Goal: Use online tool/utility: Utilize a website feature to perform a specific function

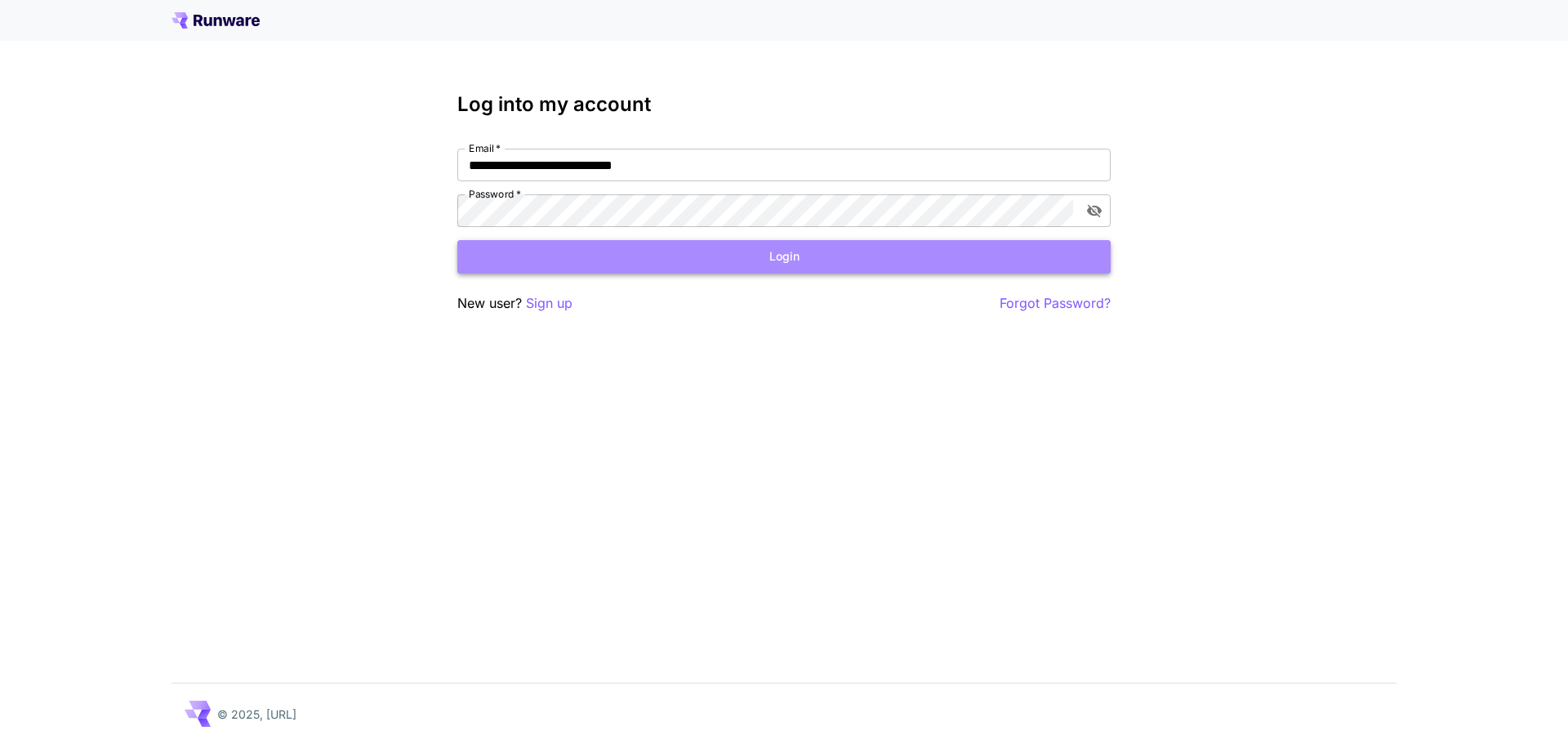
click at [764, 259] on button "Login" at bounding box center [784, 256] width 654 height 34
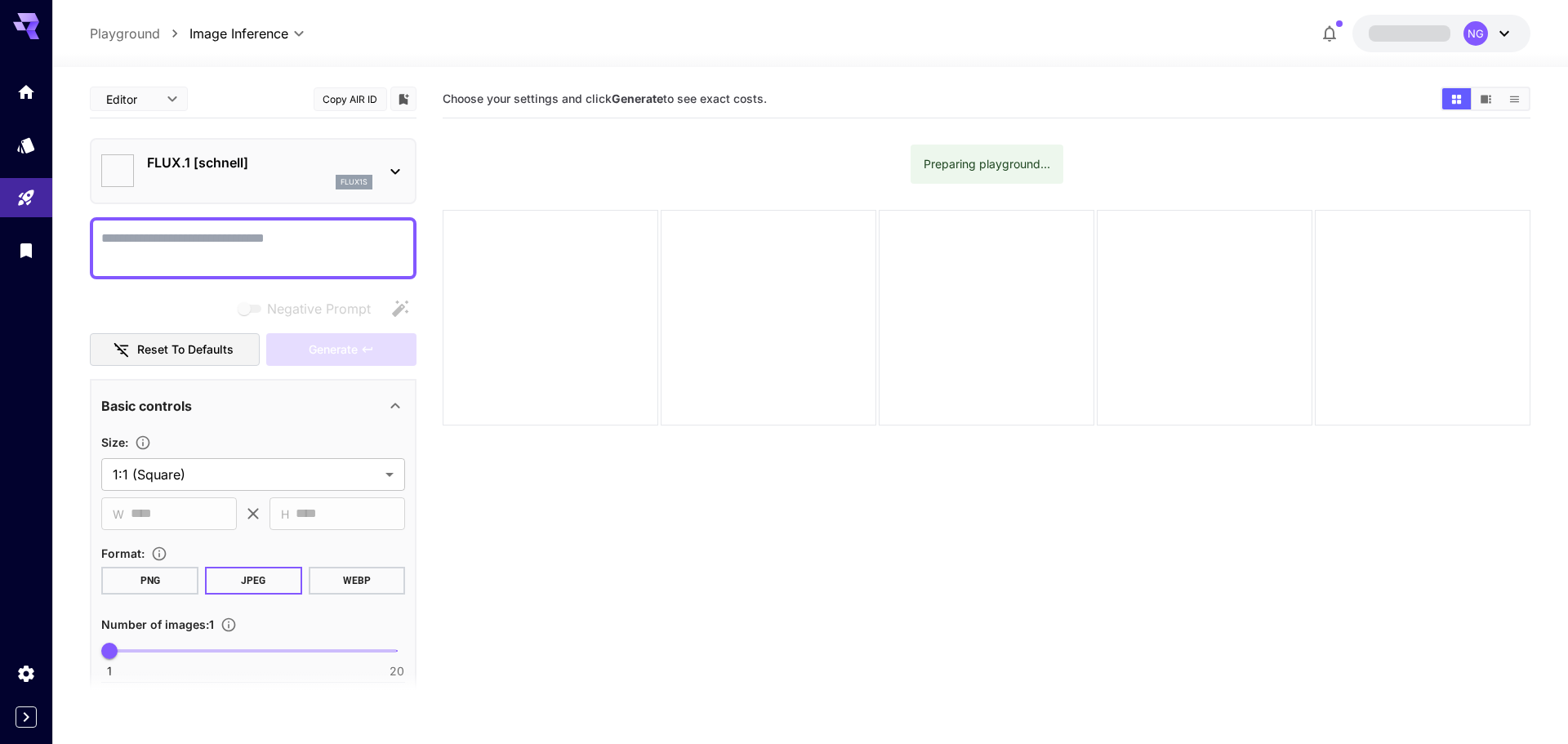
type input "**********"
click at [184, 175] on div "flux1s" at bounding box center [259, 181] width 225 height 15
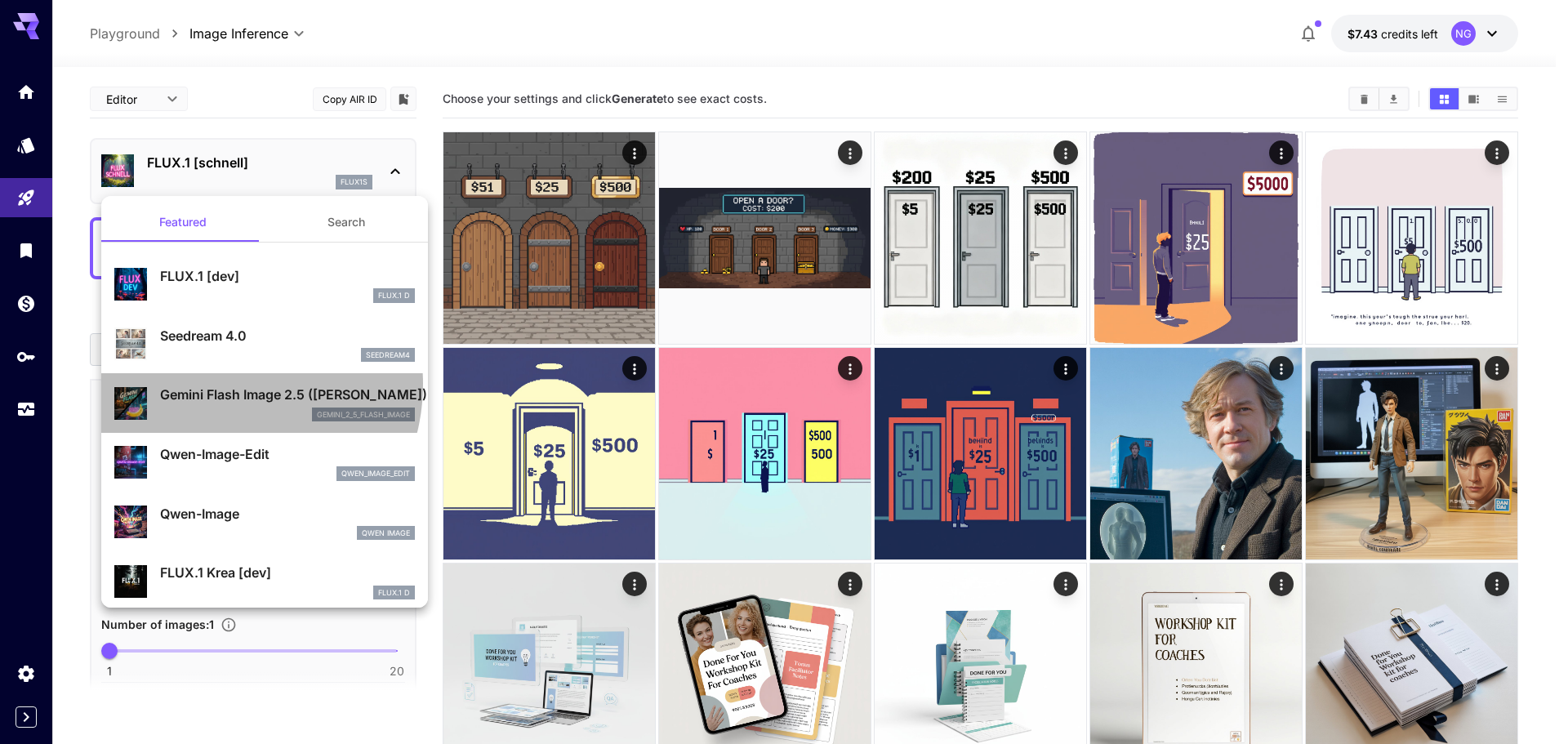
click at [219, 384] on div "Gemini Flash Image 2.5 (Nano Banana) gemini_2_5_flash_image" at bounding box center [264, 403] width 300 height 50
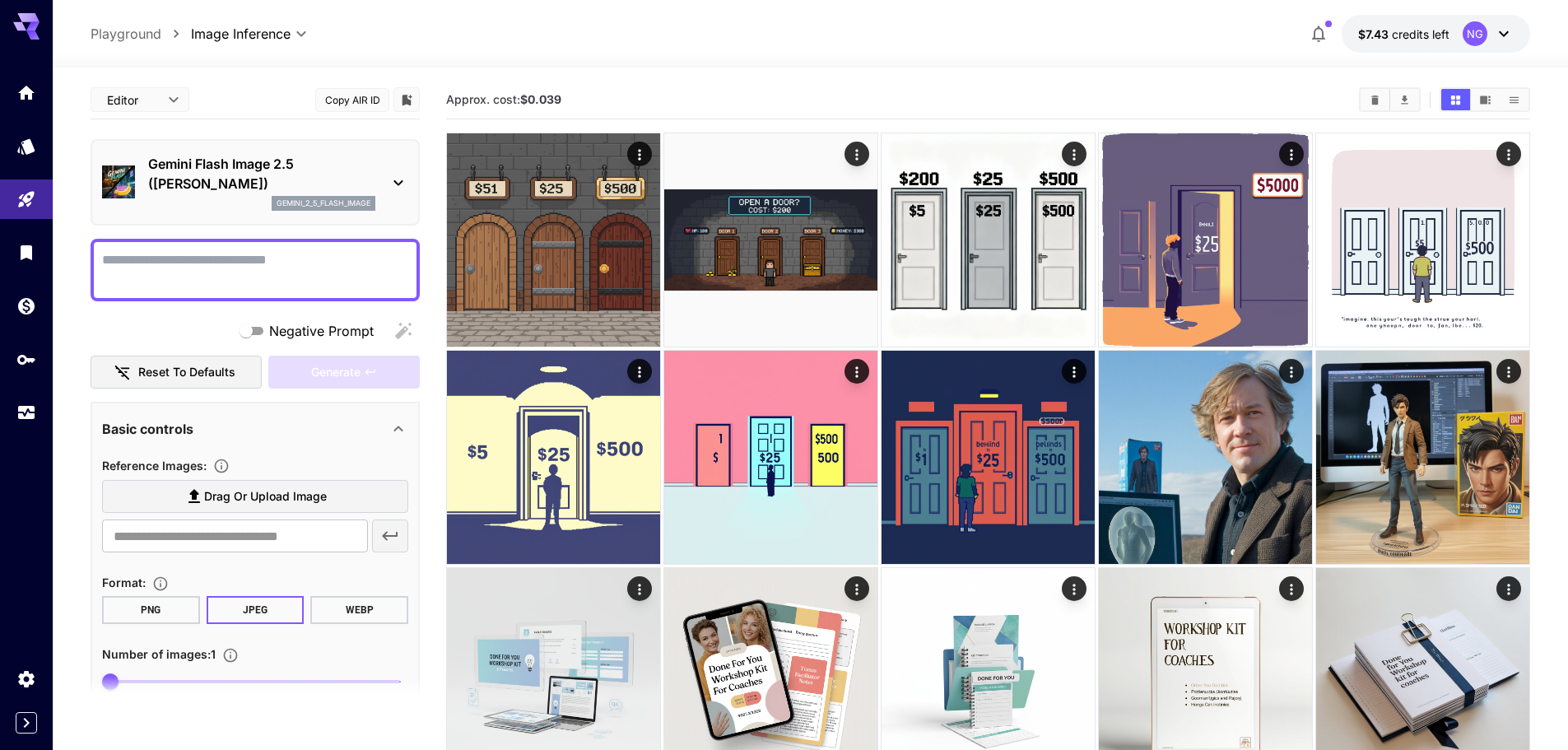
click at [166, 270] on textarea "Negative Prompt" at bounding box center [255, 270] width 306 height 39
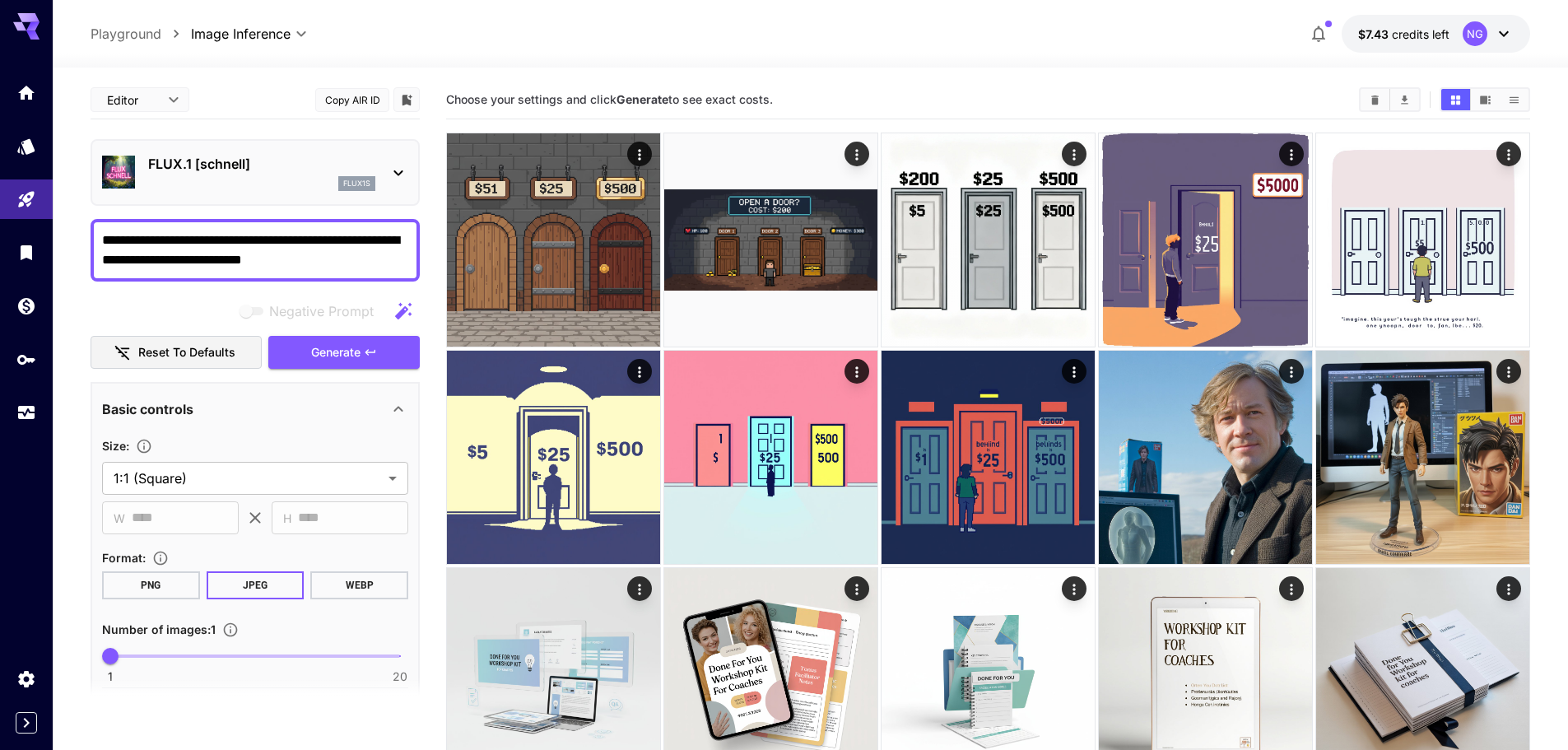
click at [278, 171] on p "FLUX.1 [schnell]" at bounding box center [261, 164] width 227 height 20
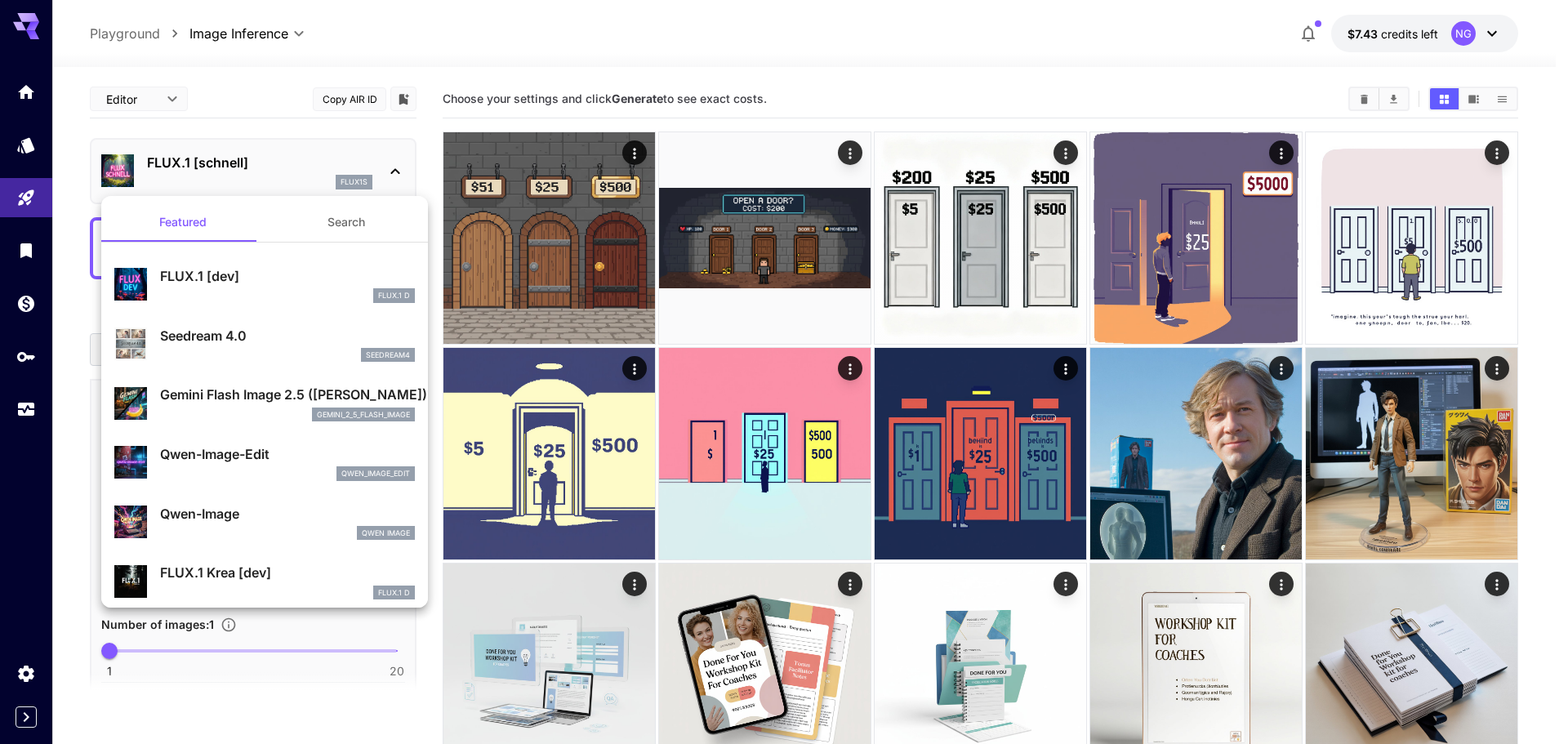
click at [235, 374] on li "Gemini Flash Image 2.5 (Nano Banana) gemini_2_5_flash_image" at bounding box center [264, 402] width 326 height 60
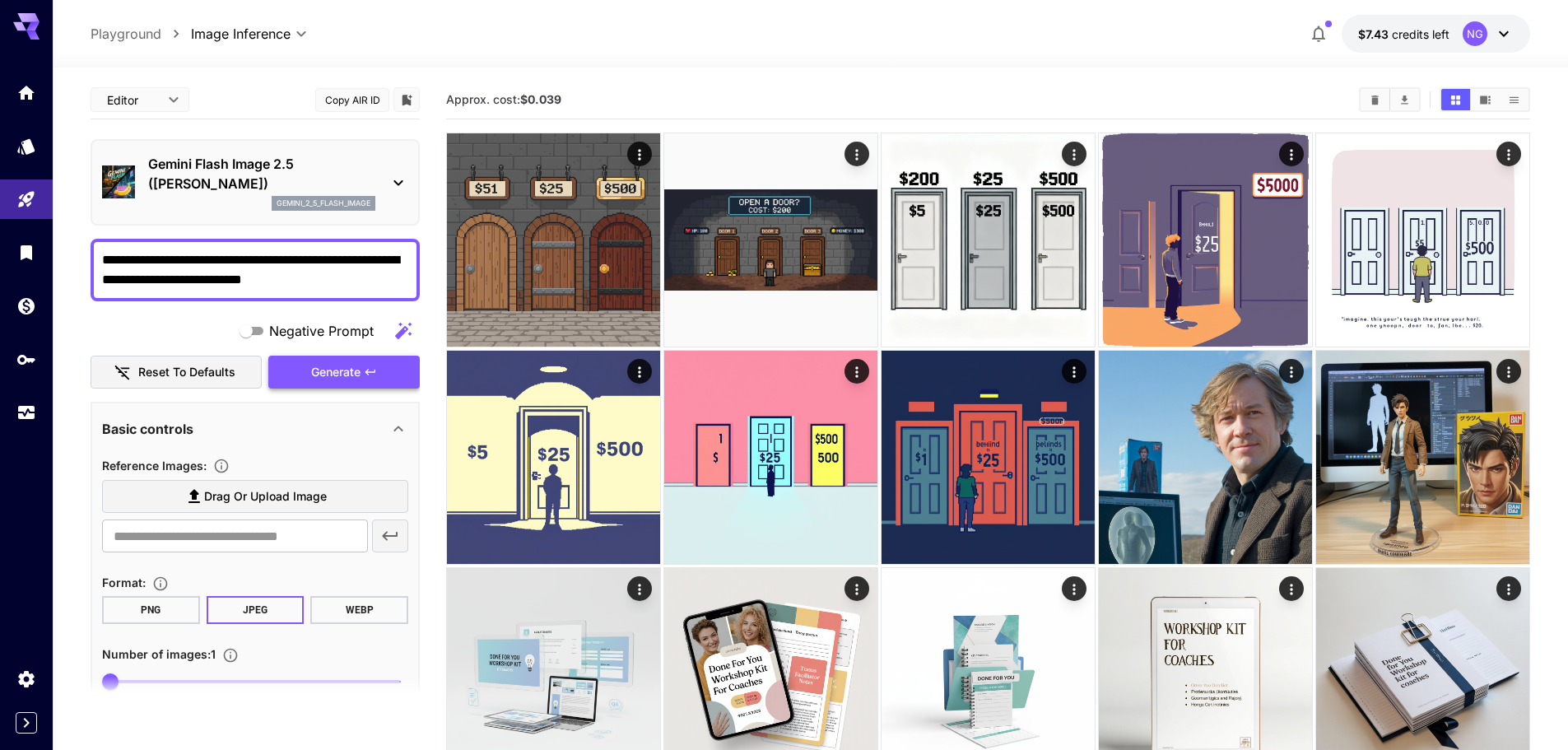
click at [324, 380] on span "Generate" at bounding box center [336, 372] width 50 height 21
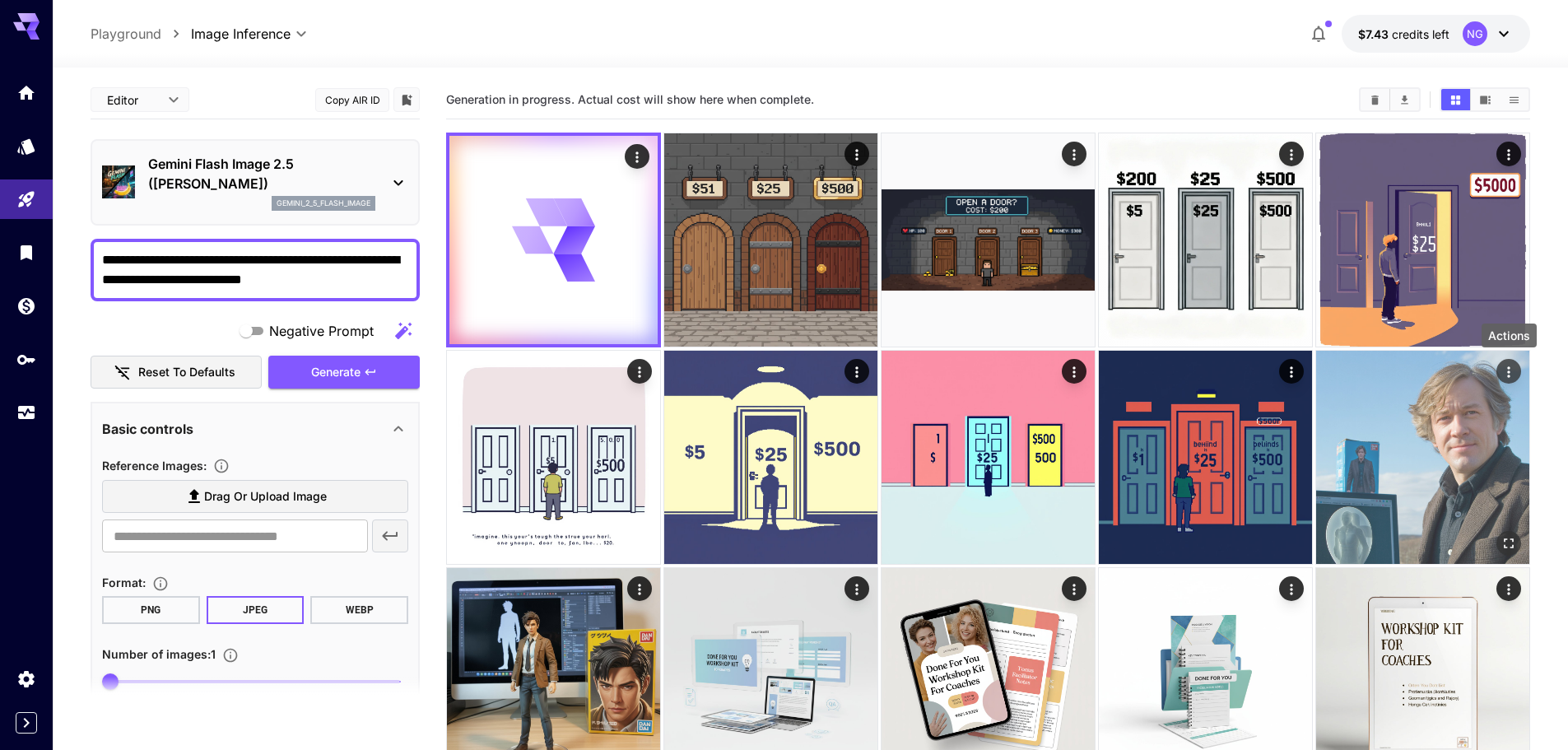
click at [1508, 373] on icon "Actions" at bounding box center [1508, 372] width 3 height 10
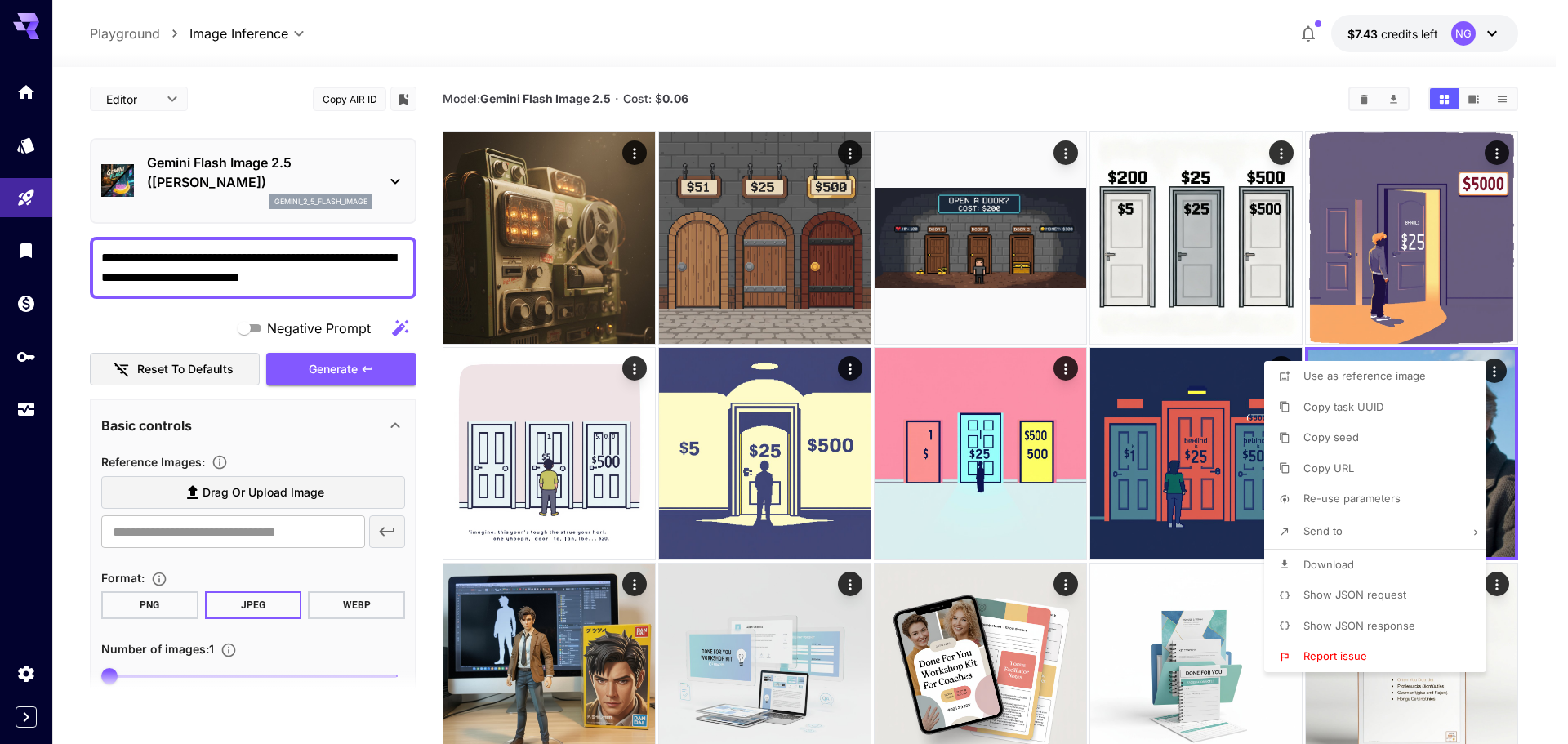
click at [108, 257] on div at bounding box center [784, 372] width 1568 height 744
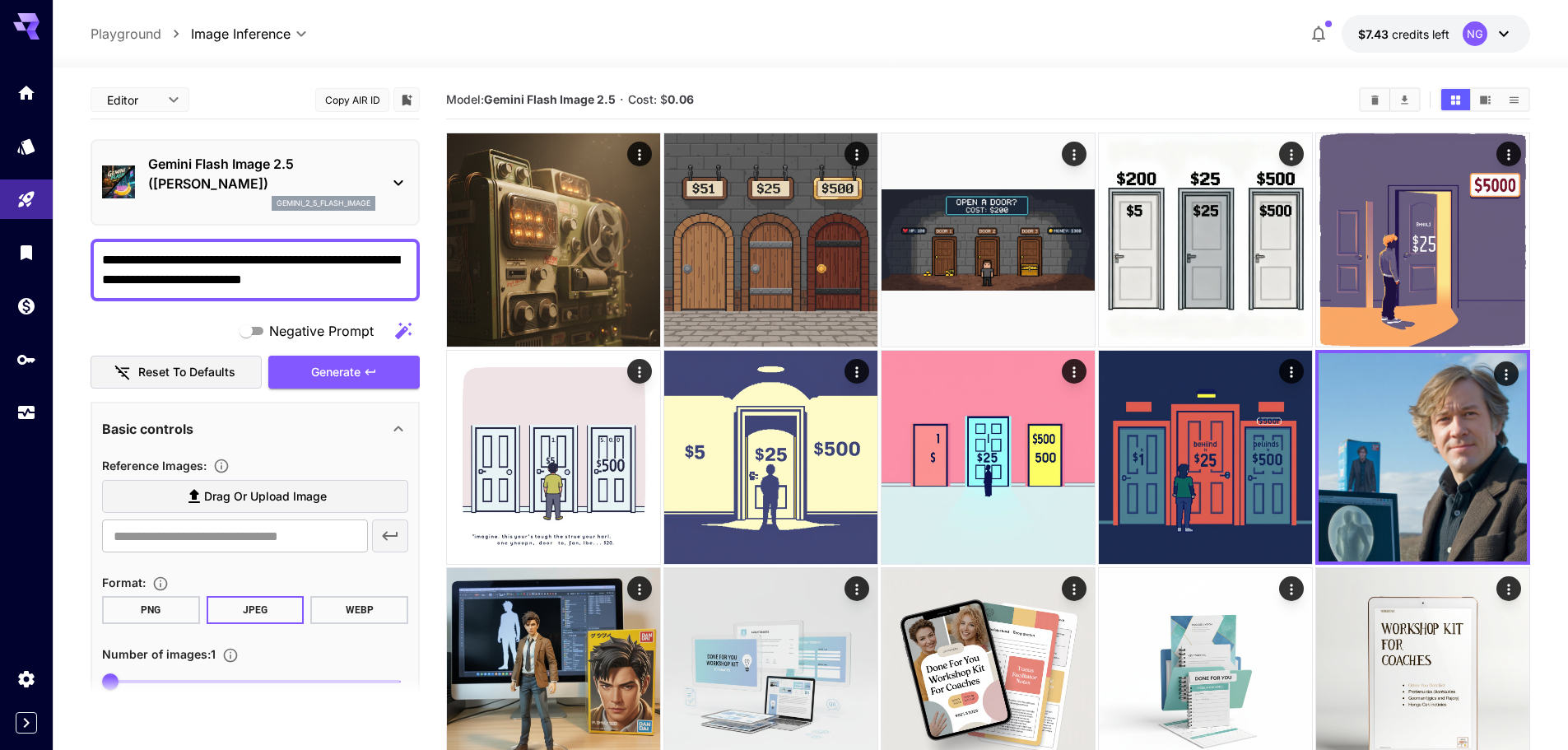
click at [102, 256] on textarea "**********" at bounding box center [255, 270] width 306 height 39
click at [365, 378] on icon "button" at bounding box center [370, 372] width 13 height 13
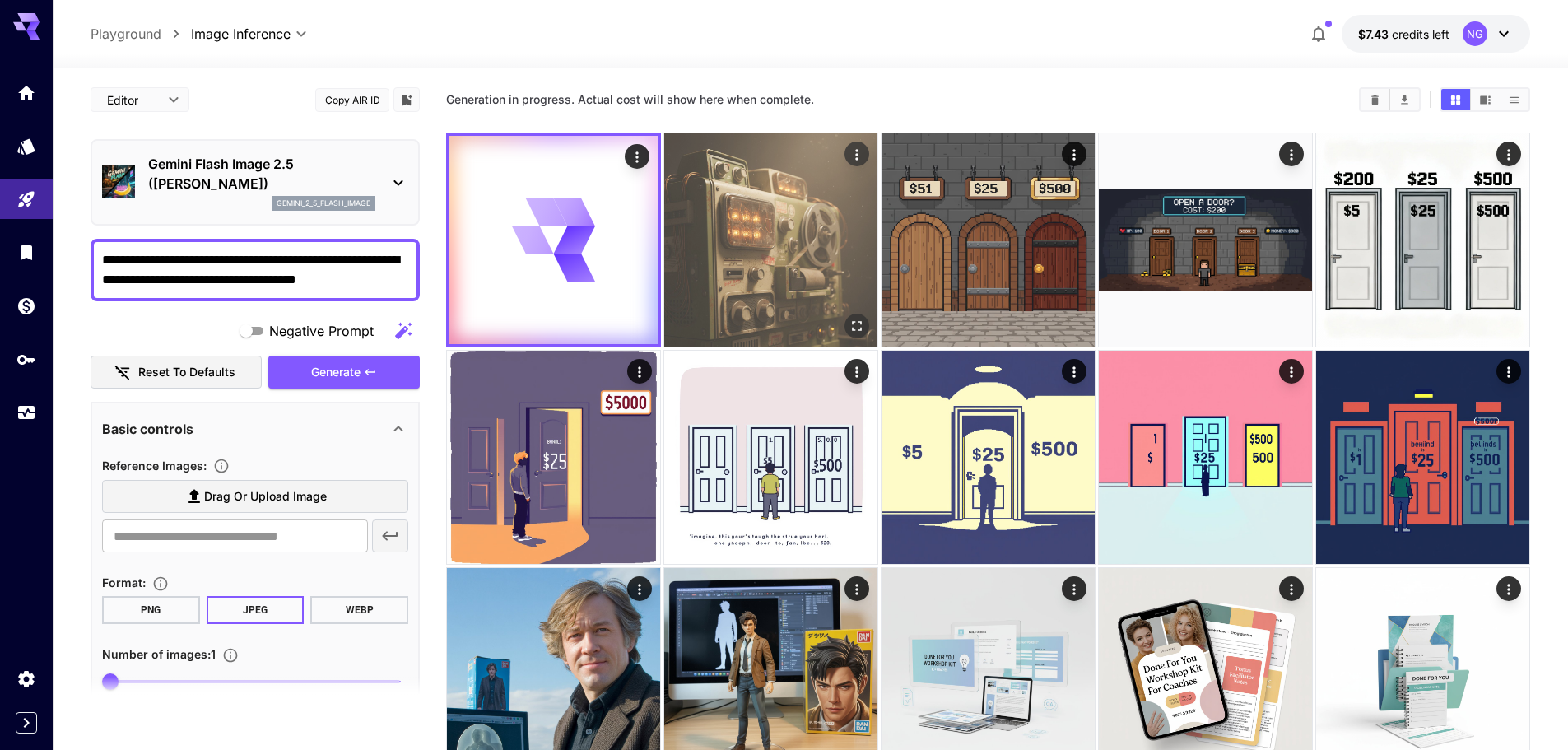
click at [819, 290] on img at bounding box center [770, 239] width 213 height 213
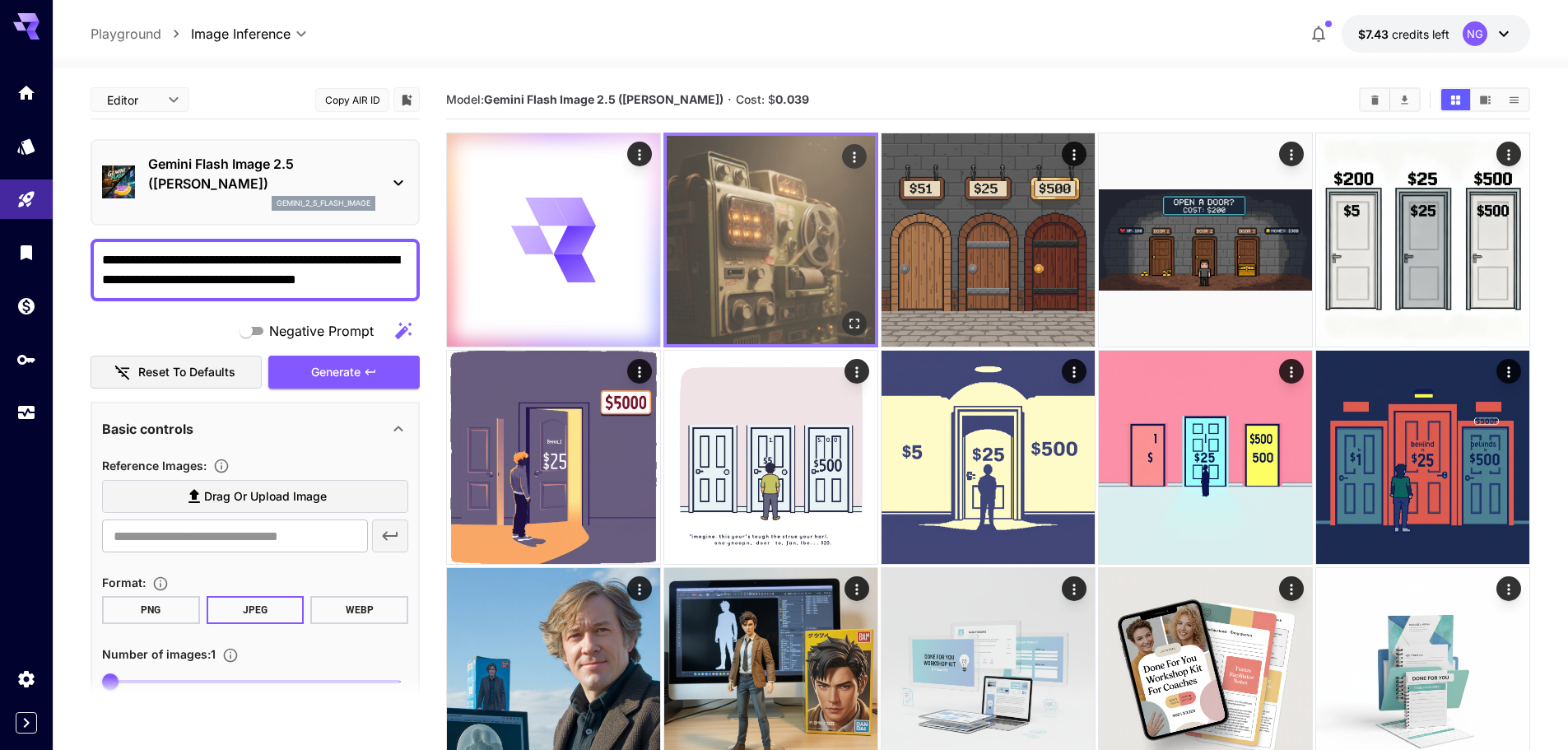
click at [819, 290] on img at bounding box center [770, 239] width 208 height 208
click at [853, 168] on button "Actions" at bounding box center [854, 157] width 24 height 24
click at [848, 153] on icon "Actions" at bounding box center [854, 157] width 17 height 17
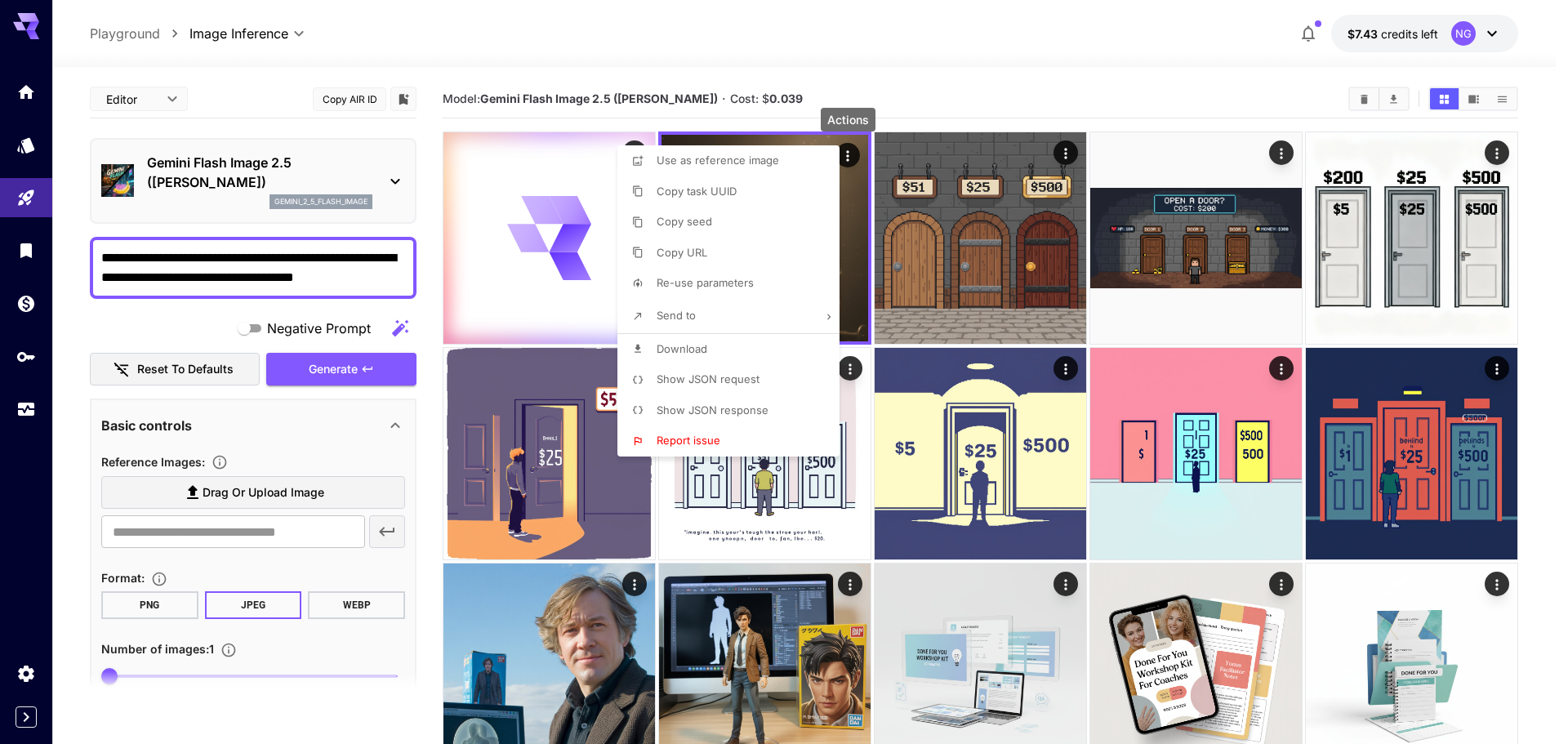
click at [711, 339] on li "Download" at bounding box center [733, 350] width 232 height 31
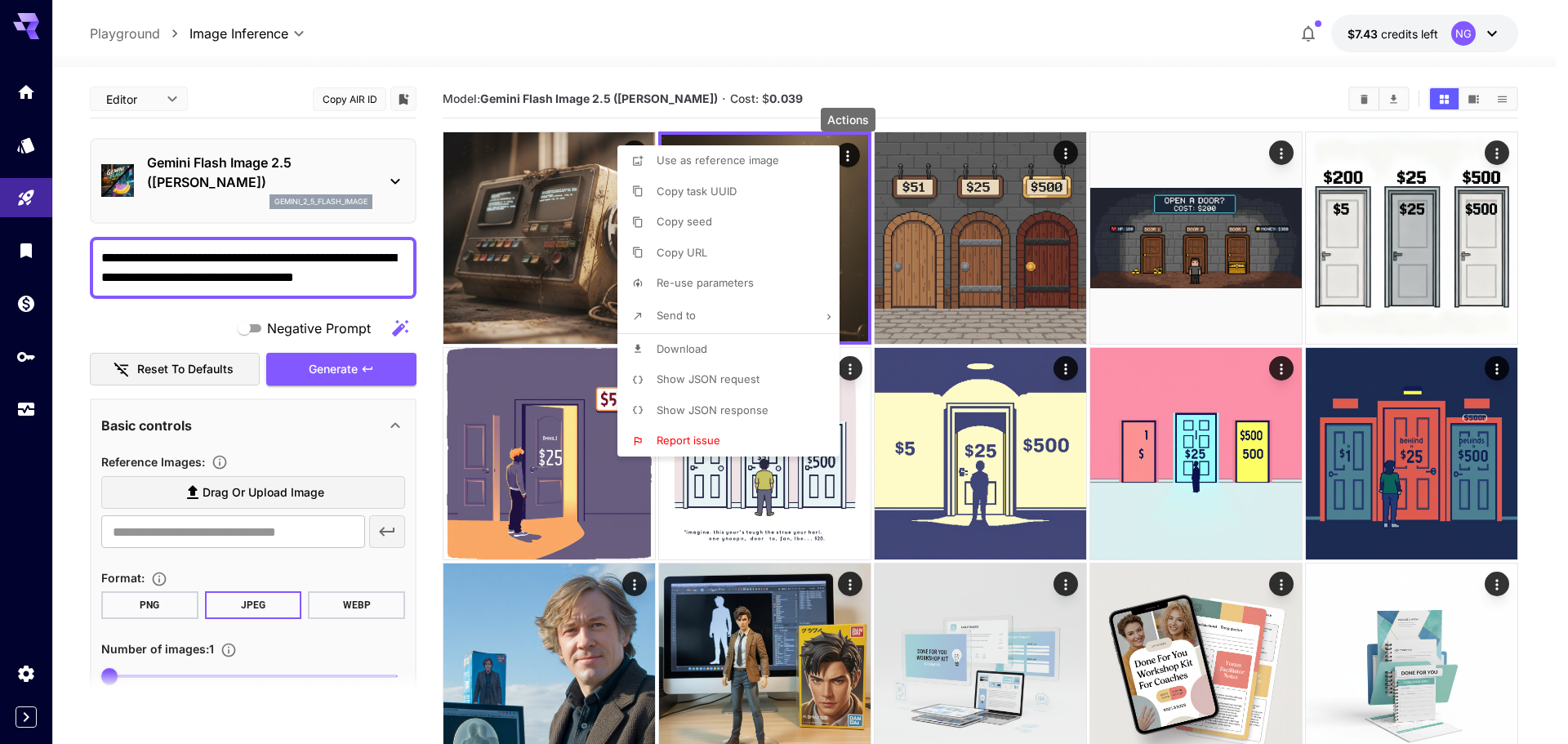
click at [537, 230] on div at bounding box center [784, 372] width 1568 height 744
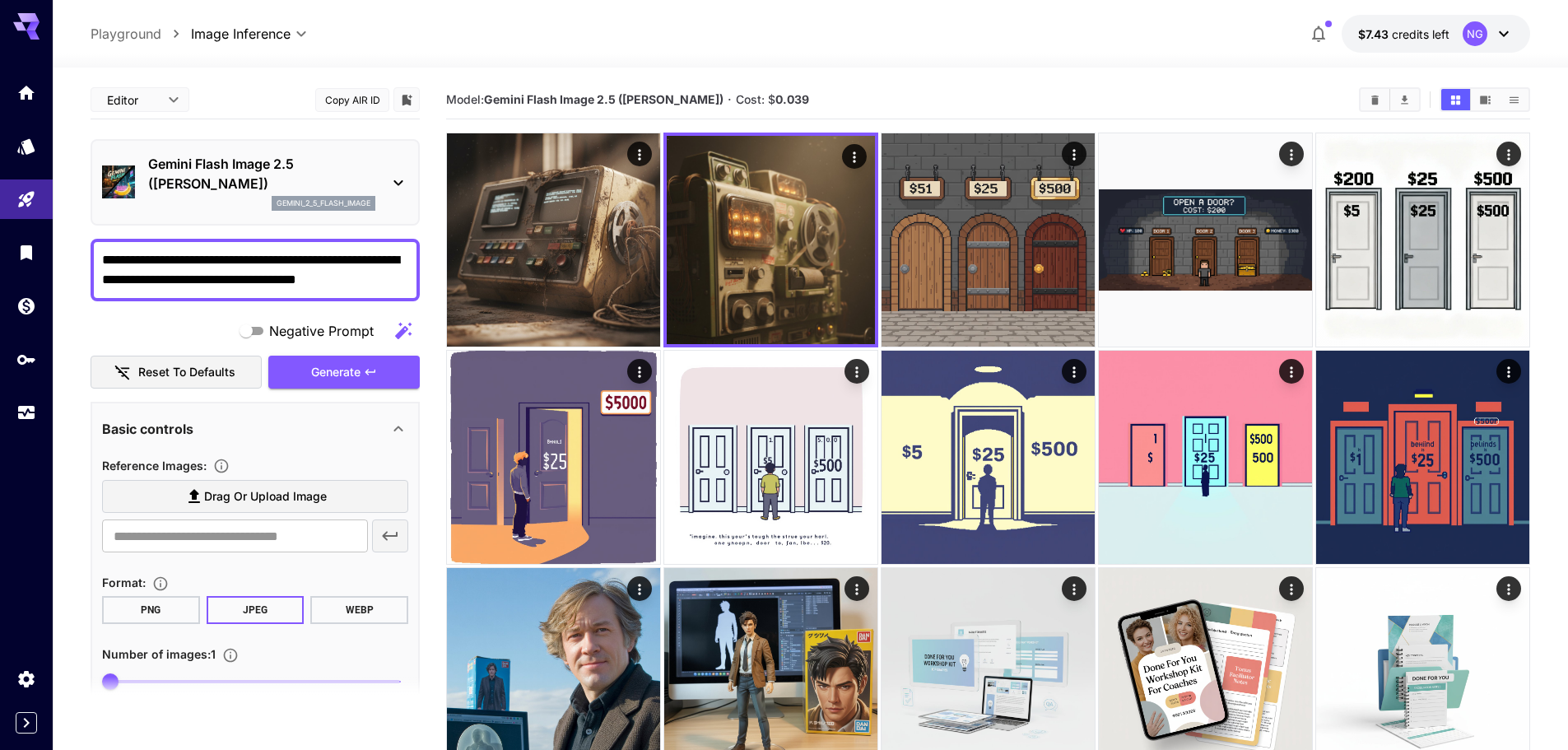
click at [103, 259] on textarea "**********" at bounding box center [255, 270] width 306 height 39
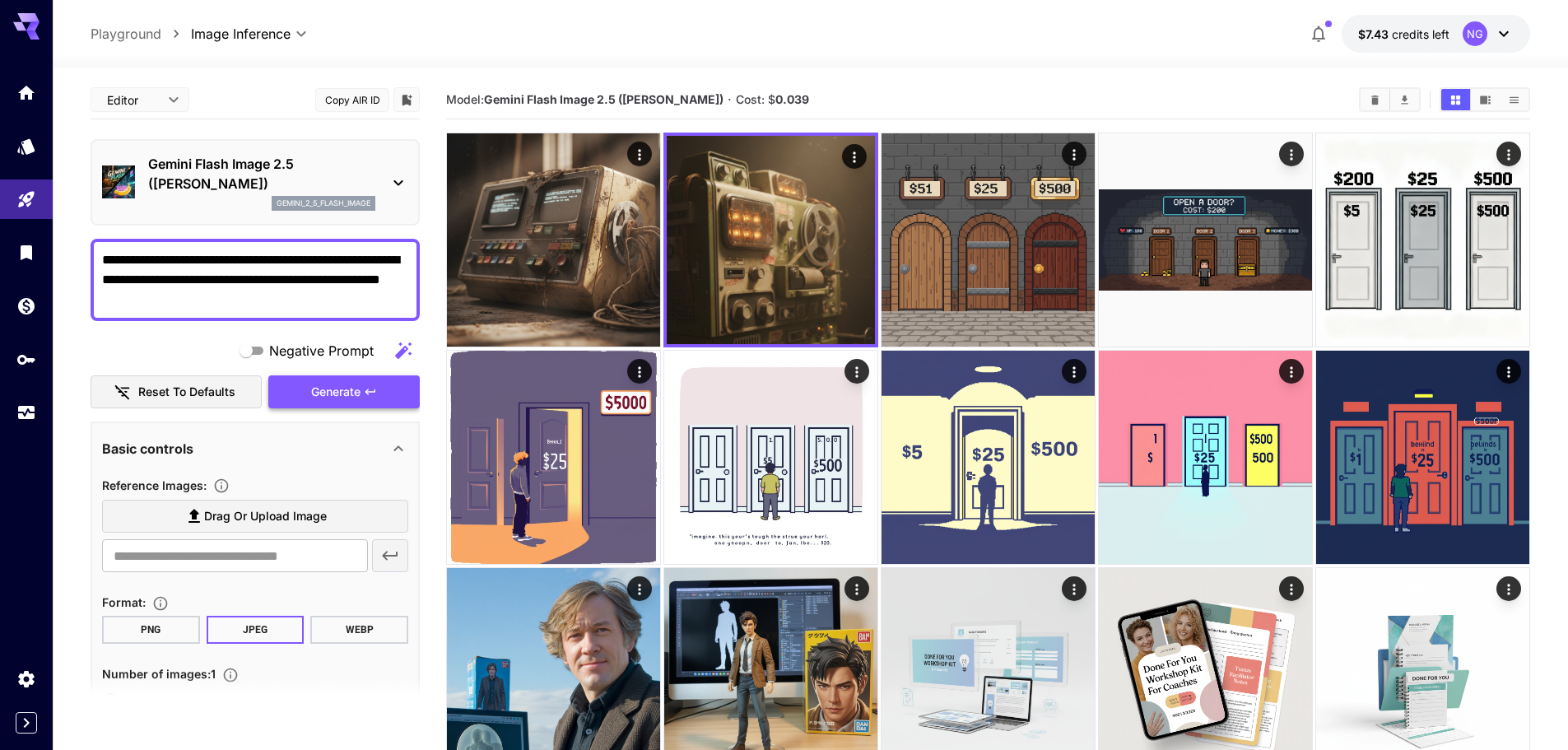
click at [330, 396] on span "Generate" at bounding box center [336, 392] width 50 height 21
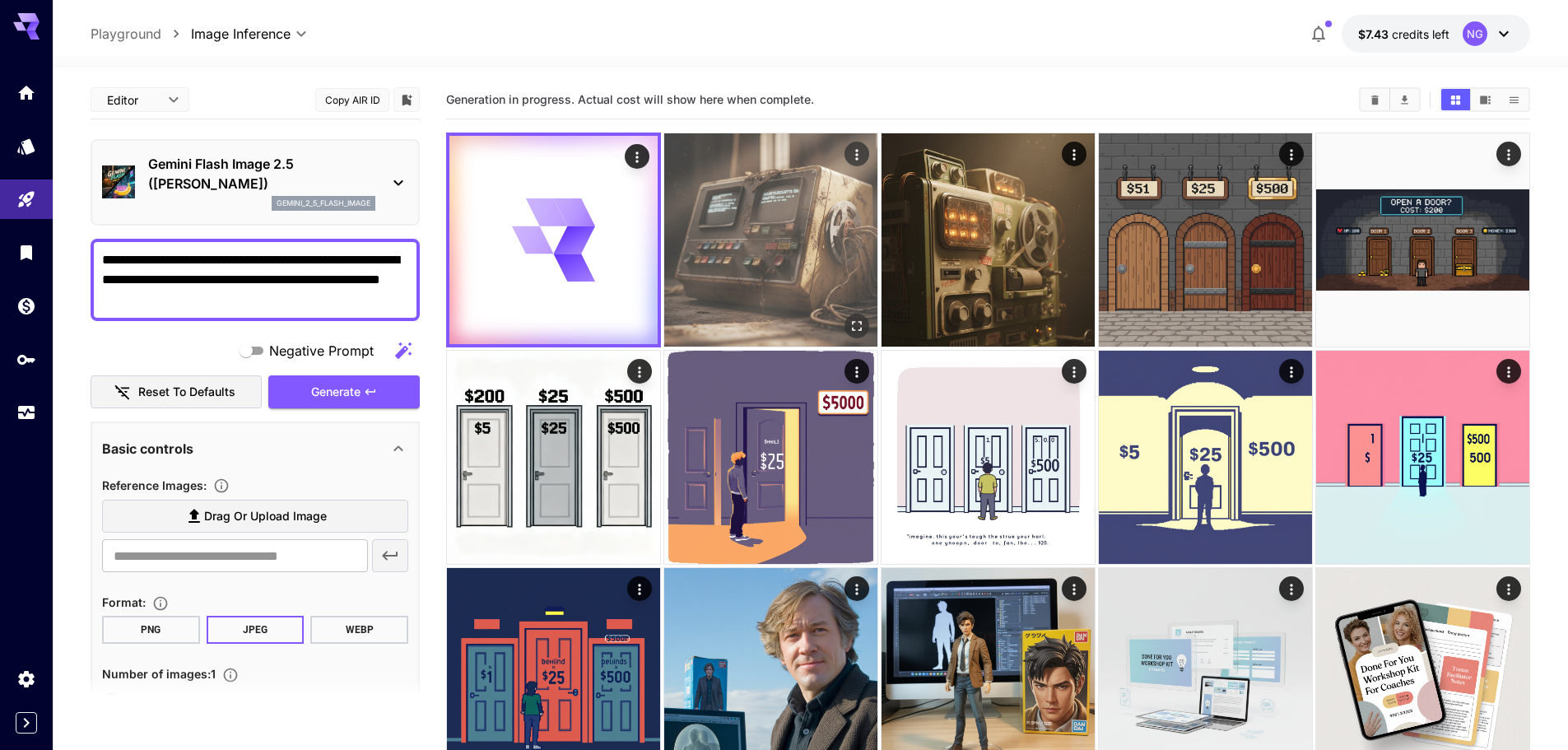
click at [825, 246] on img at bounding box center [770, 239] width 213 height 213
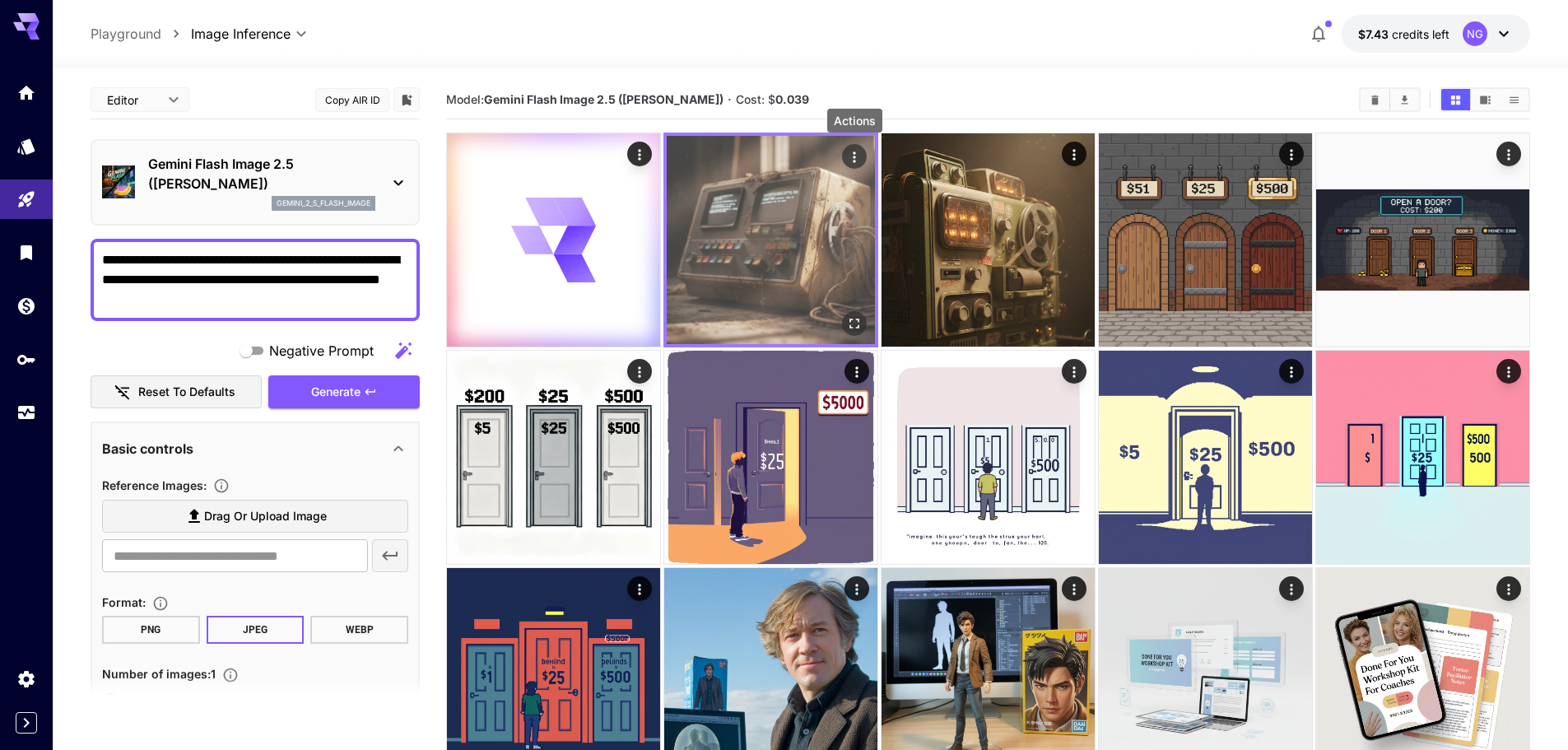
click at [857, 158] on icon "Actions" at bounding box center [854, 157] width 17 height 17
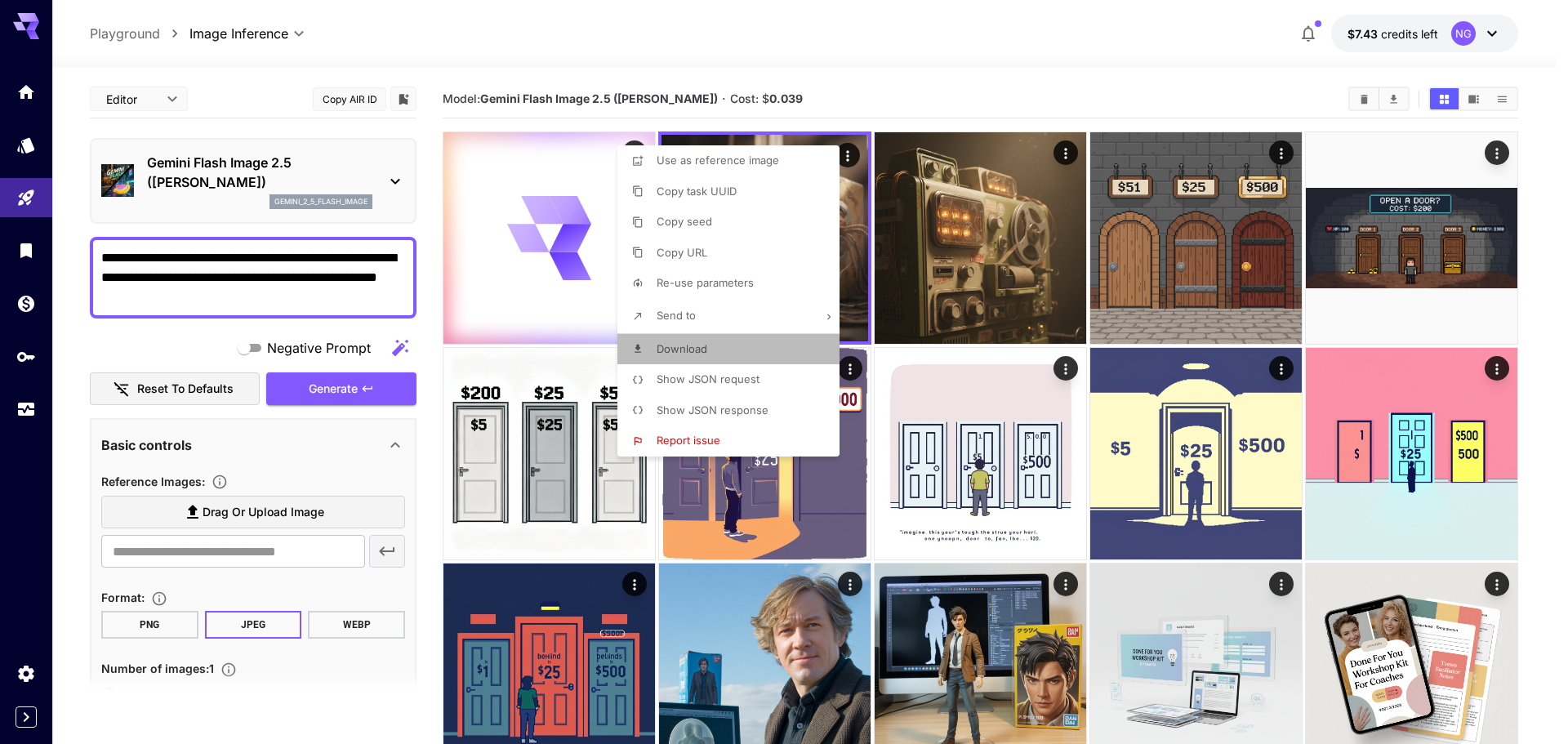
click at [686, 343] on span "Download" at bounding box center [682, 348] width 51 height 13
click at [187, 263] on div at bounding box center [784, 372] width 1568 height 744
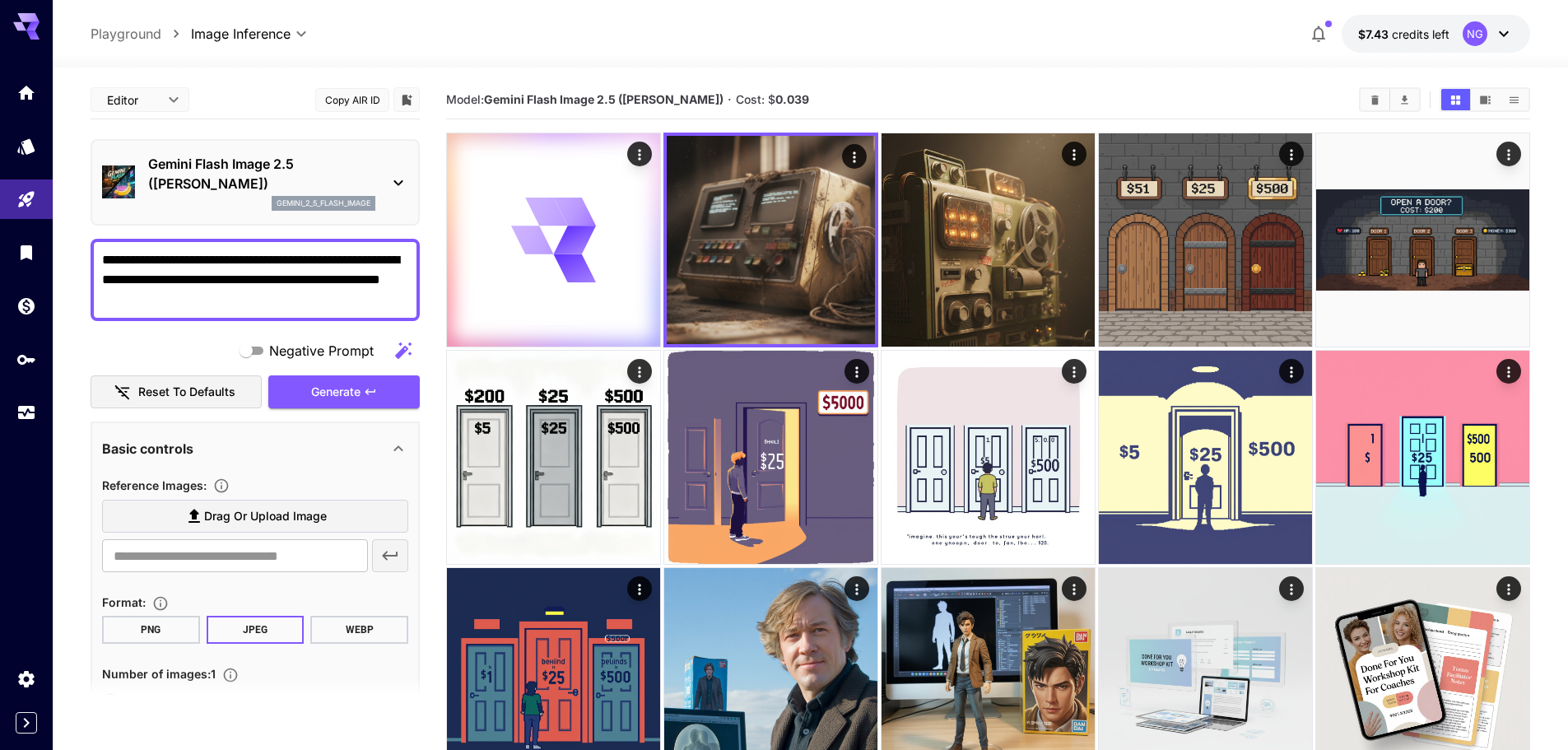
drag, startPoint x: 405, startPoint y: 258, endPoint x: 418, endPoint y: 264, distance: 14.3
click at [409, 258] on div "**********" at bounding box center [255, 279] width 329 height 83
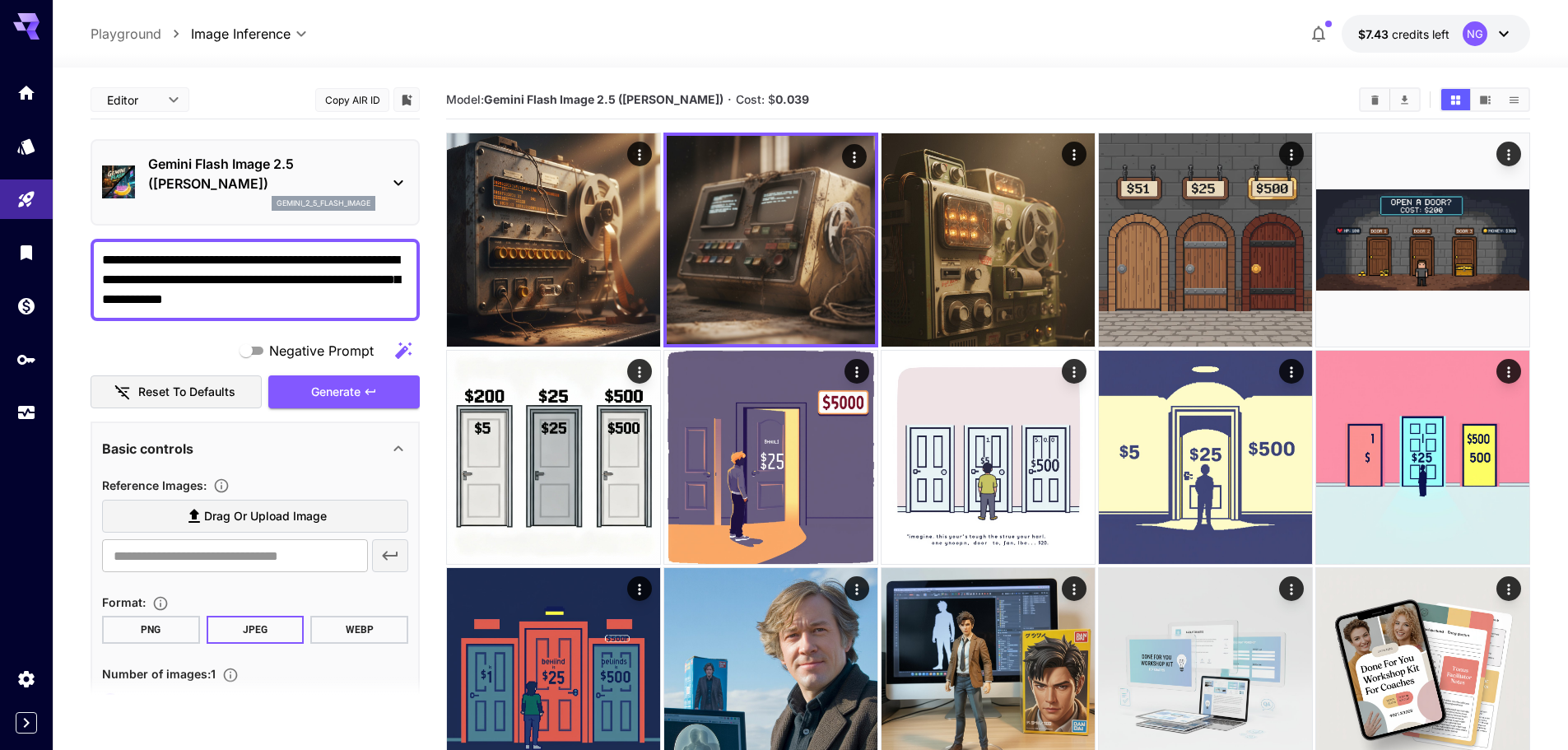
paste textarea "**********"
click at [373, 390] on icon "button" at bounding box center [370, 392] width 13 height 13
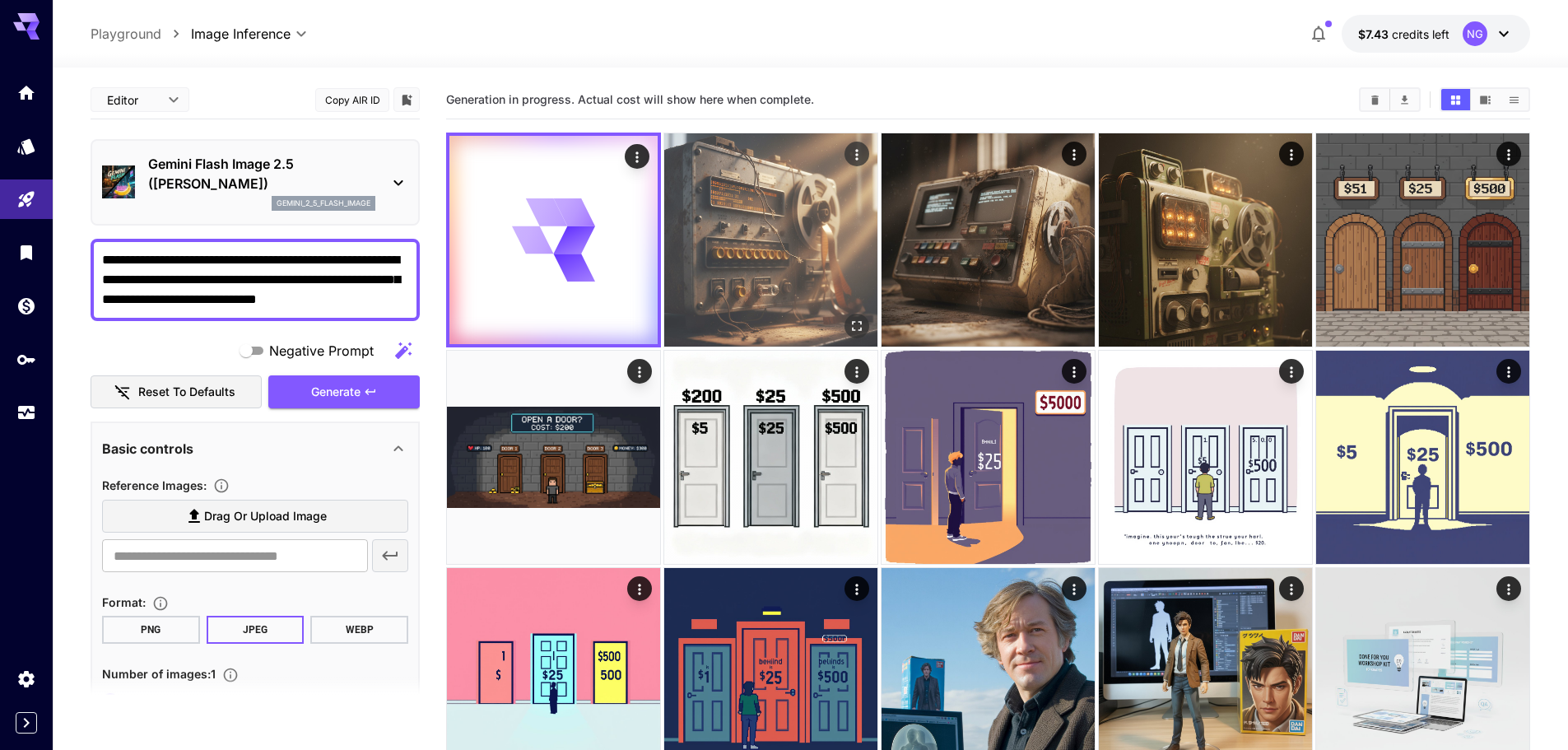
click at [814, 216] on img at bounding box center [770, 239] width 213 height 213
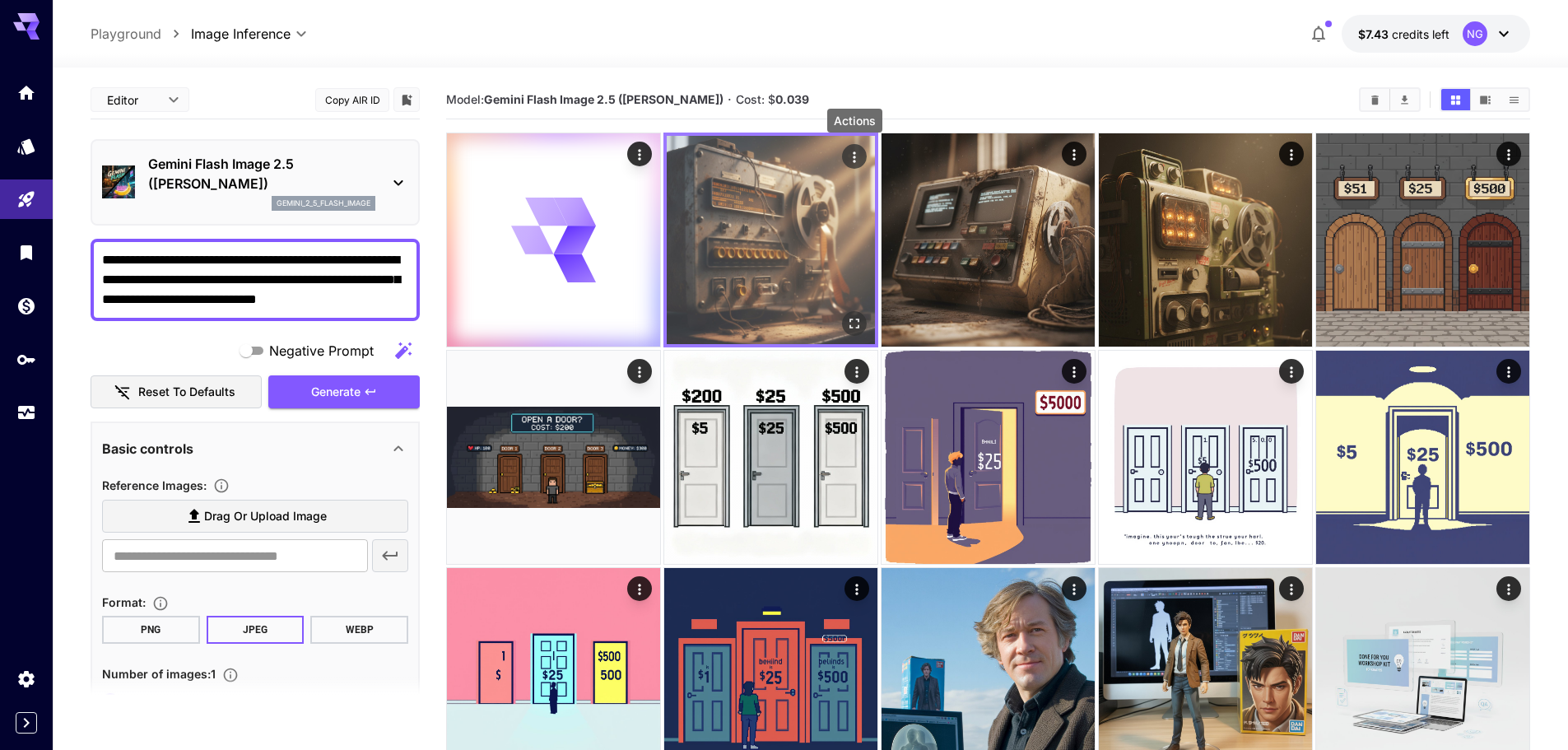
click at [852, 157] on icon "Actions" at bounding box center [854, 157] width 17 height 17
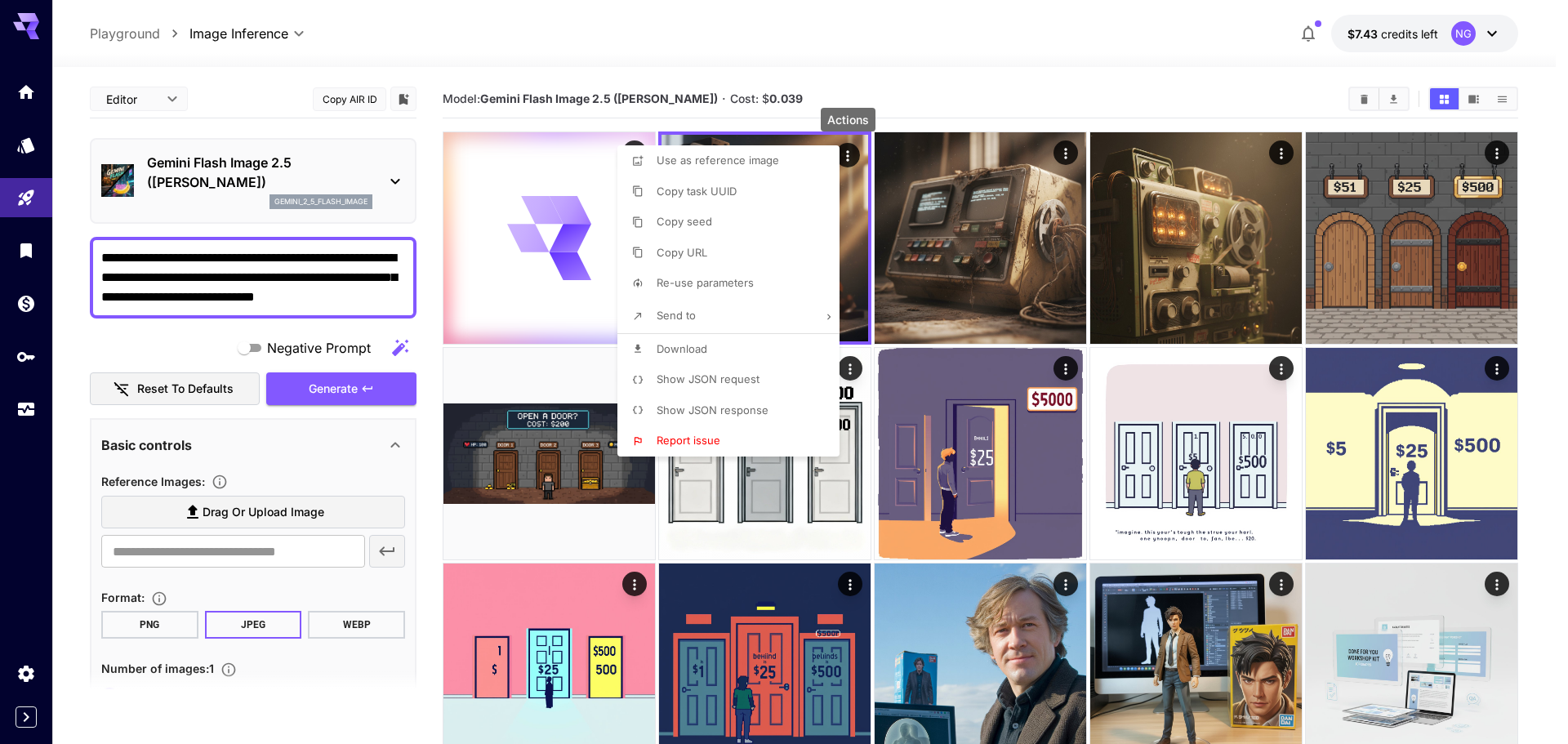
click at [706, 348] on span "Download" at bounding box center [682, 348] width 51 height 13
click at [787, 27] on div at bounding box center [784, 372] width 1568 height 744
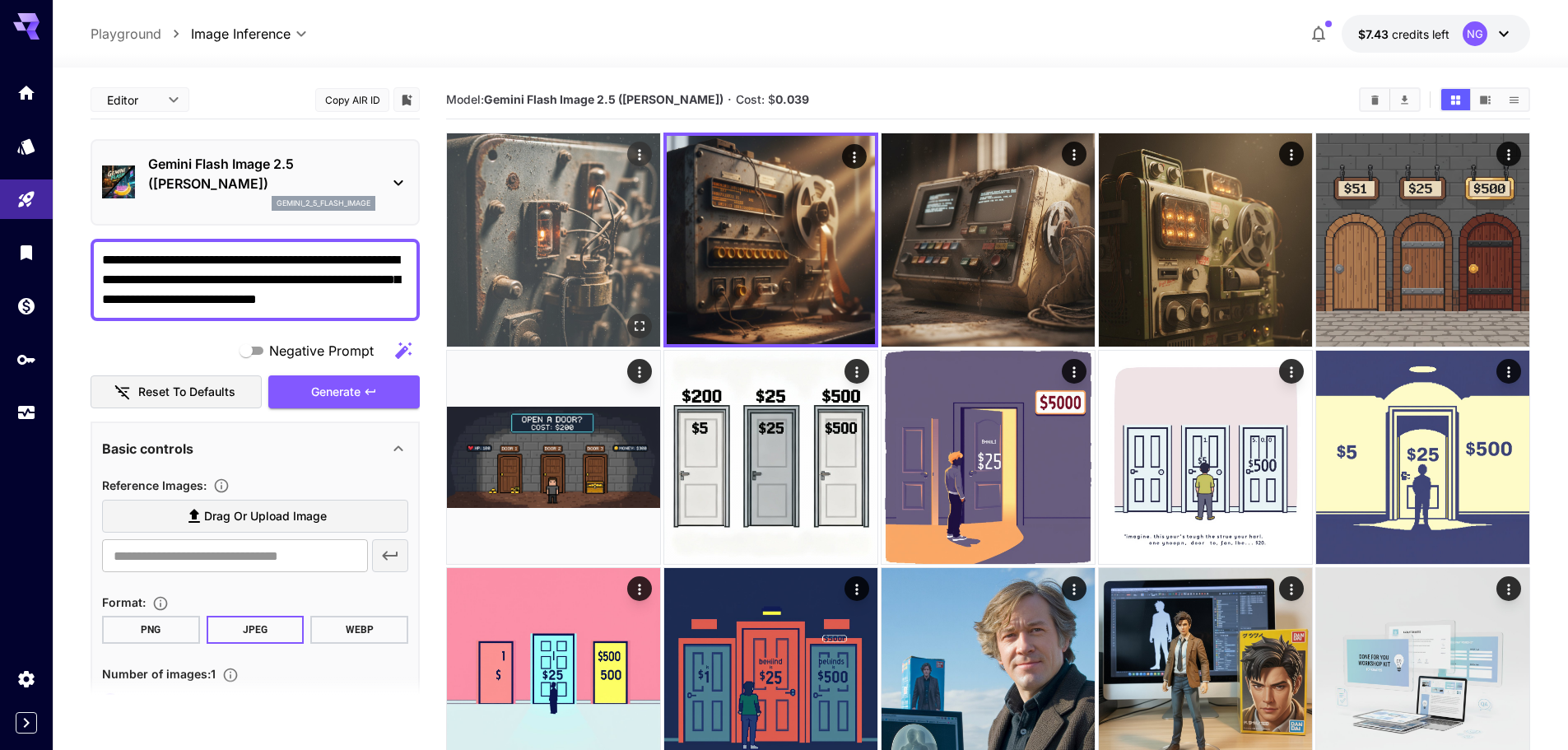
click at [542, 252] on img at bounding box center [553, 239] width 213 height 213
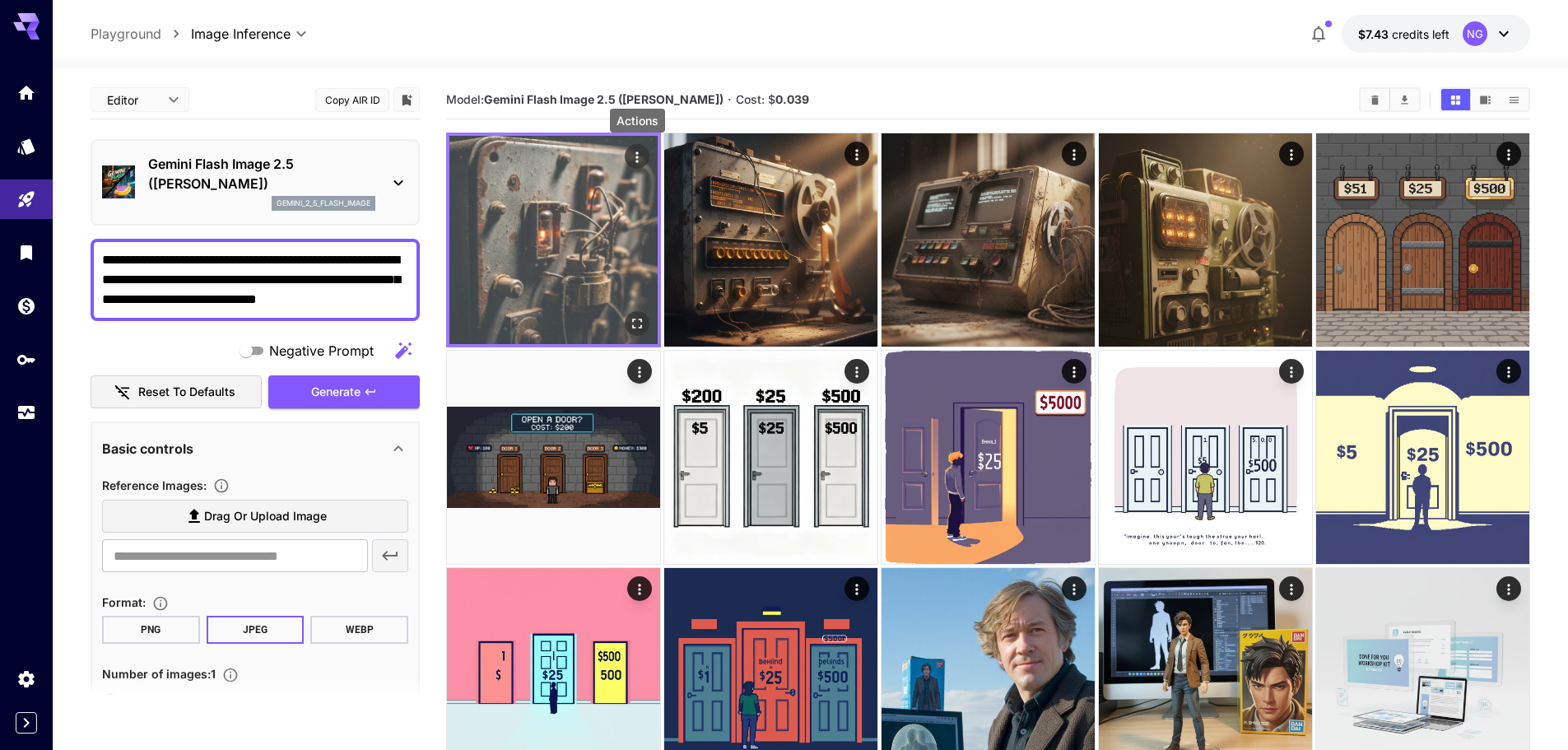
click at [641, 156] on icon "Actions" at bounding box center [637, 157] width 17 height 17
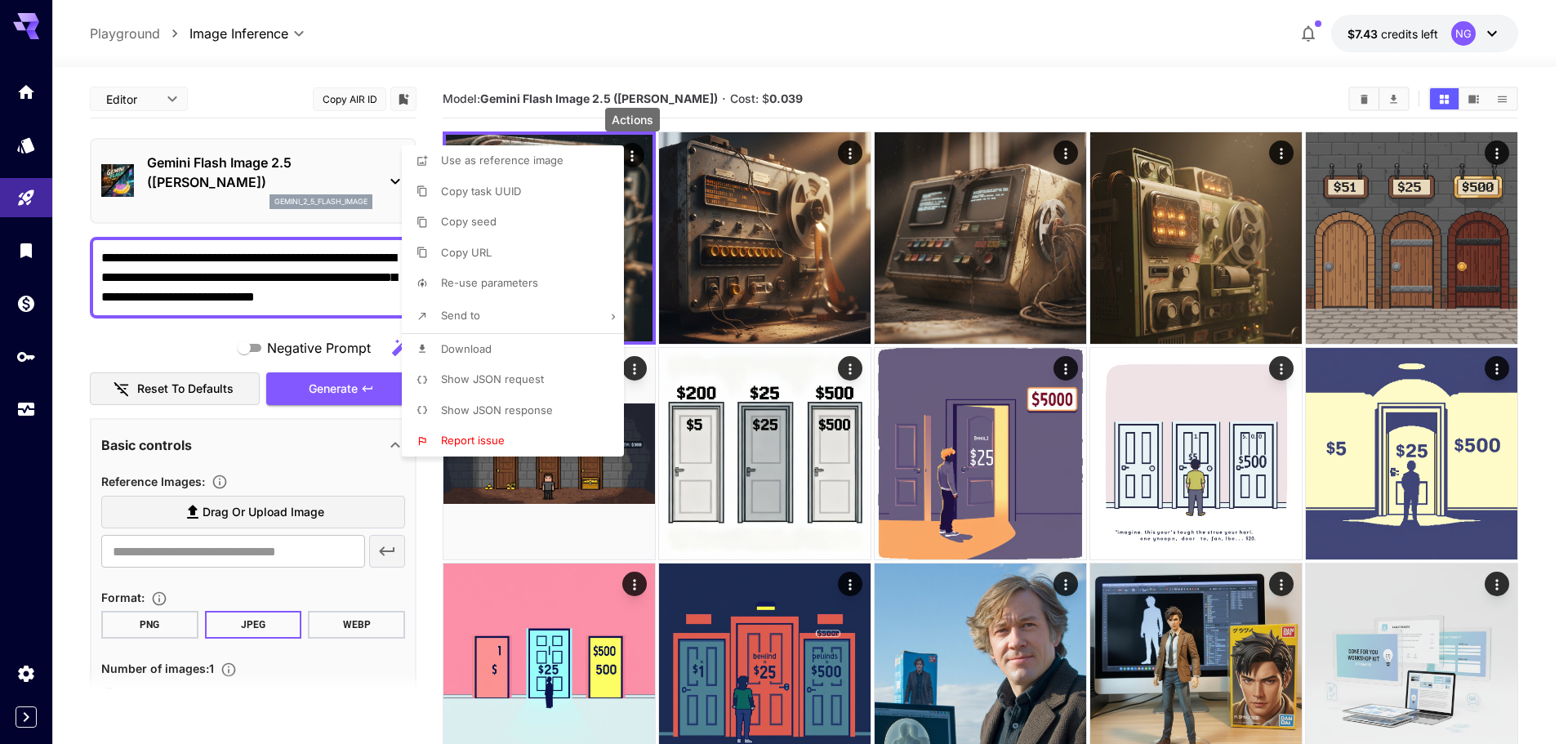
click at [501, 339] on li "Download" at bounding box center [517, 350] width 232 height 31
click at [254, 274] on div at bounding box center [784, 372] width 1568 height 744
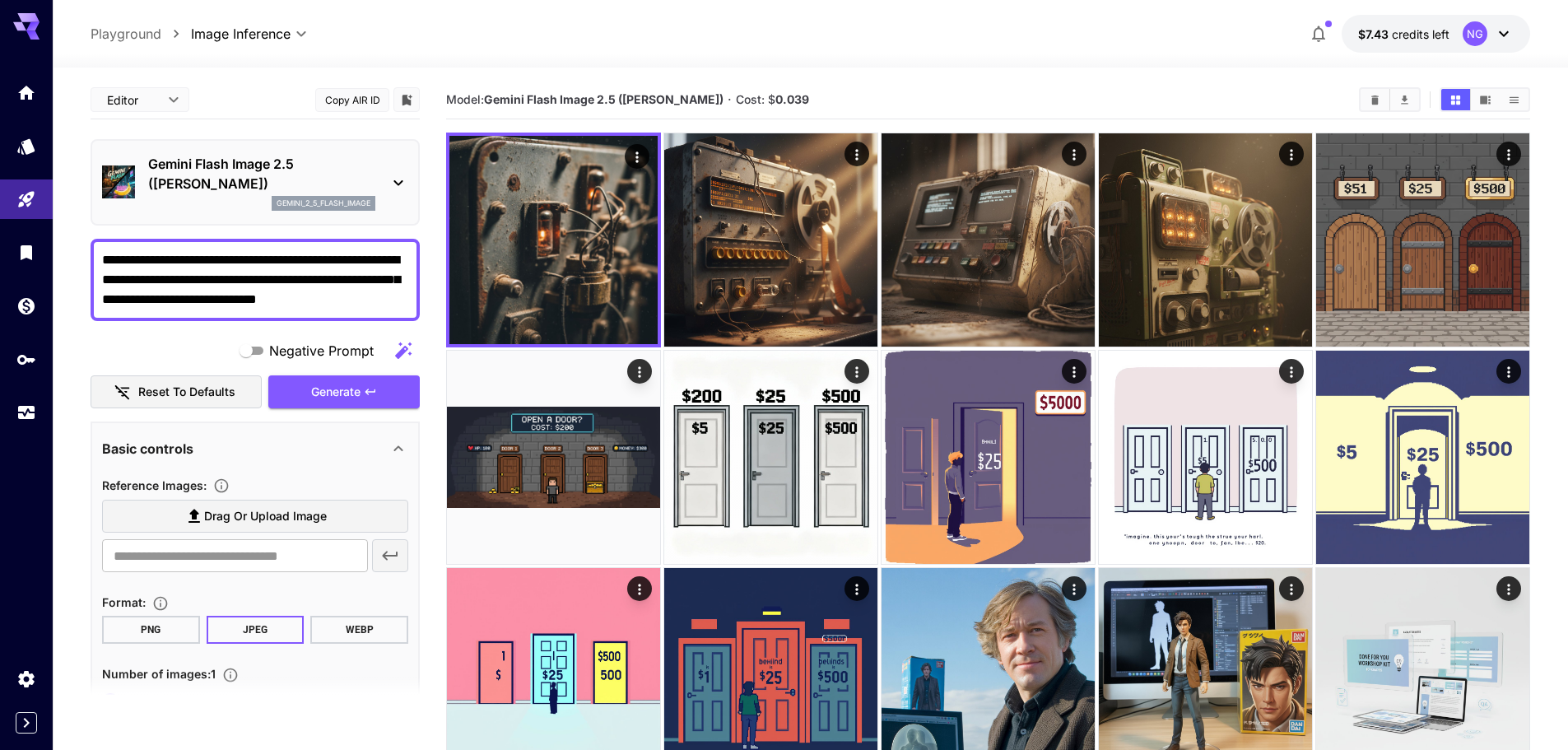
click at [343, 258] on textarea "**********" at bounding box center [255, 280] width 306 height 59
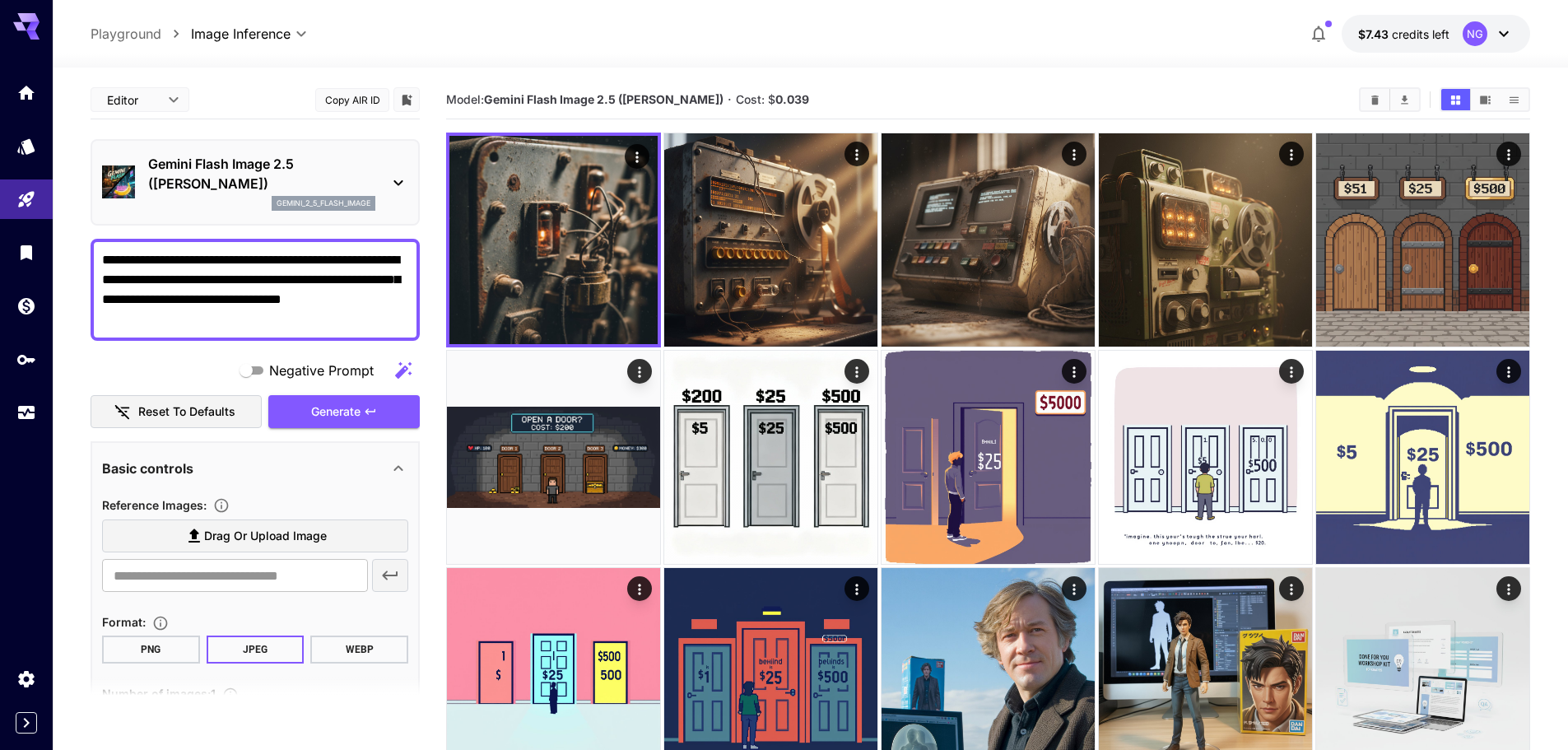
click at [104, 265] on textarea "**********" at bounding box center [255, 290] width 306 height 79
click at [143, 253] on textarea "**********" at bounding box center [255, 290] width 306 height 79
type textarea "**********"
click at [389, 413] on button "Generate" at bounding box center [344, 412] width 151 height 34
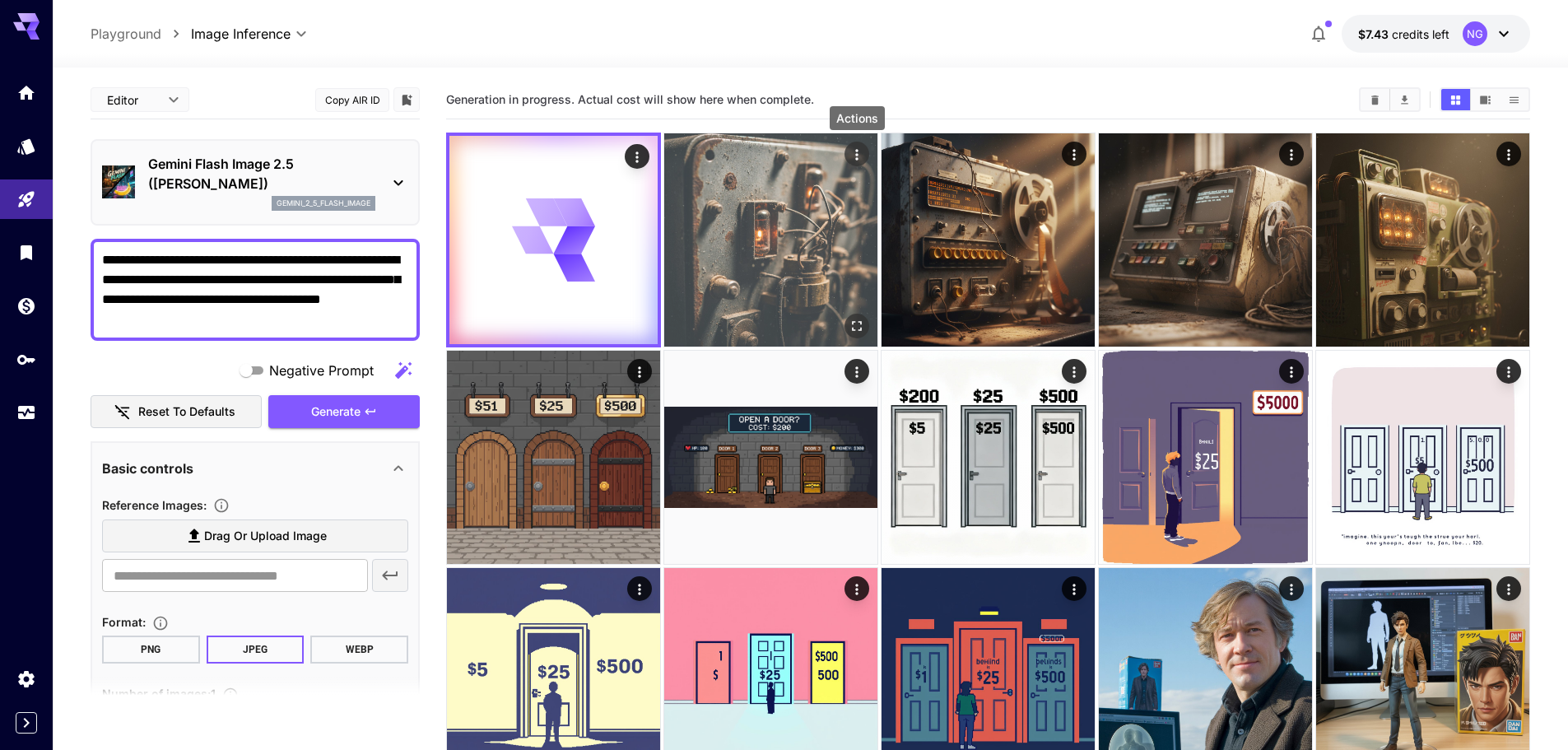
click at [855, 154] on icon "Actions" at bounding box center [856, 154] width 17 height 17
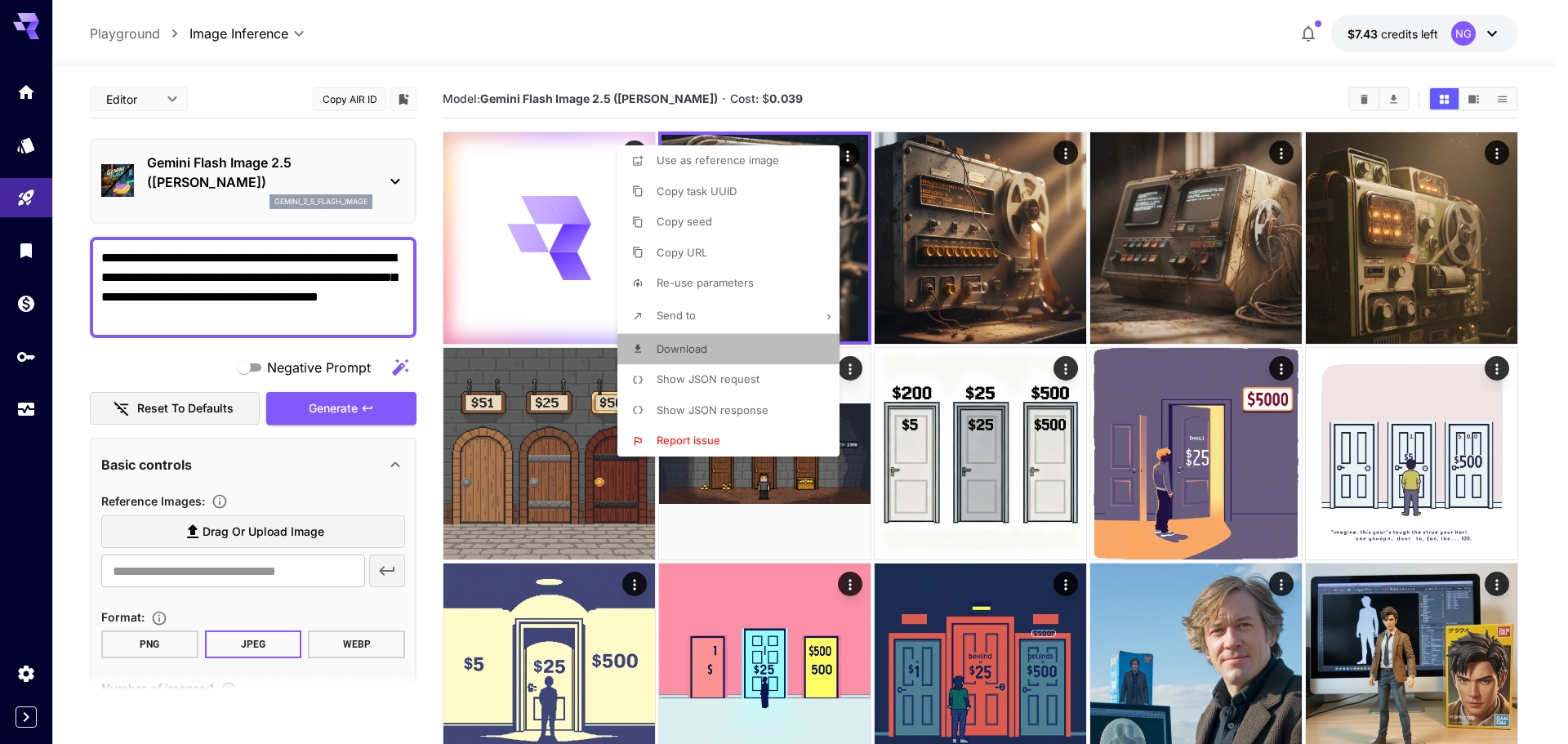
click at [694, 344] on span "Download" at bounding box center [682, 348] width 51 height 13
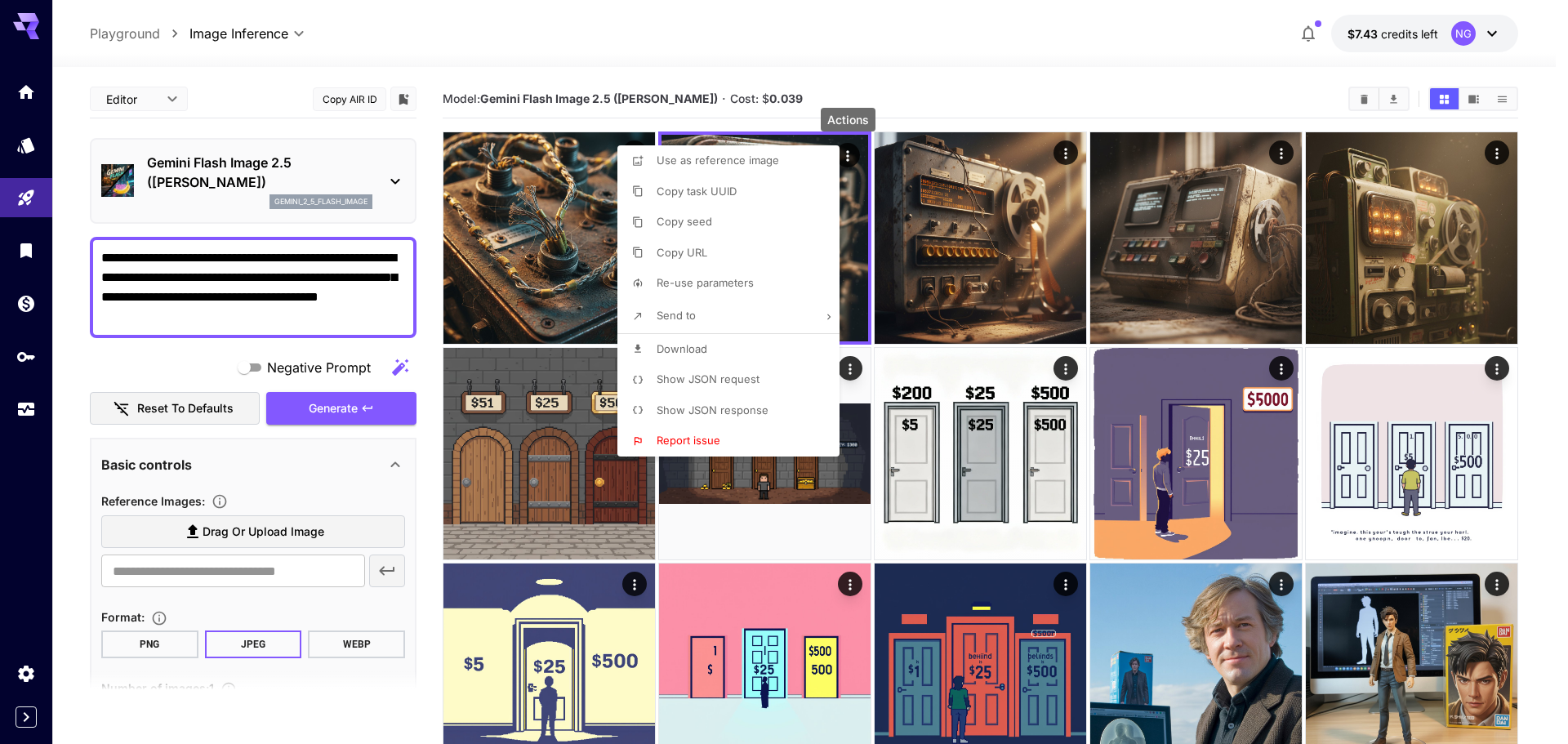
click at [528, 219] on div at bounding box center [784, 372] width 1568 height 744
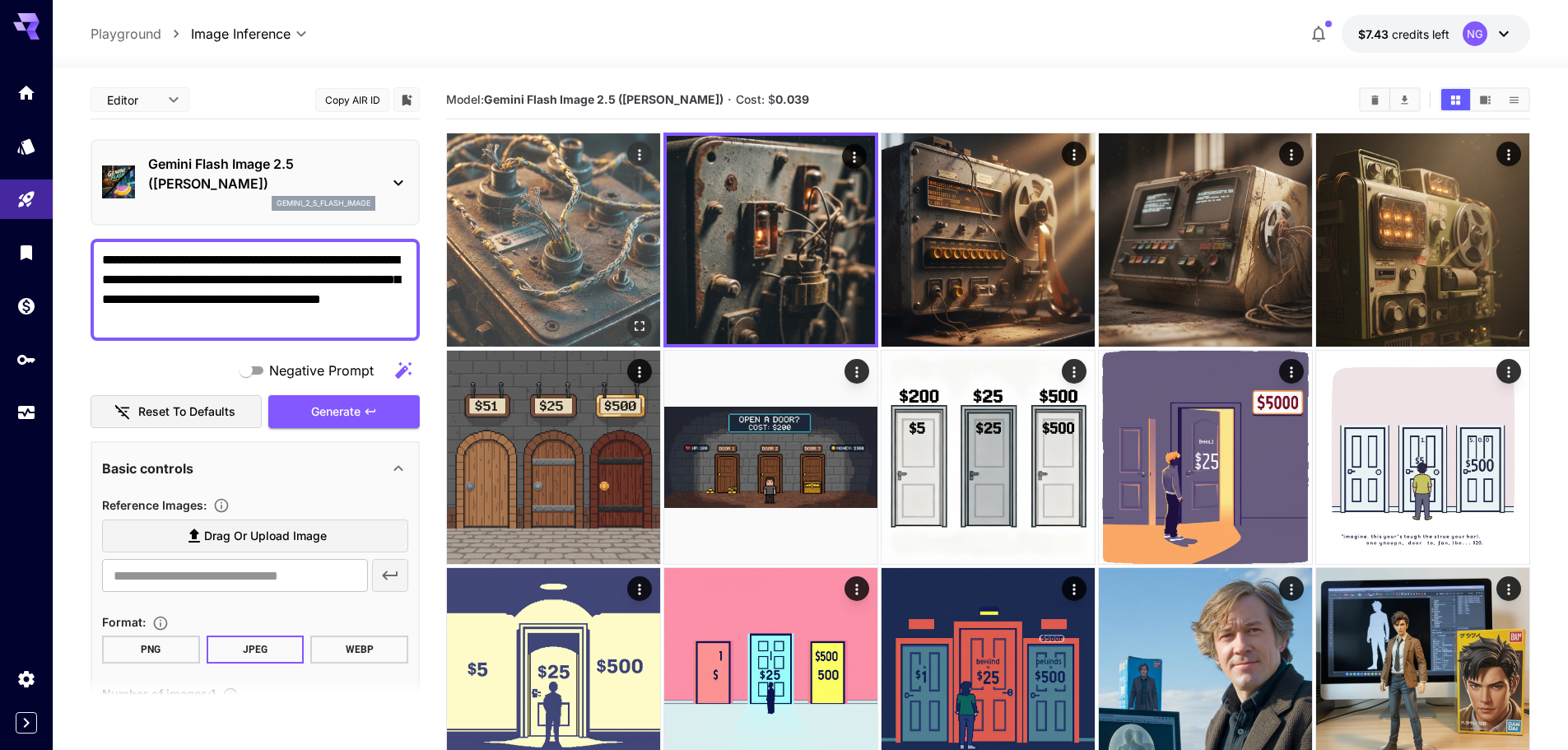
click at [633, 154] on icon "Actions" at bounding box center [640, 154] width 17 height 17
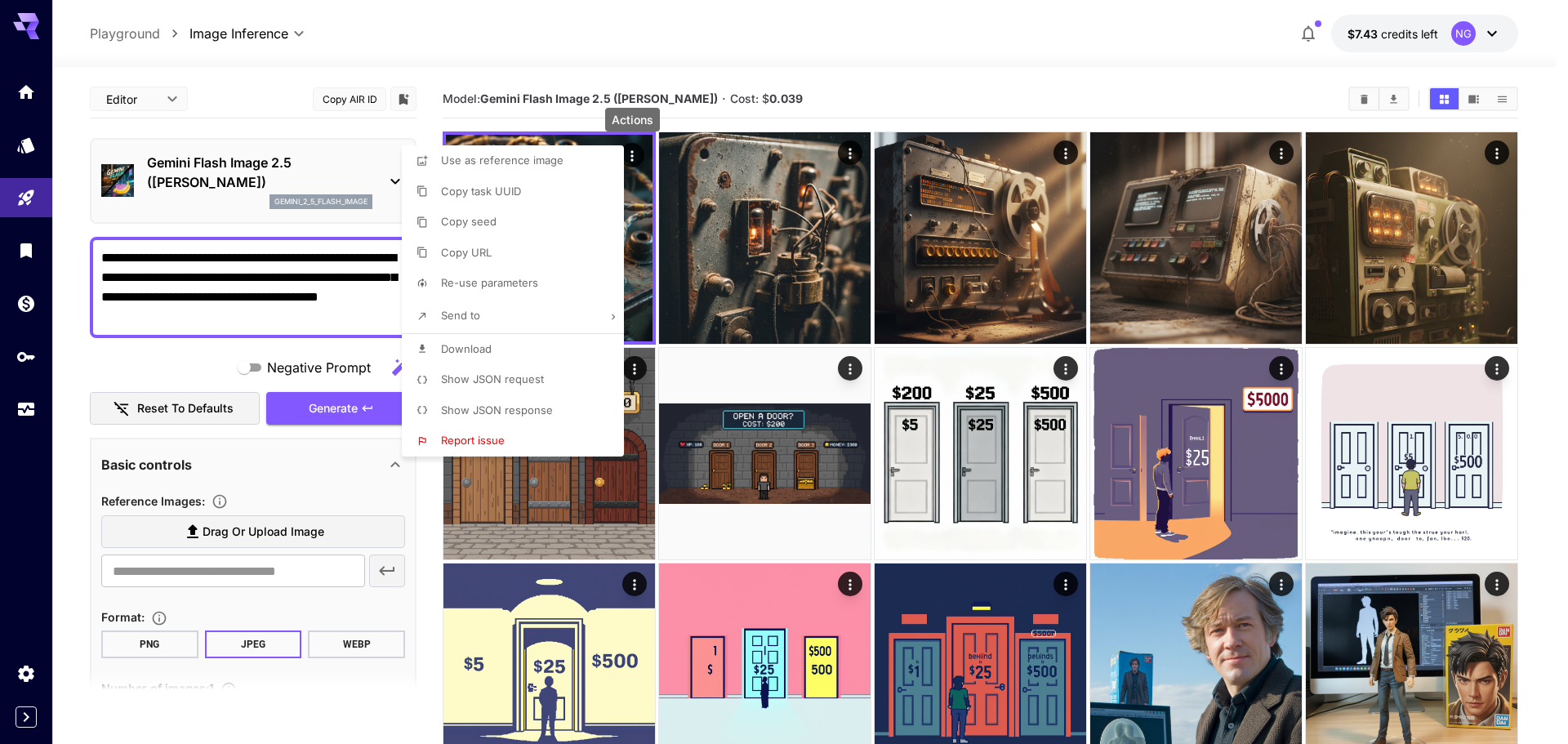
click at [506, 343] on li "Download" at bounding box center [517, 350] width 232 height 31
click at [233, 317] on div at bounding box center [784, 372] width 1568 height 744
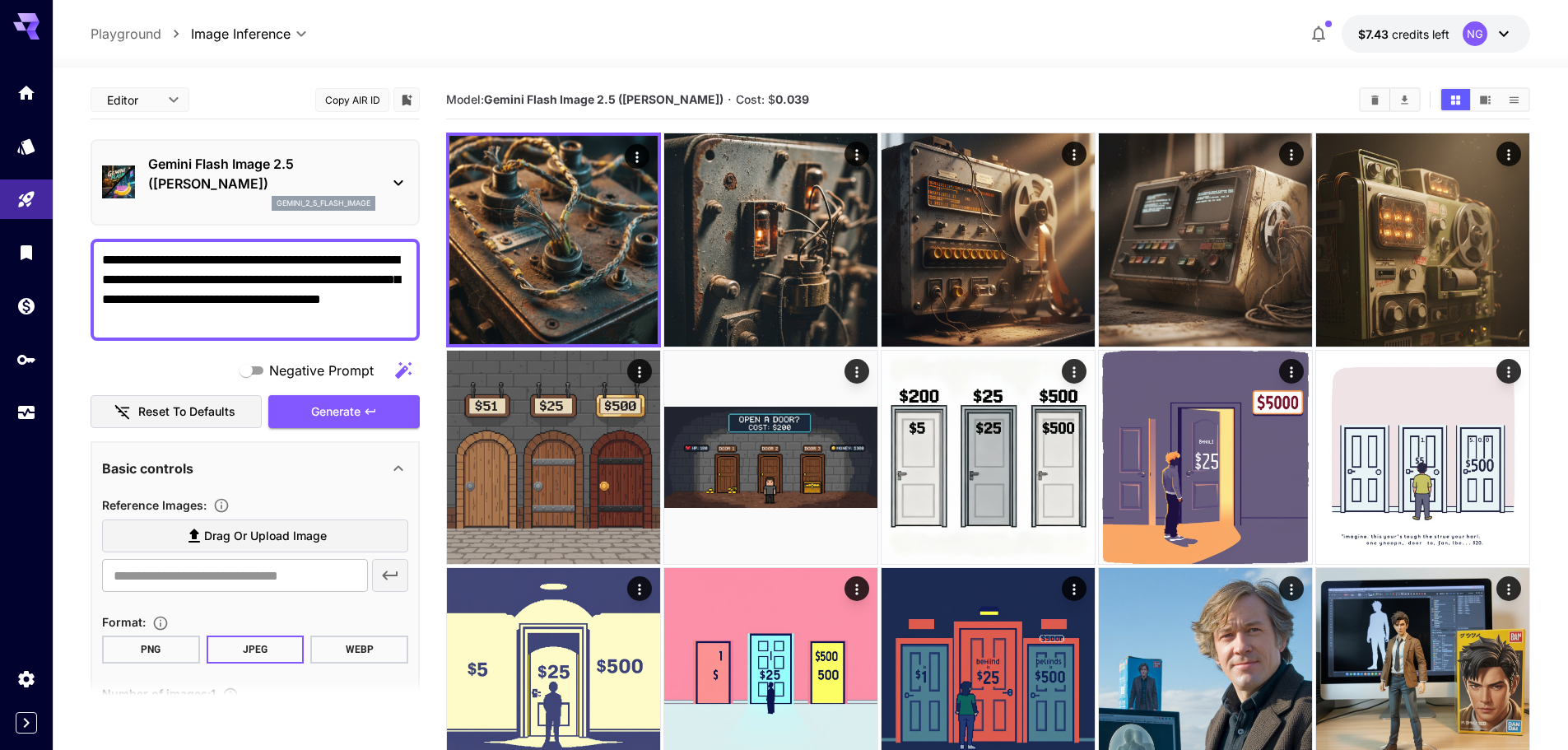
click at [222, 319] on textarea "**********" at bounding box center [255, 290] width 306 height 79
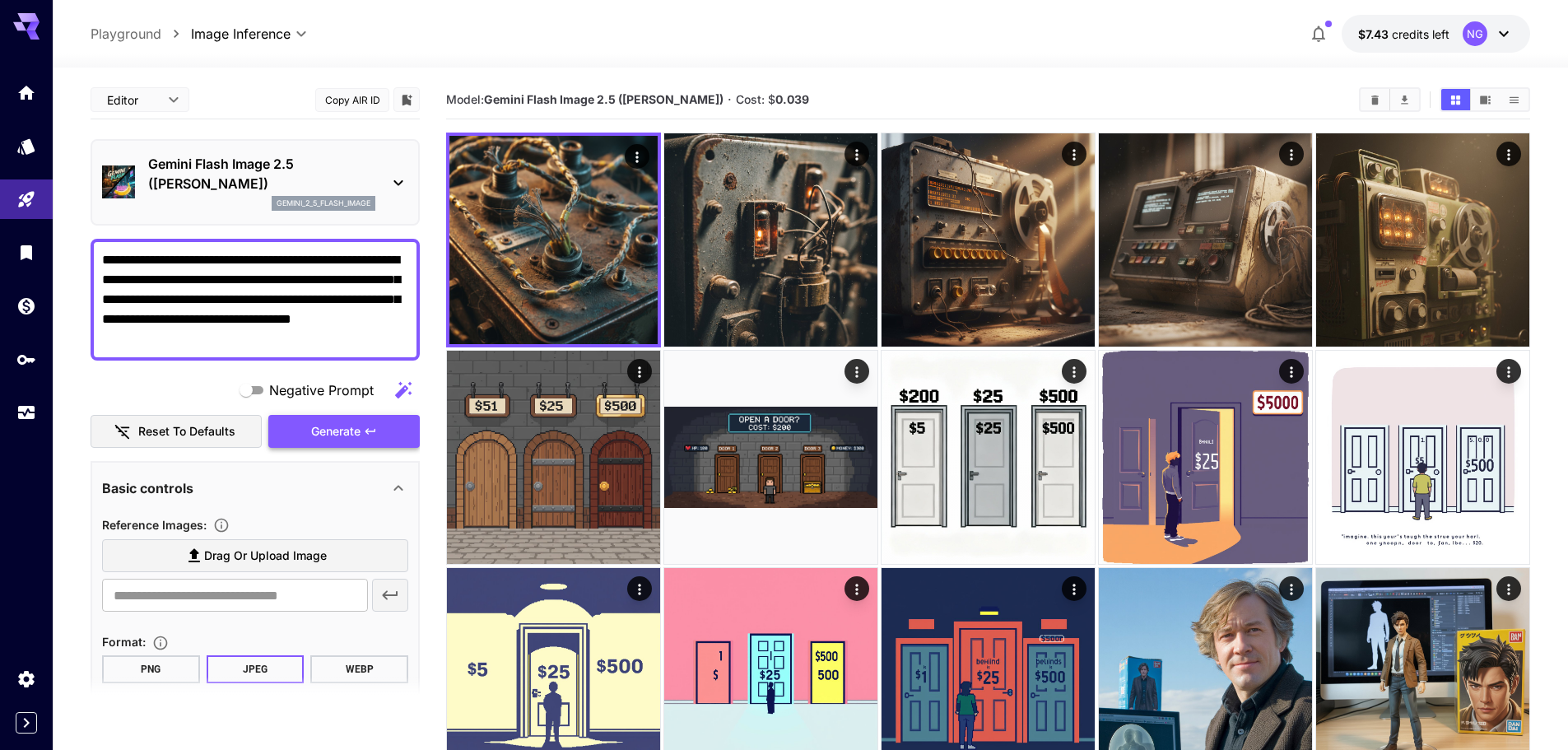
click at [326, 432] on span "Generate" at bounding box center [336, 432] width 50 height 21
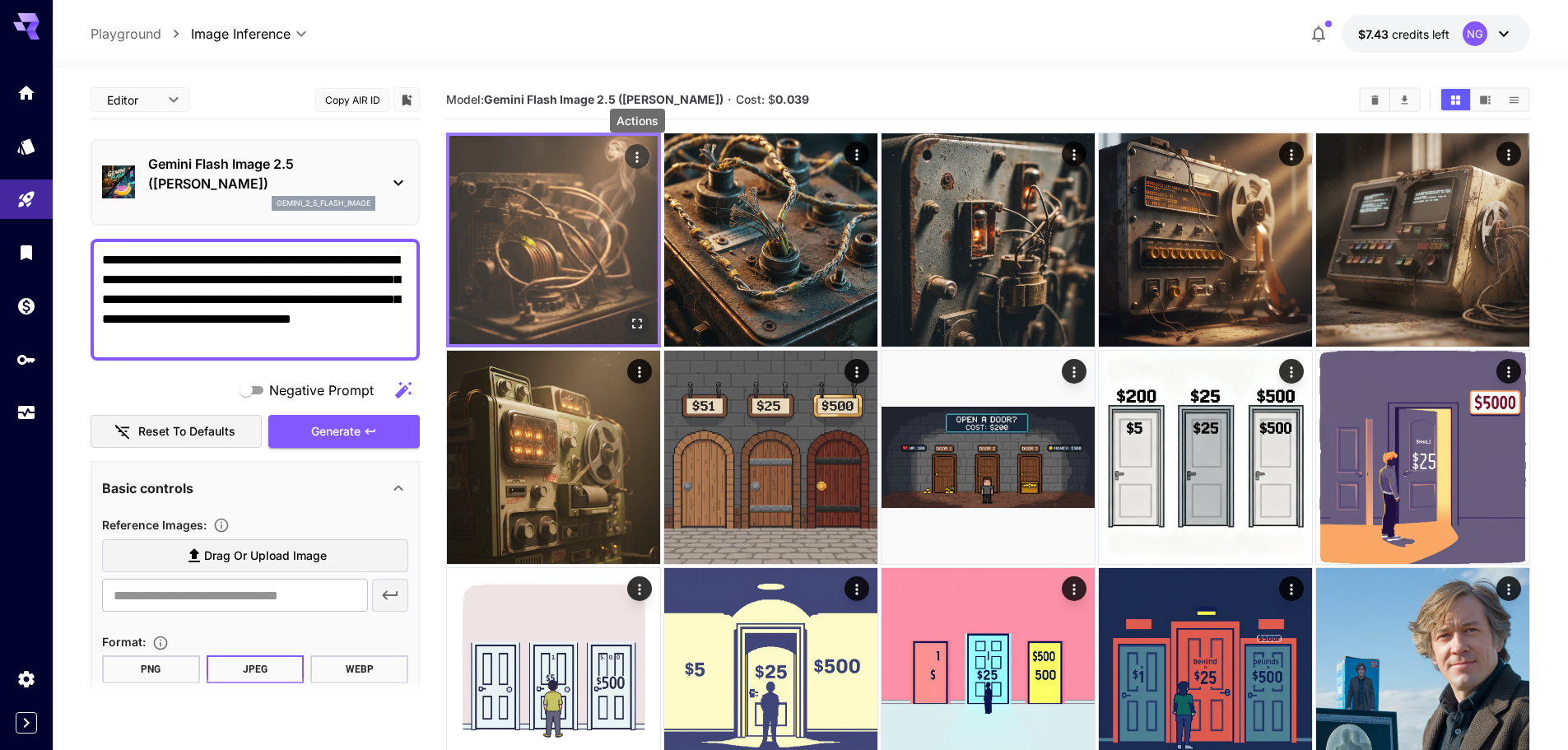
click at [643, 156] on icon "Actions" at bounding box center [637, 157] width 17 height 17
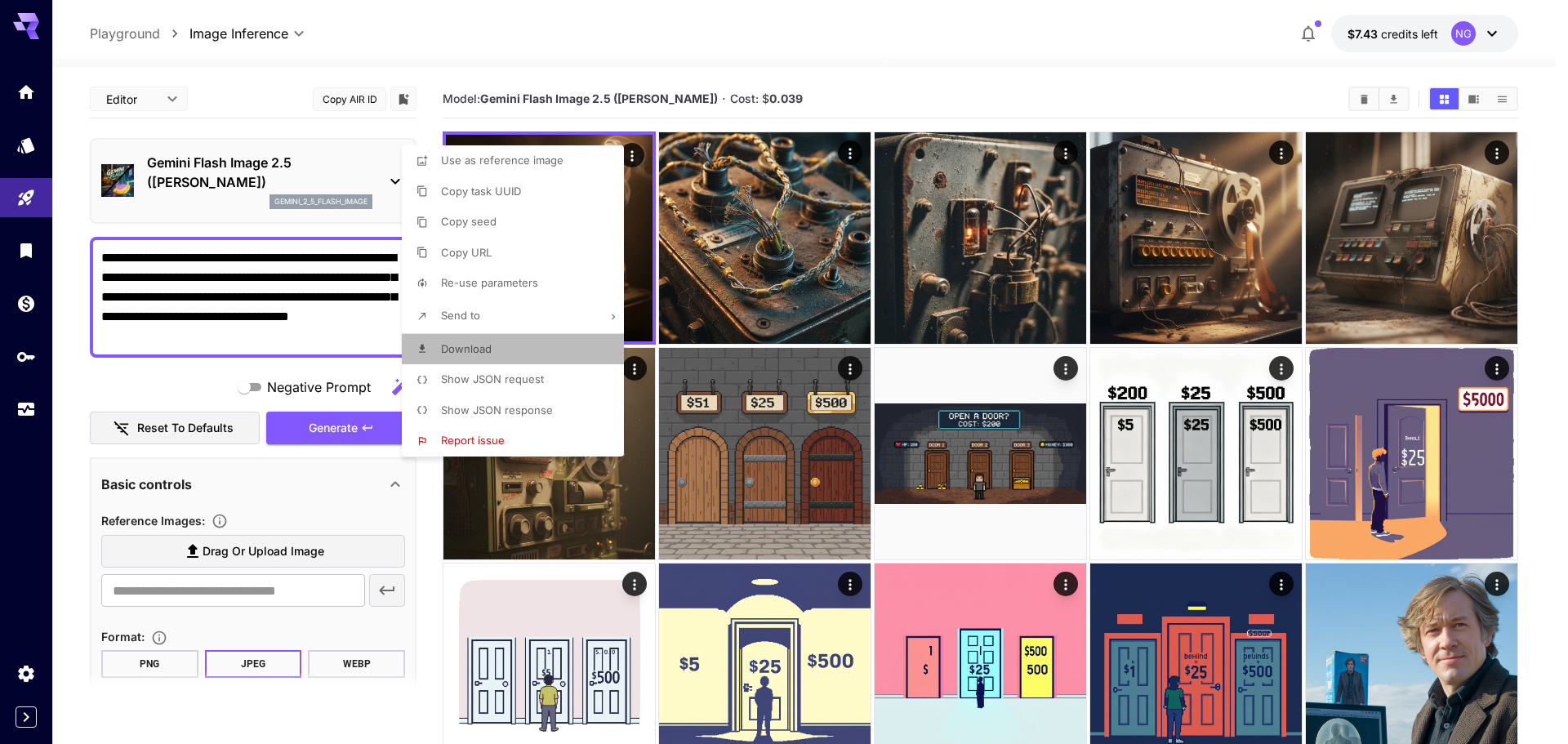
click at [498, 350] on li "Download" at bounding box center [517, 350] width 232 height 31
click at [541, 22] on div at bounding box center [784, 372] width 1568 height 744
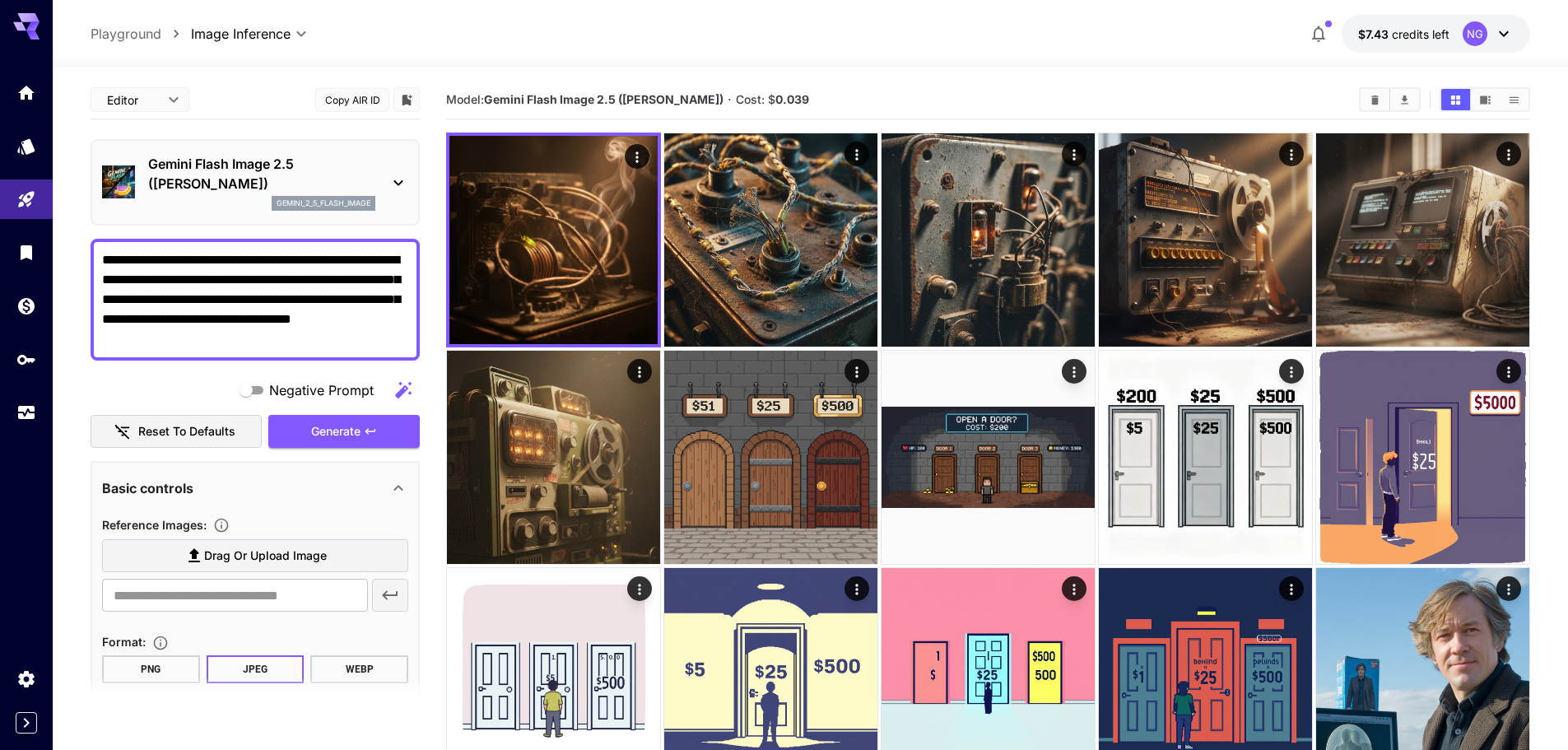
click at [274, 348] on textarea "**********" at bounding box center [255, 300] width 306 height 99
click at [282, 290] on textarea "**********" at bounding box center [255, 300] width 306 height 99
click at [131, 278] on textarea "**********" at bounding box center [255, 300] width 306 height 99
type textarea "**********"
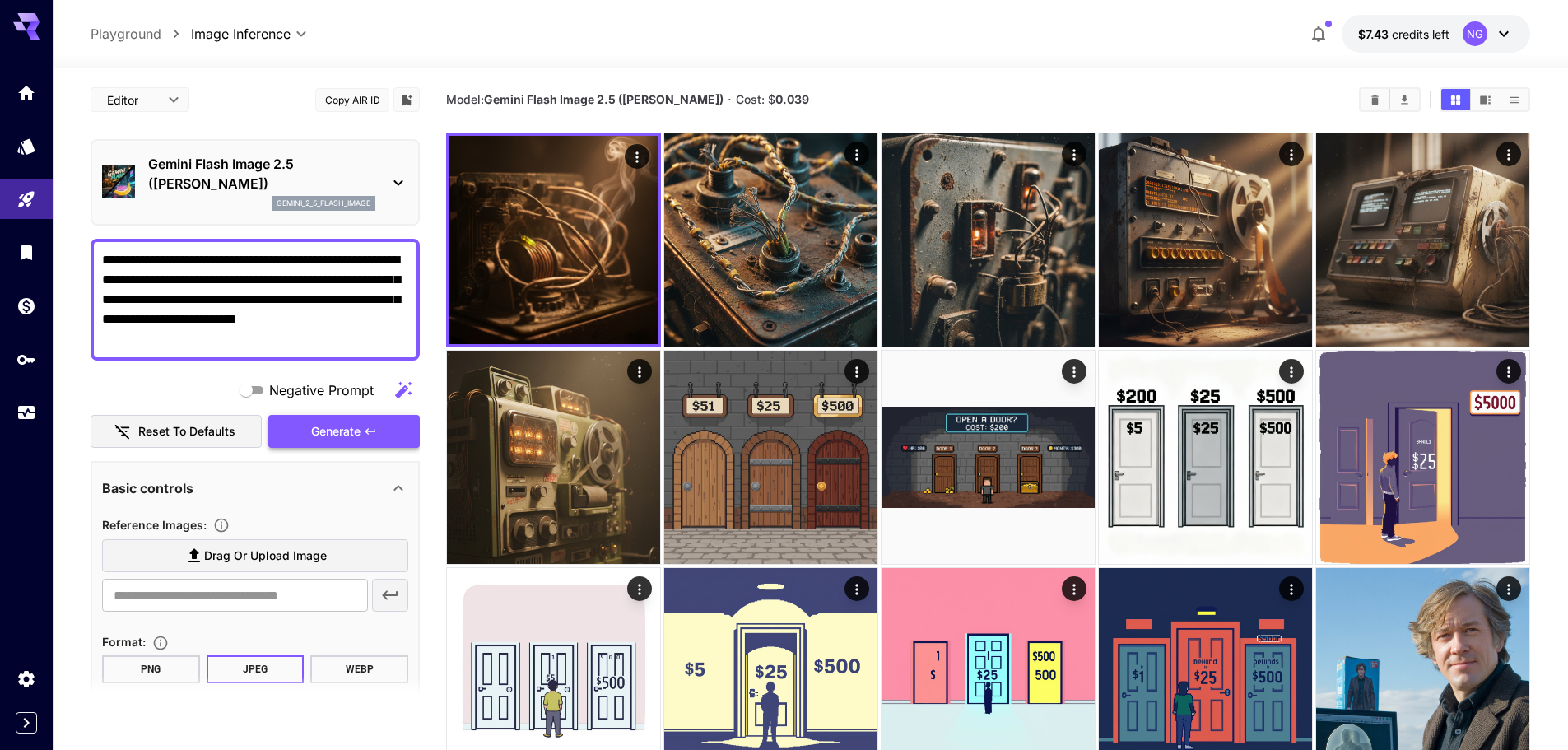
click at [325, 430] on span "Generate" at bounding box center [336, 432] width 50 height 21
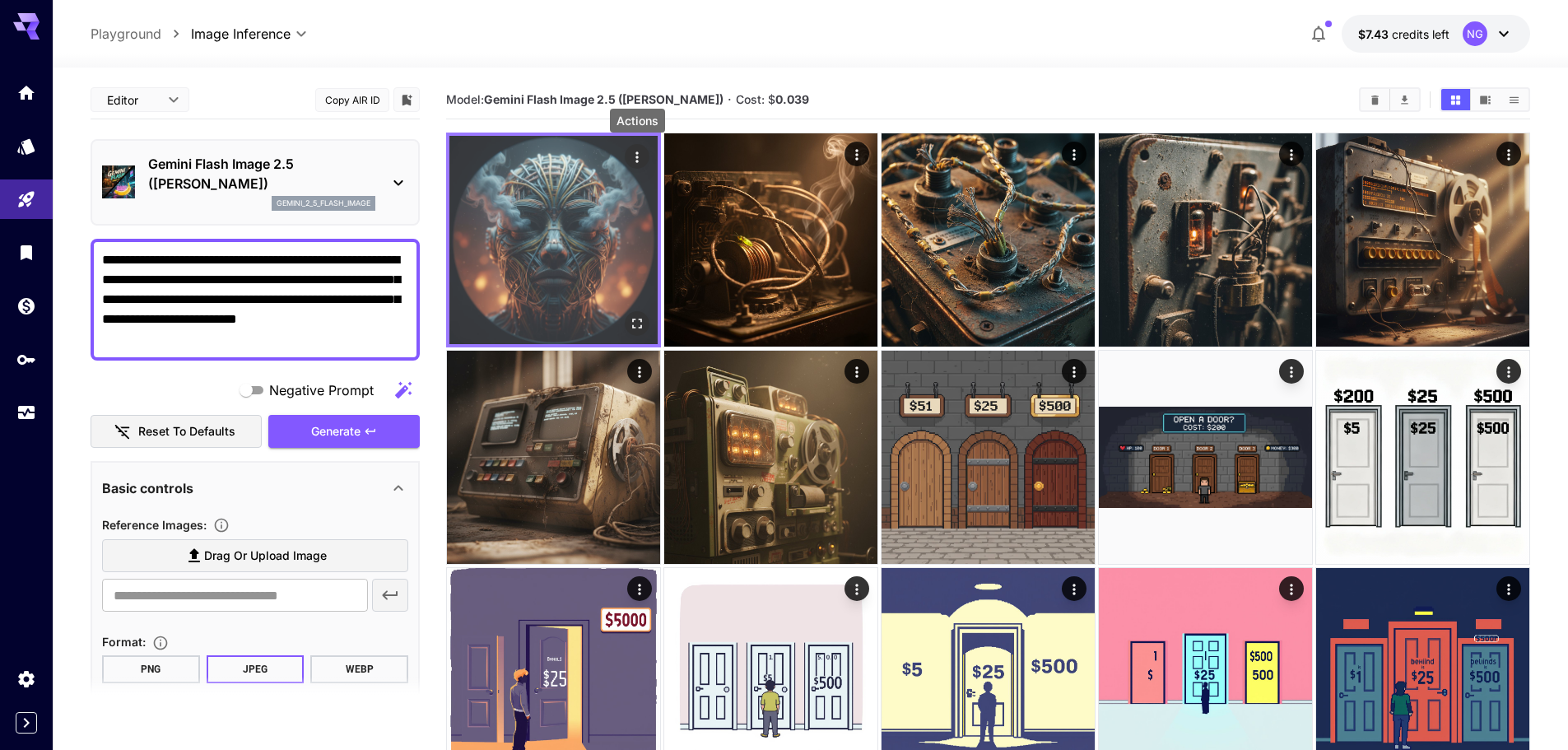
click at [640, 157] on icon "Actions" at bounding box center [637, 157] width 17 height 17
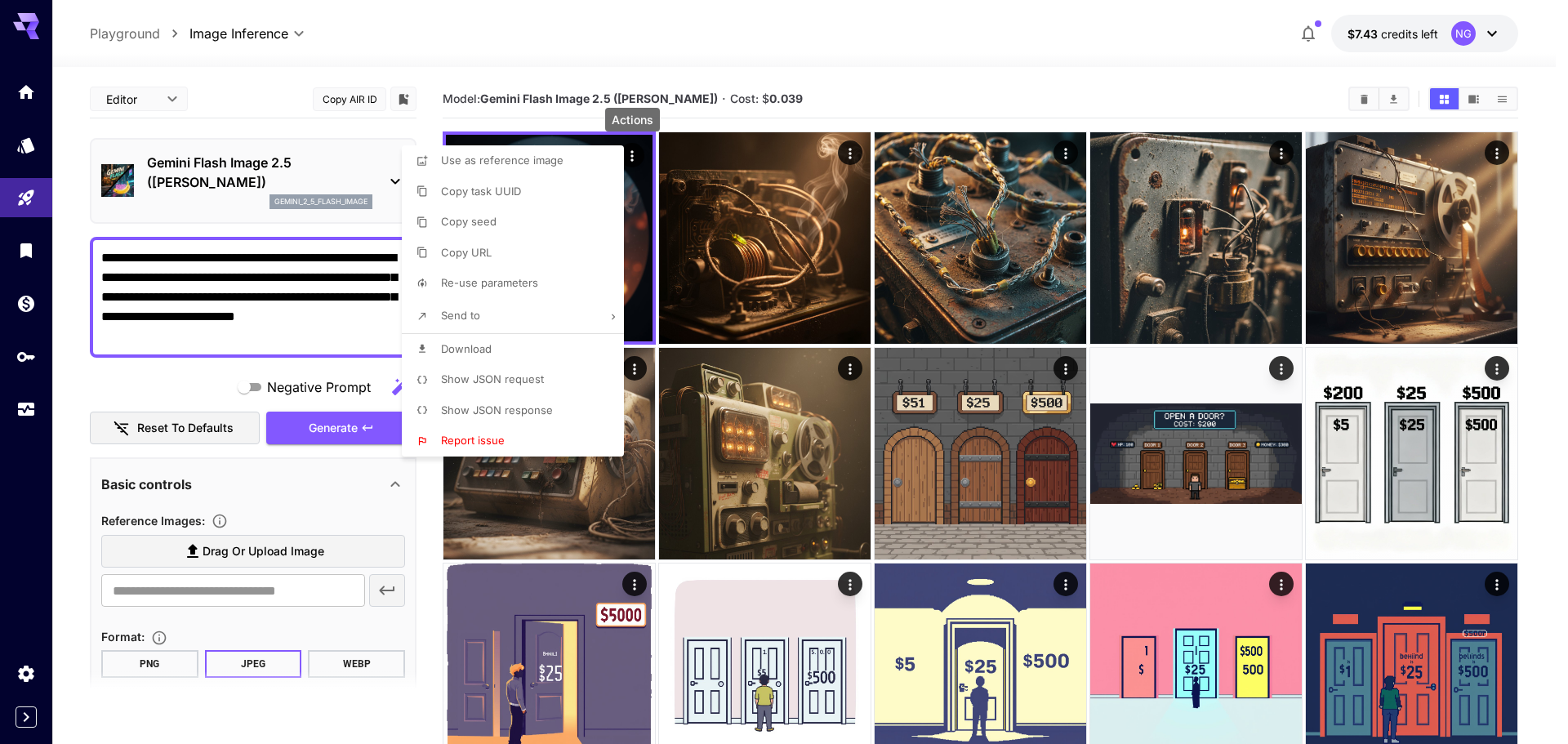
click at [473, 351] on span "Download" at bounding box center [466, 348] width 51 height 13
click at [252, 269] on div at bounding box center [784, 372] width 1568 height 744
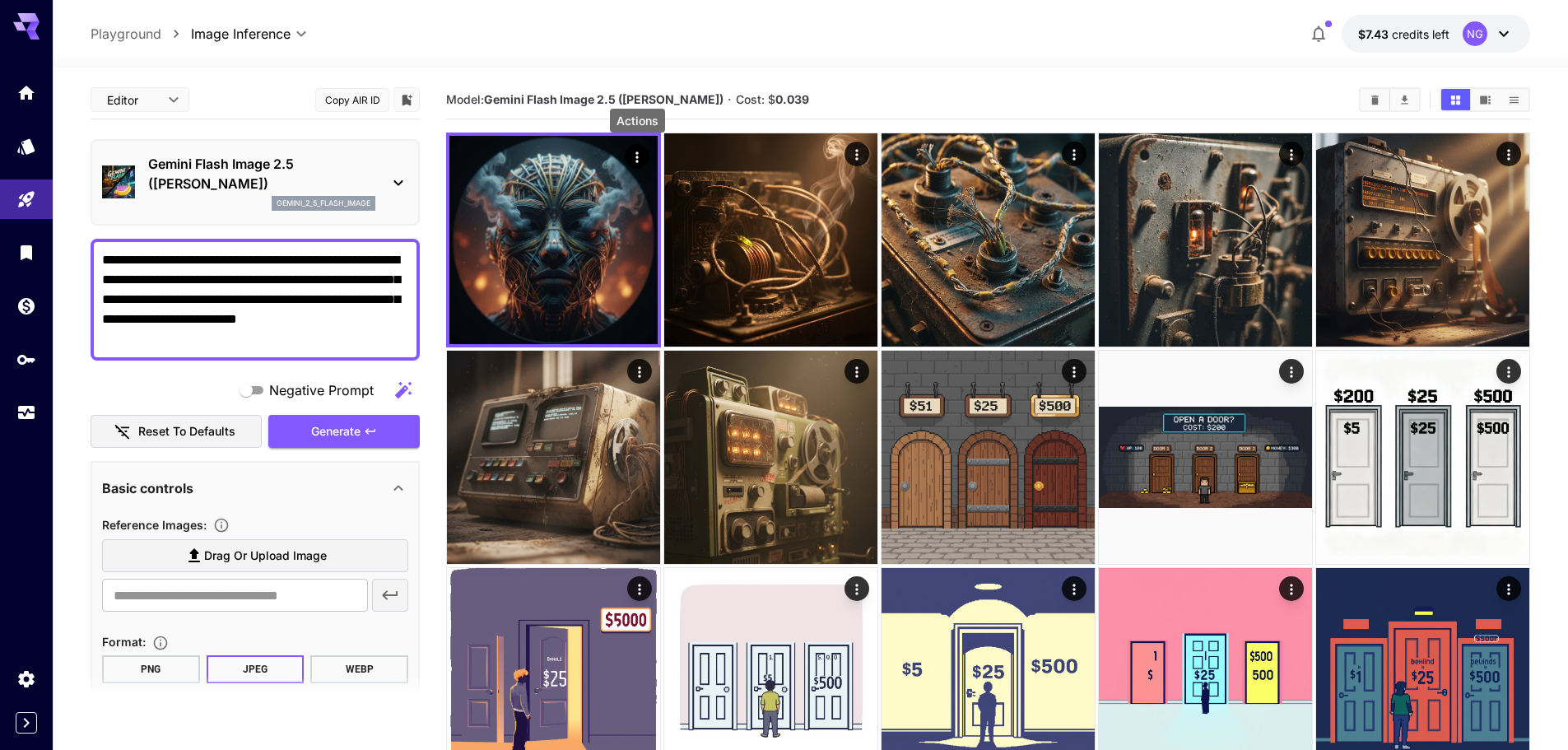
click at [197, 261] on textarea "**********" at bounding box center [255, 300] width 306 height 99
type textarea "**********"
click at [339, 427] on span "Generate" at bounding box center [336, 432] width 50 height 21
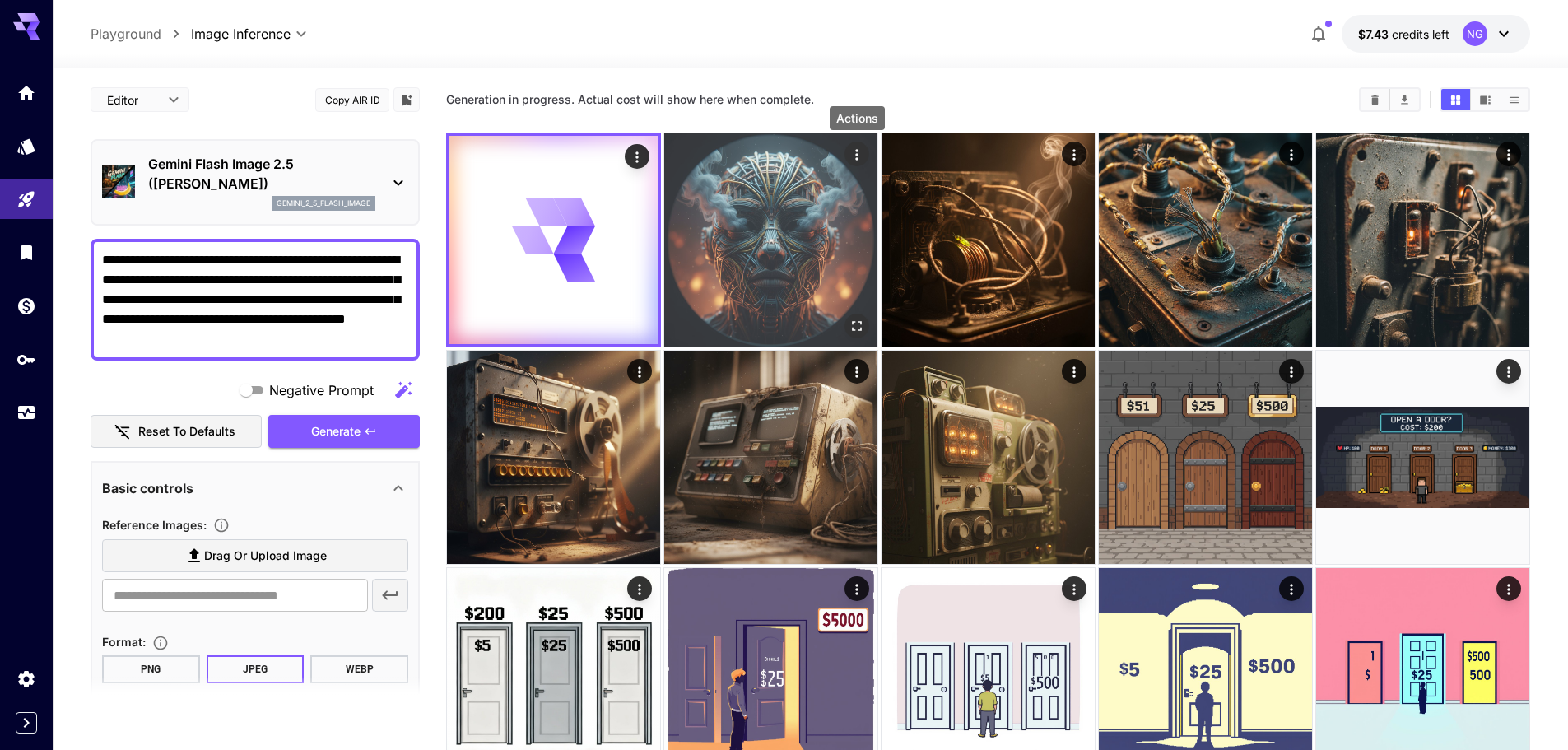
click at [857, 157] on icon "Actions" at bounding box center [856, 154] width 17 height 17
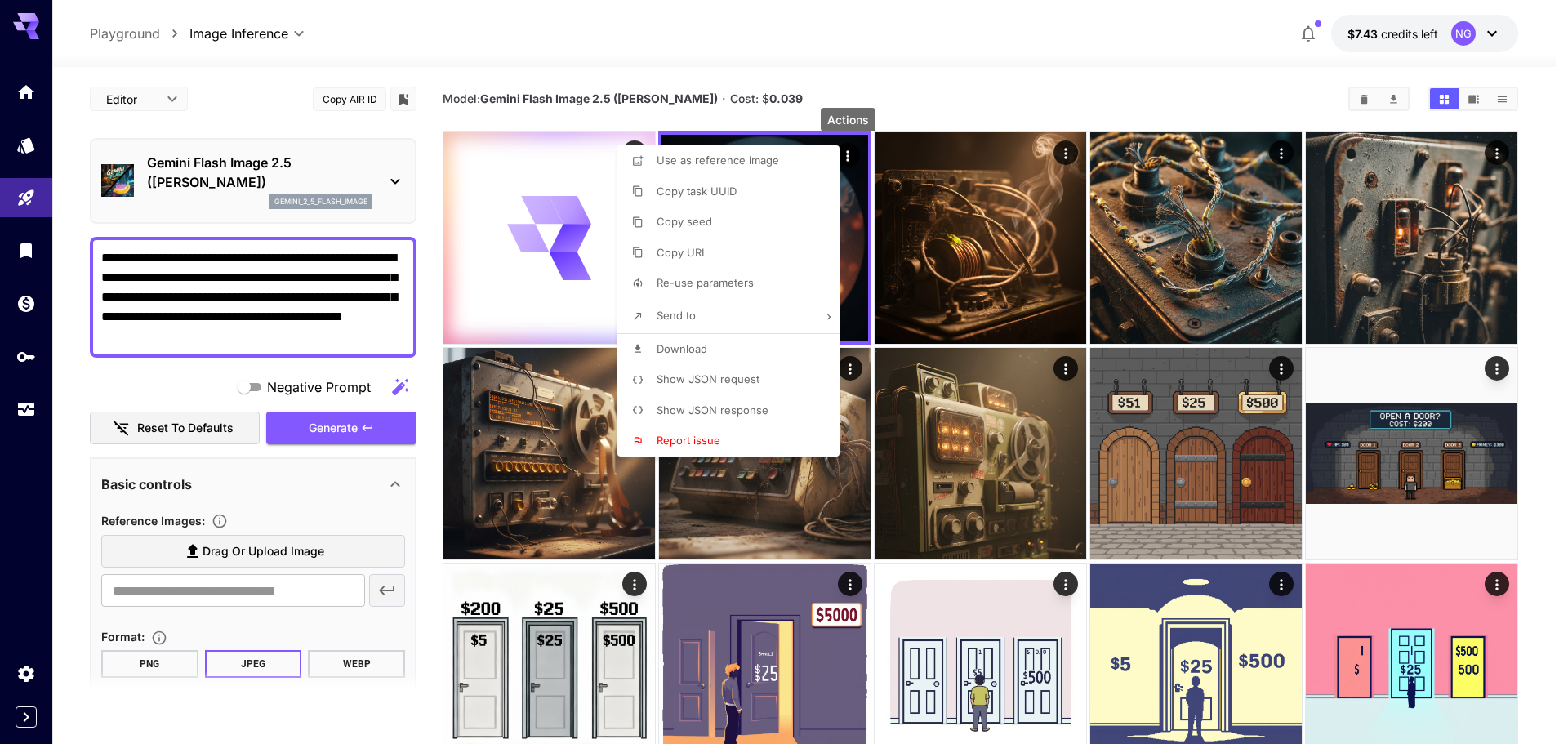
click at [1011, 32] on div at bounding box center [784, 372] width 1568 height 744
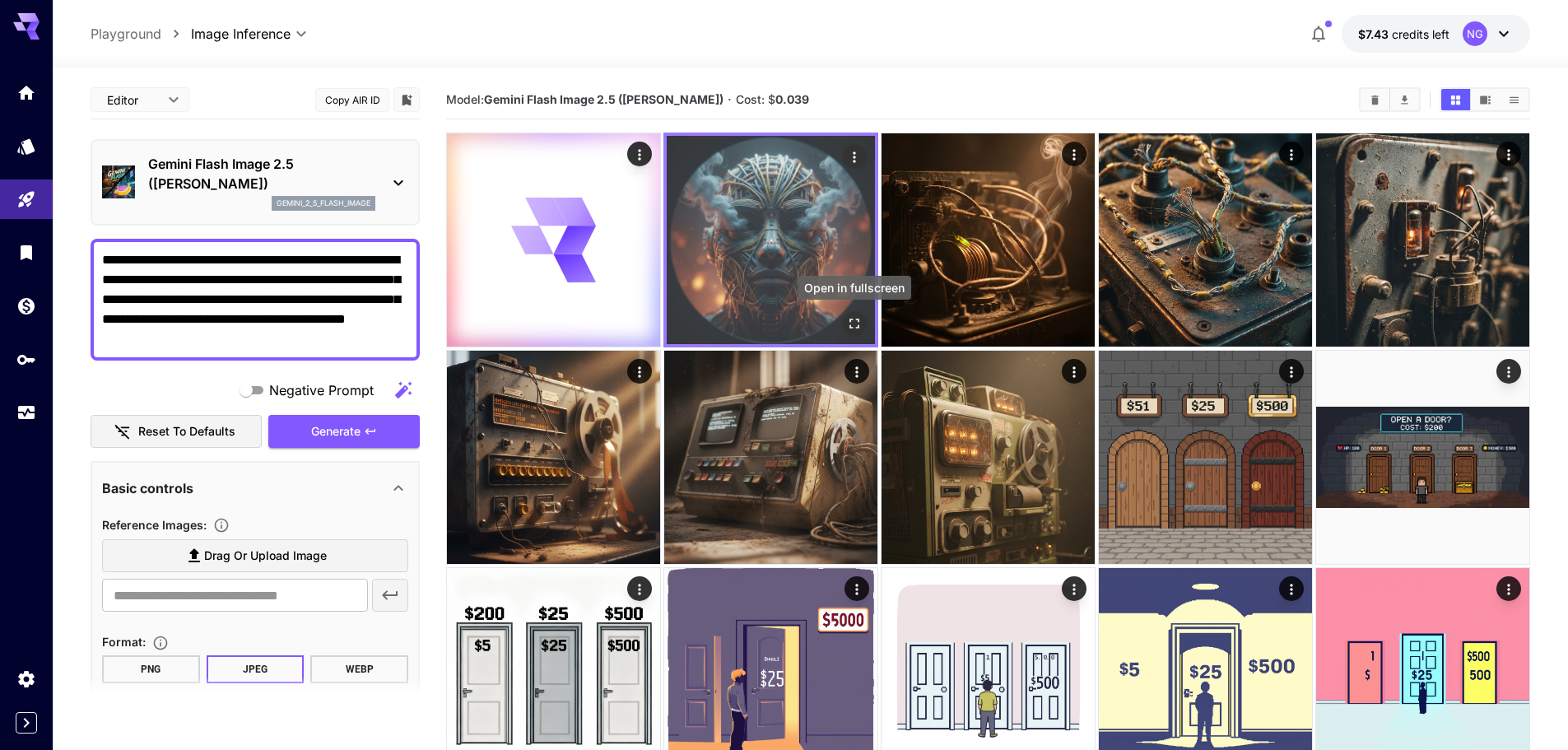
click at [855, 321] on icon "Open in fullscreen" at bounding box center [854, 323] width 17 height 17
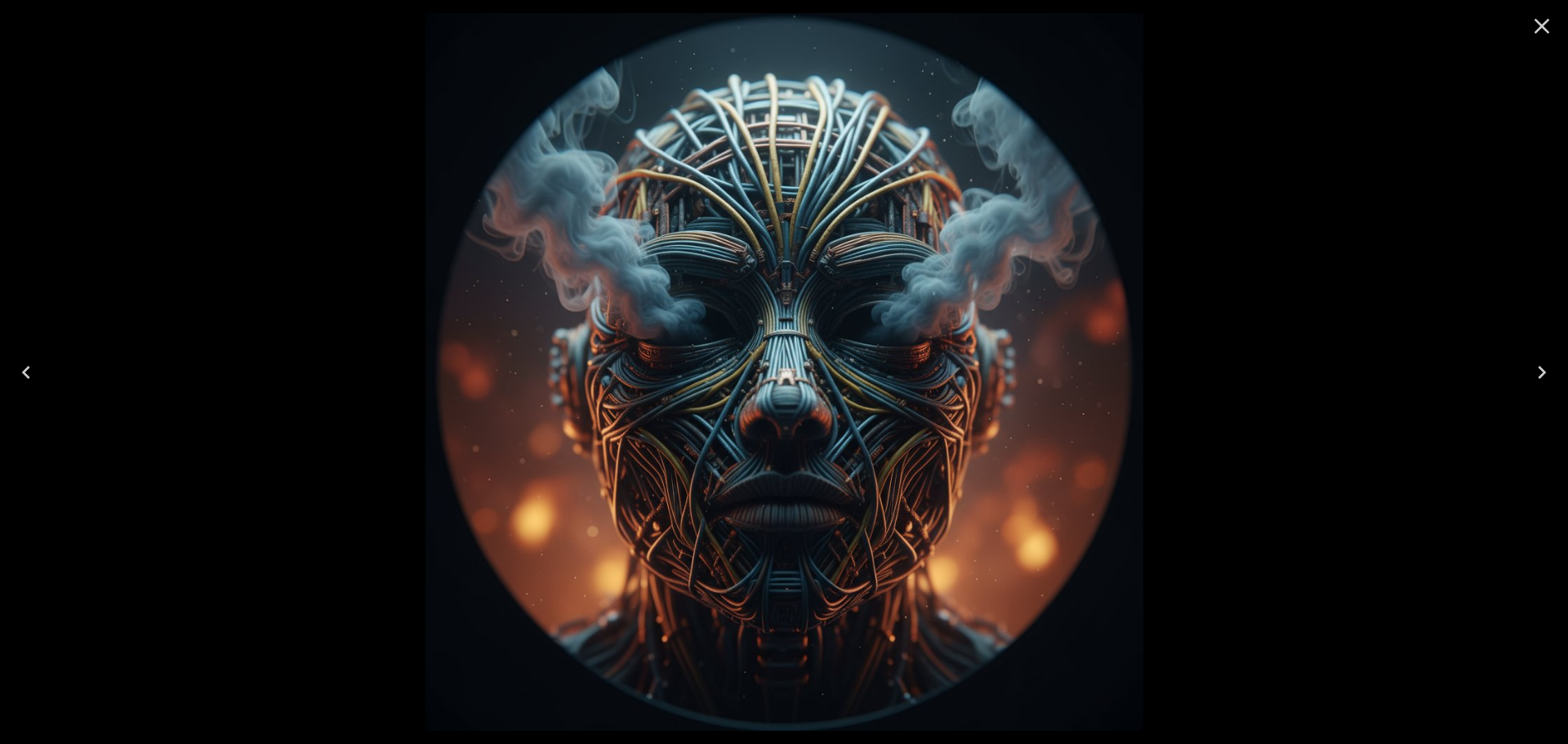
click at [1545, 28] on icon "Close" at bounding box center [1543, 27] width 16 height 16
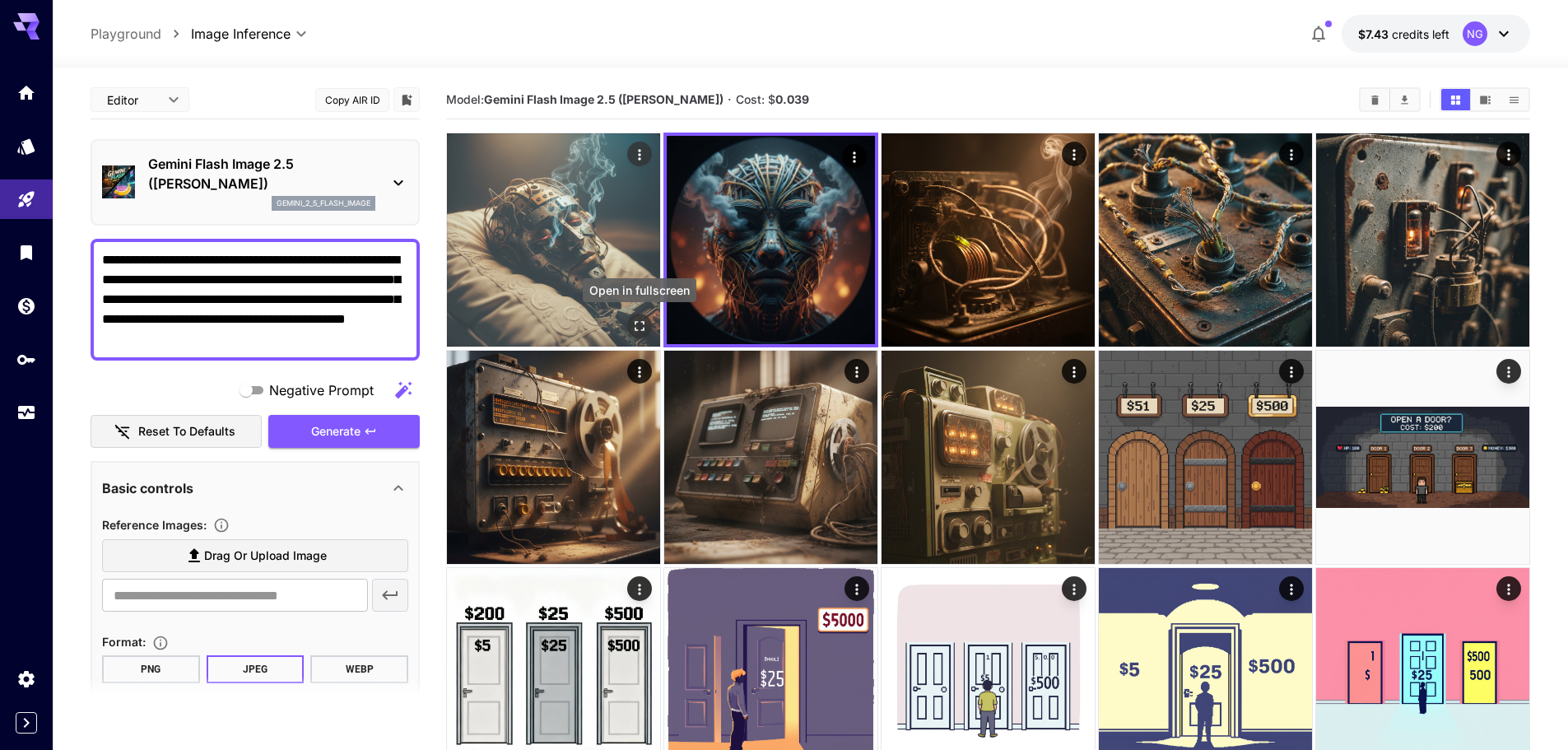
click at [643, 327] on icon "Open in fullscreen" at bounding box center [640, 325] width 17 height 17
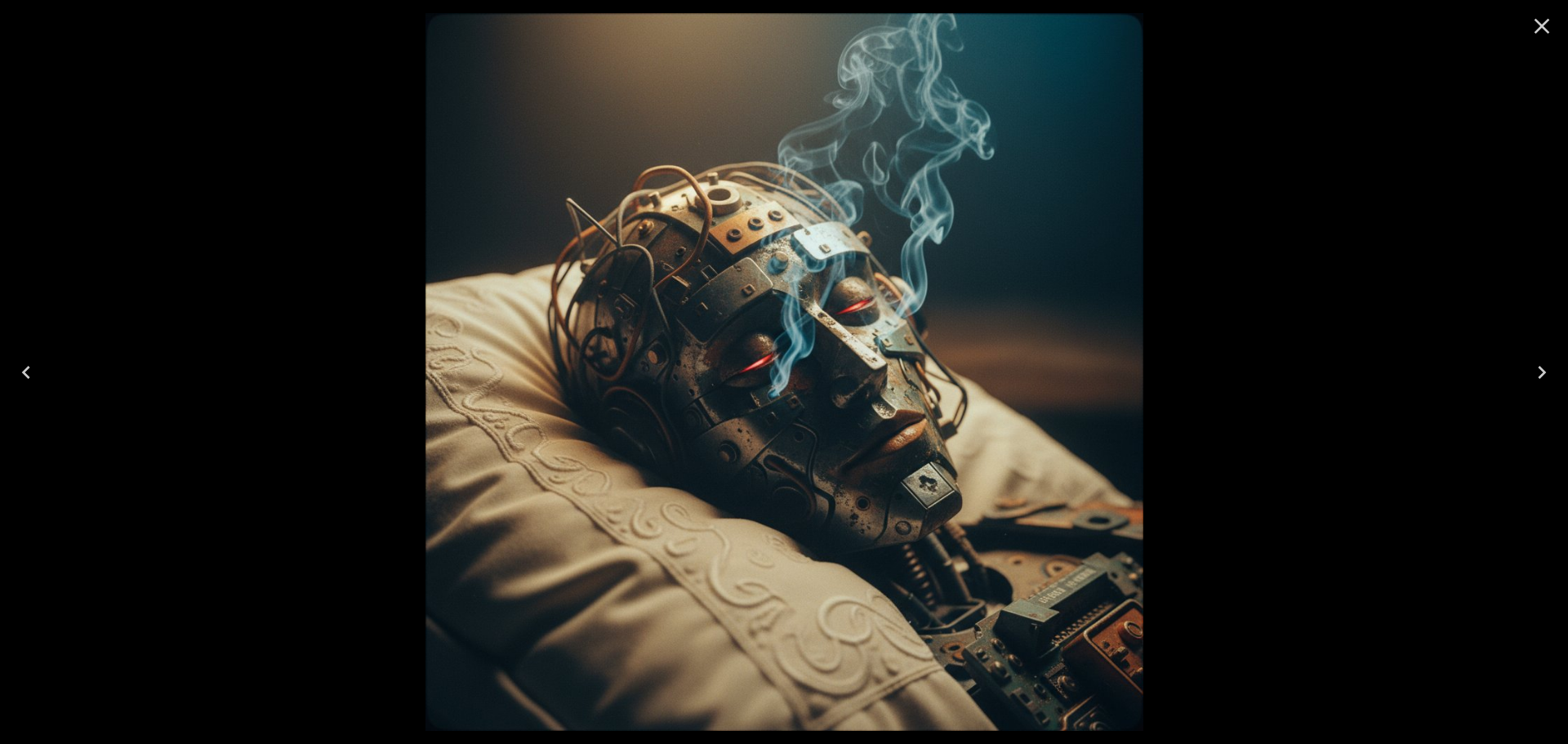
click at [1535, 28] on icon "Close" at bounding box center [1542, 26] width 26 height 26
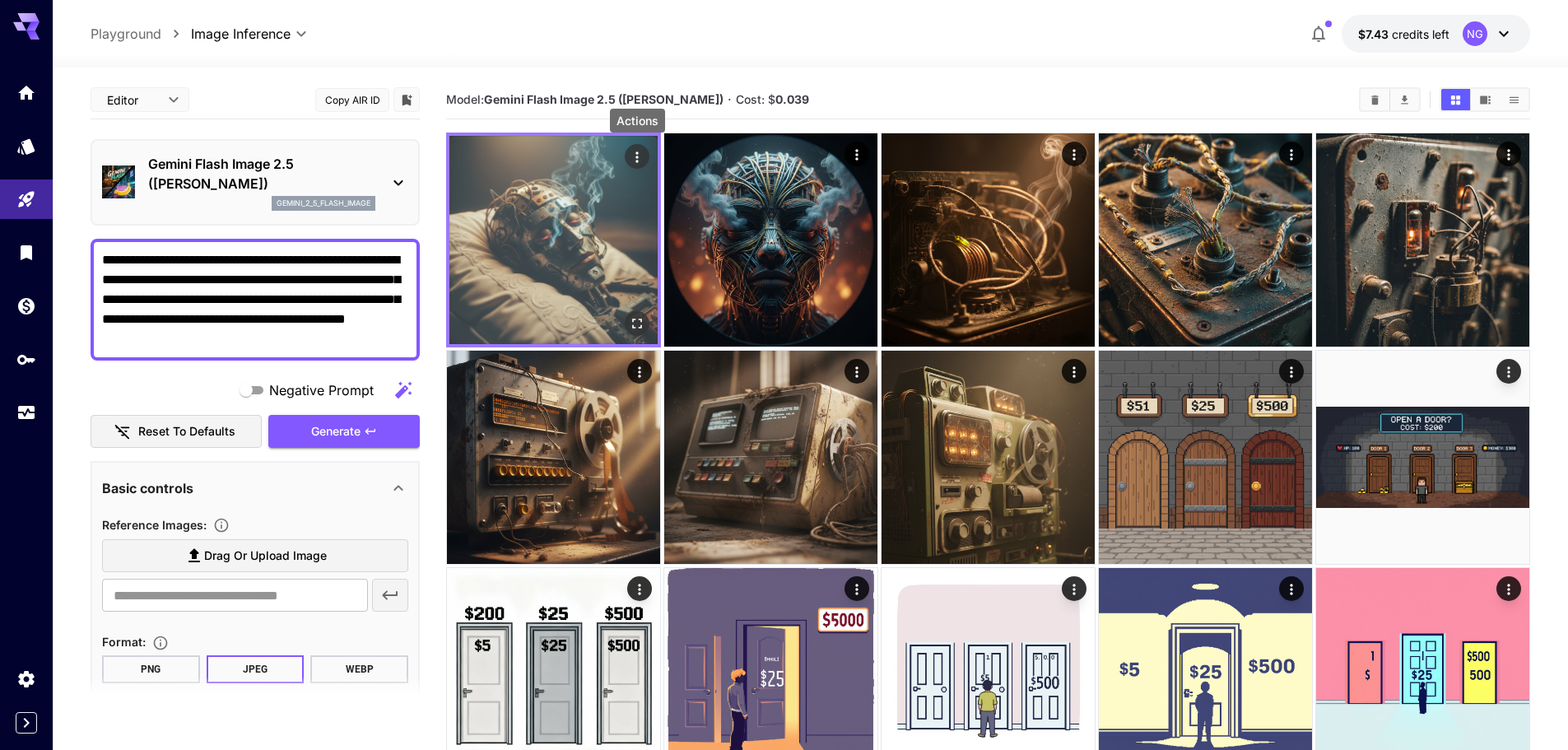
click at [633, 157] on icon "Actions" at bounding box center [637, 157] width 17 height 17
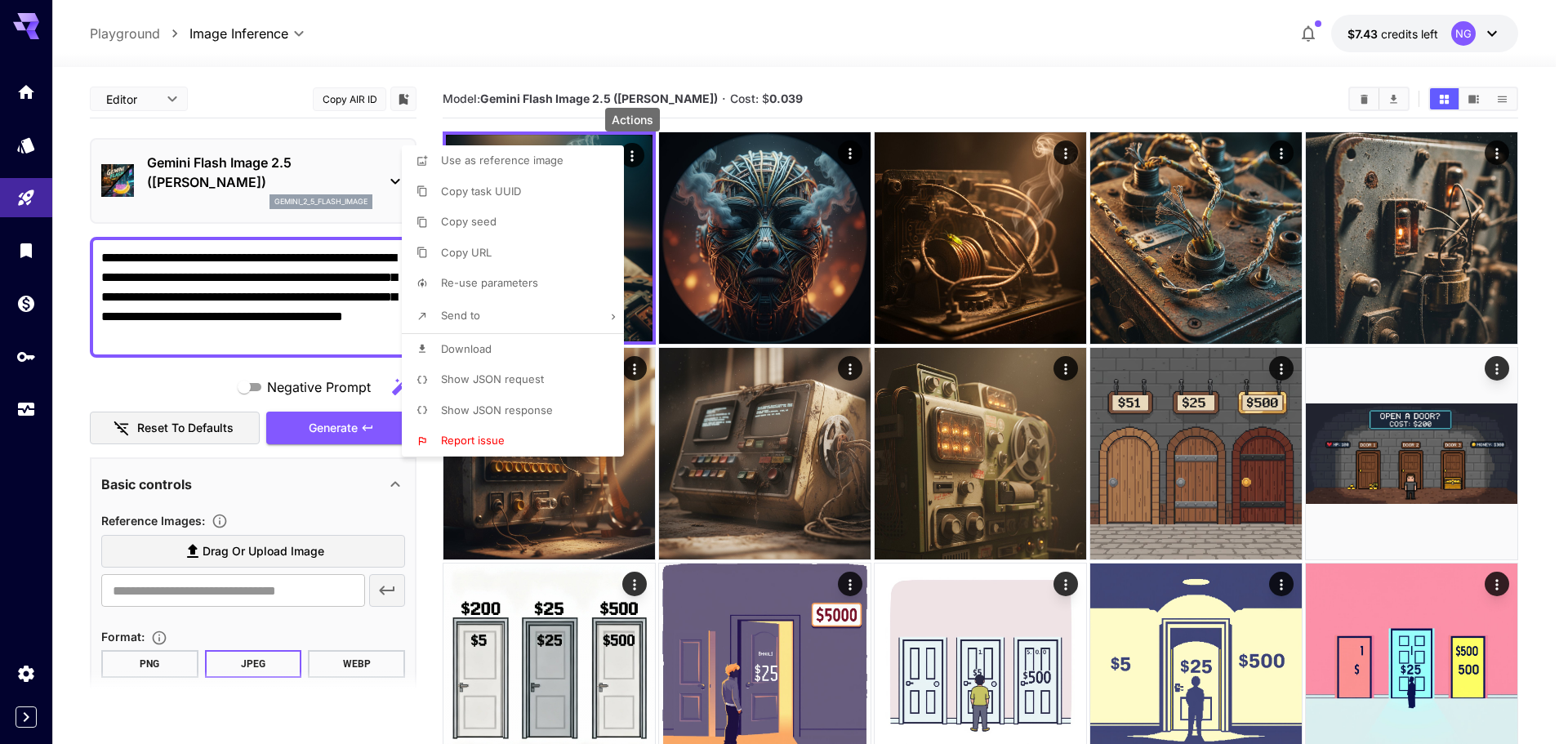
click at [462, 348] on span "Download" at bounding box center [466, 348] width 51 height 13
click at [50, 376] on div at bounding box center [784, 372] width 1568 height 744
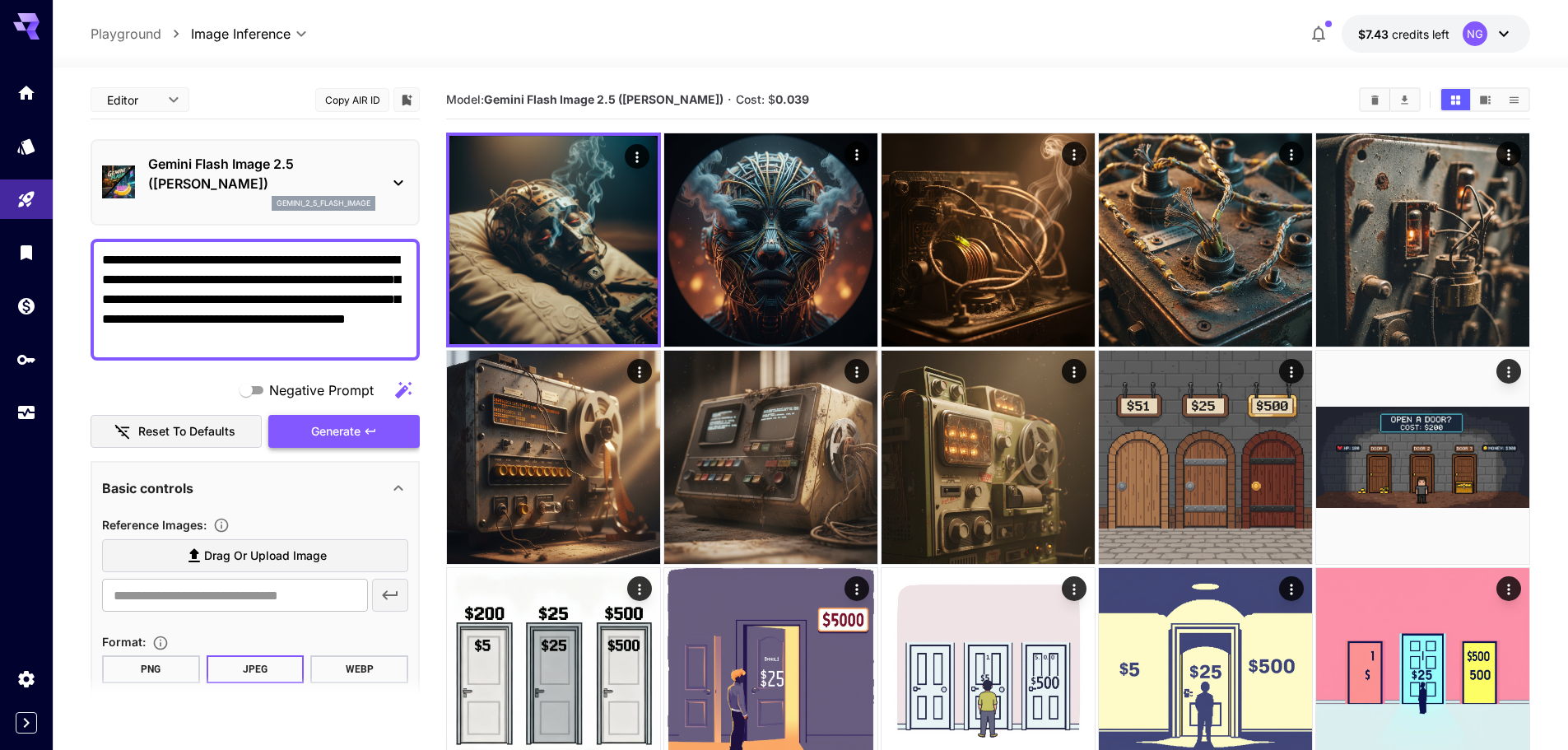
click at [345, 433] on span "Generate" at bounding box center [336, 432] width 50 height 21
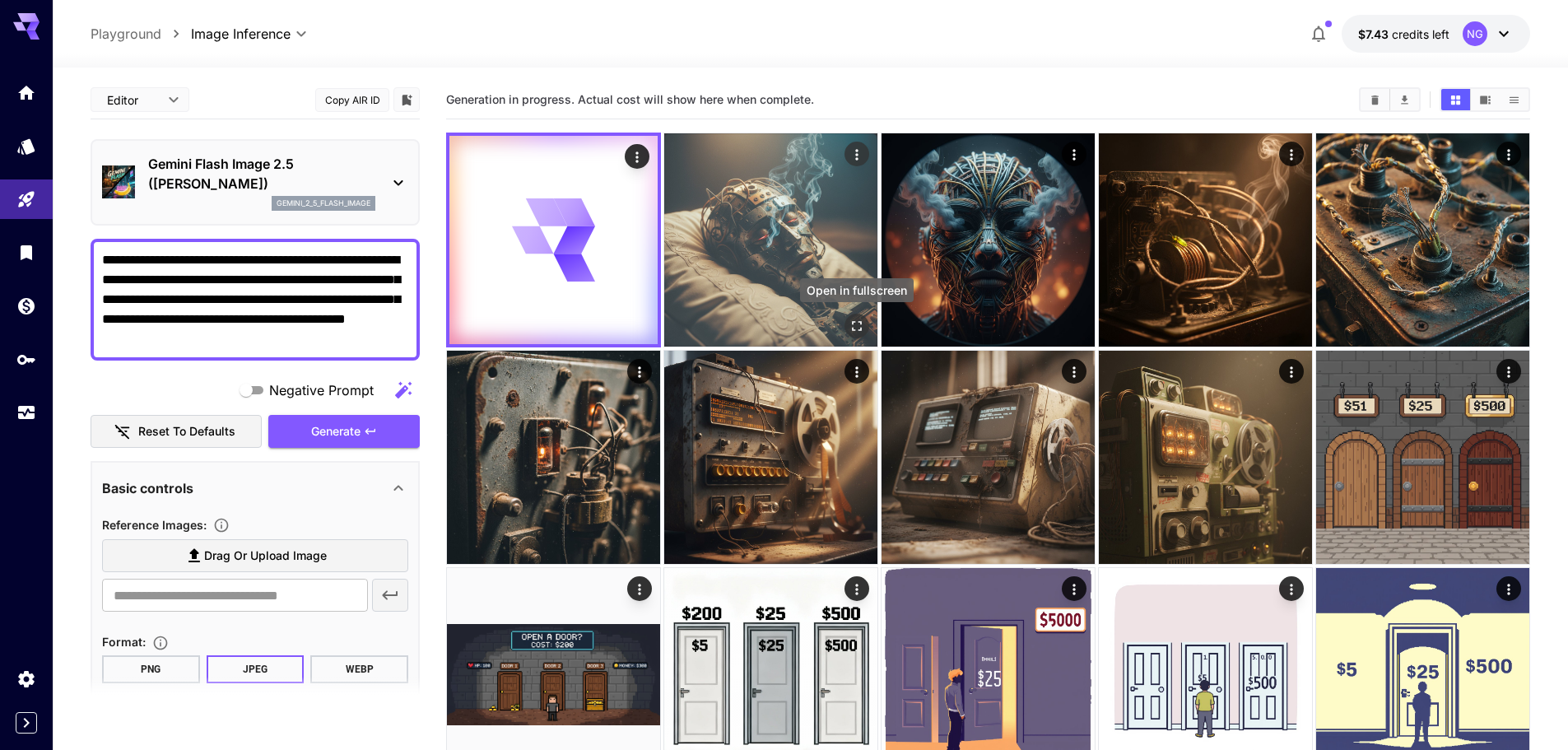
click at [855, 326] on icon "Open in fullscreen" at bounding box center [856, 325] width 17 height 17
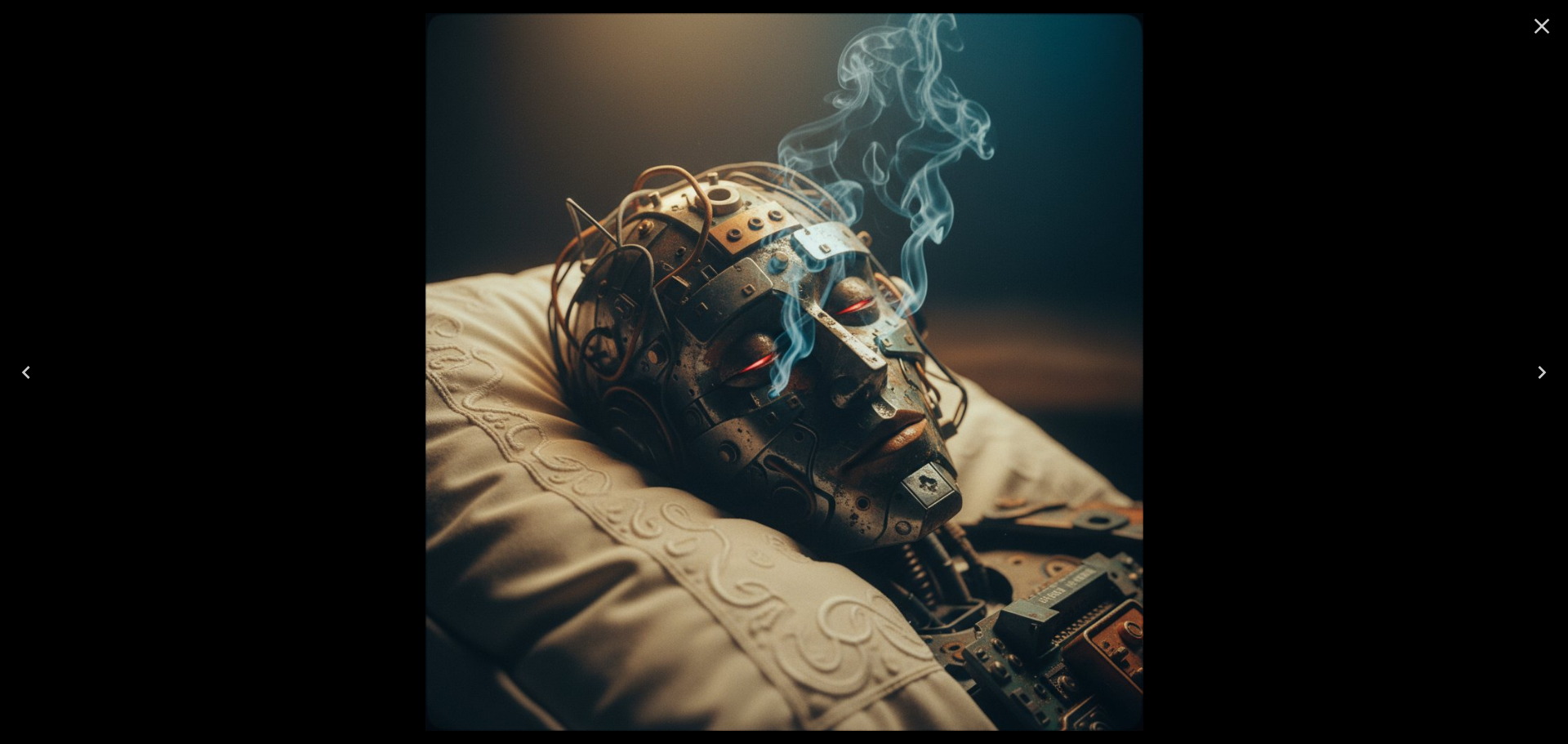
drag, startPoint x: 1548, startPoint y: 34, endPoint x: 1509, endPoint y: 60, distance: 46.9
click at [1548, 34] on icon "Close" at bounding box center [1542, 26] width 26 height 26
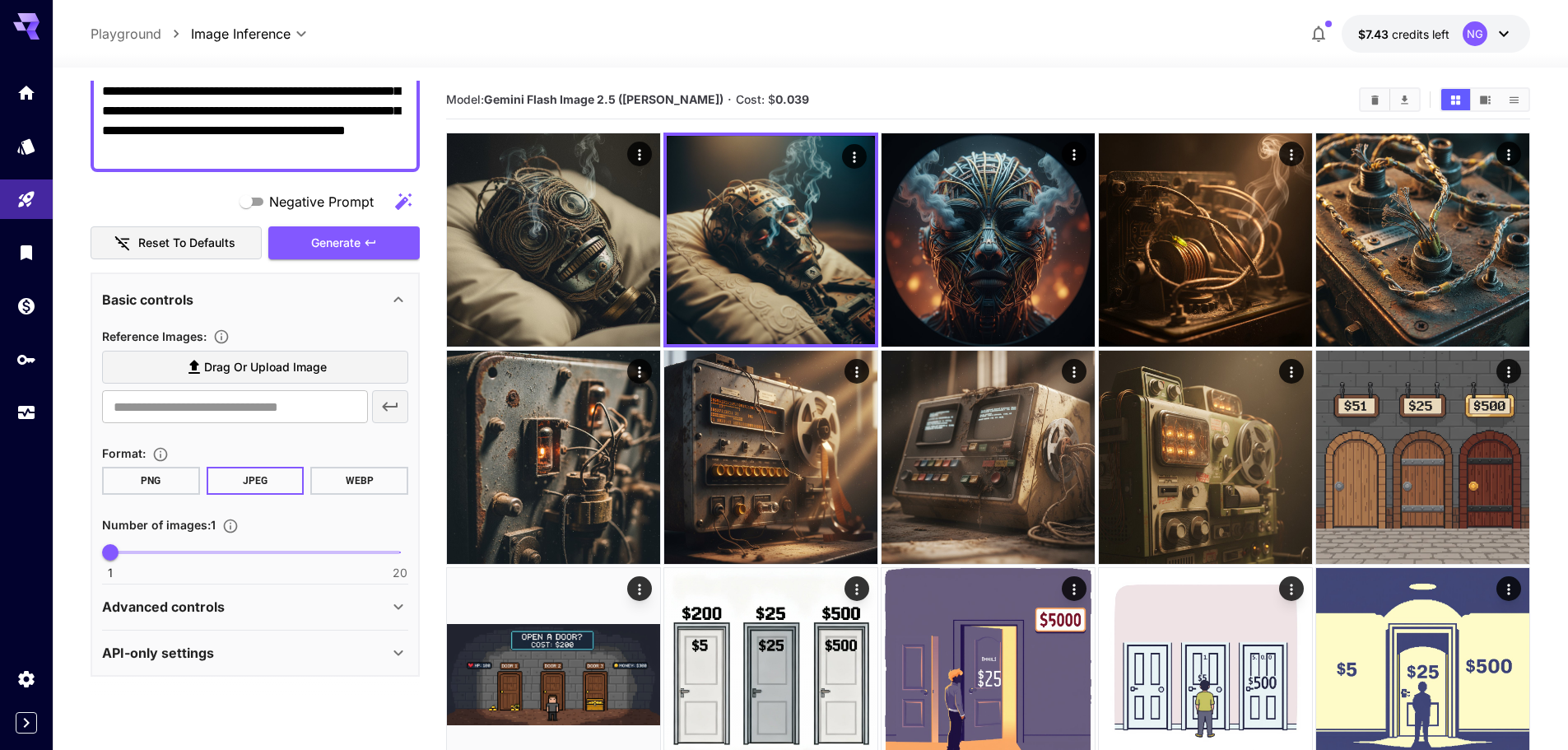
scroll to position [220, 0]
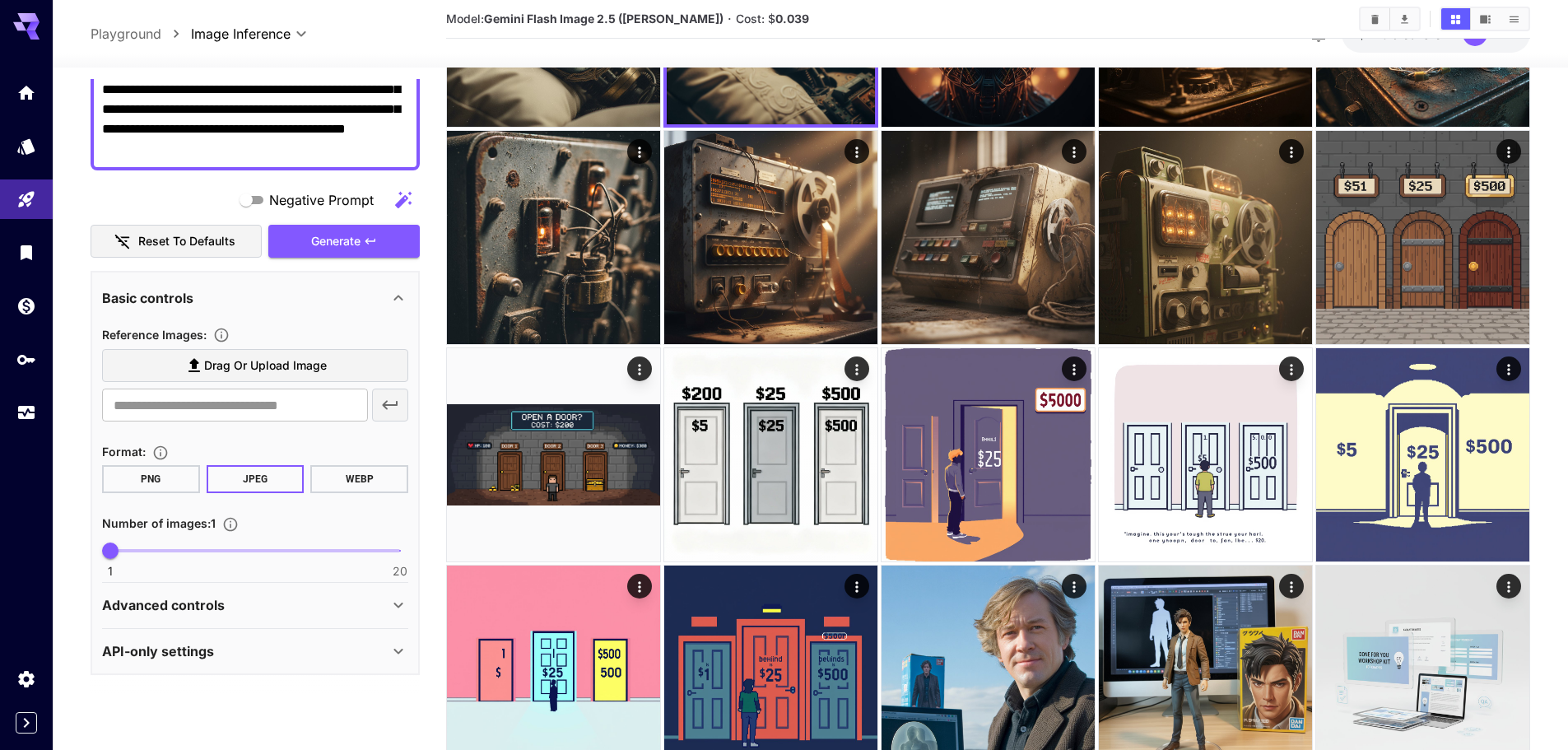
click at [268, 607] on div "Advanced controls" at bounding box center [245, 605] width 286 height 20
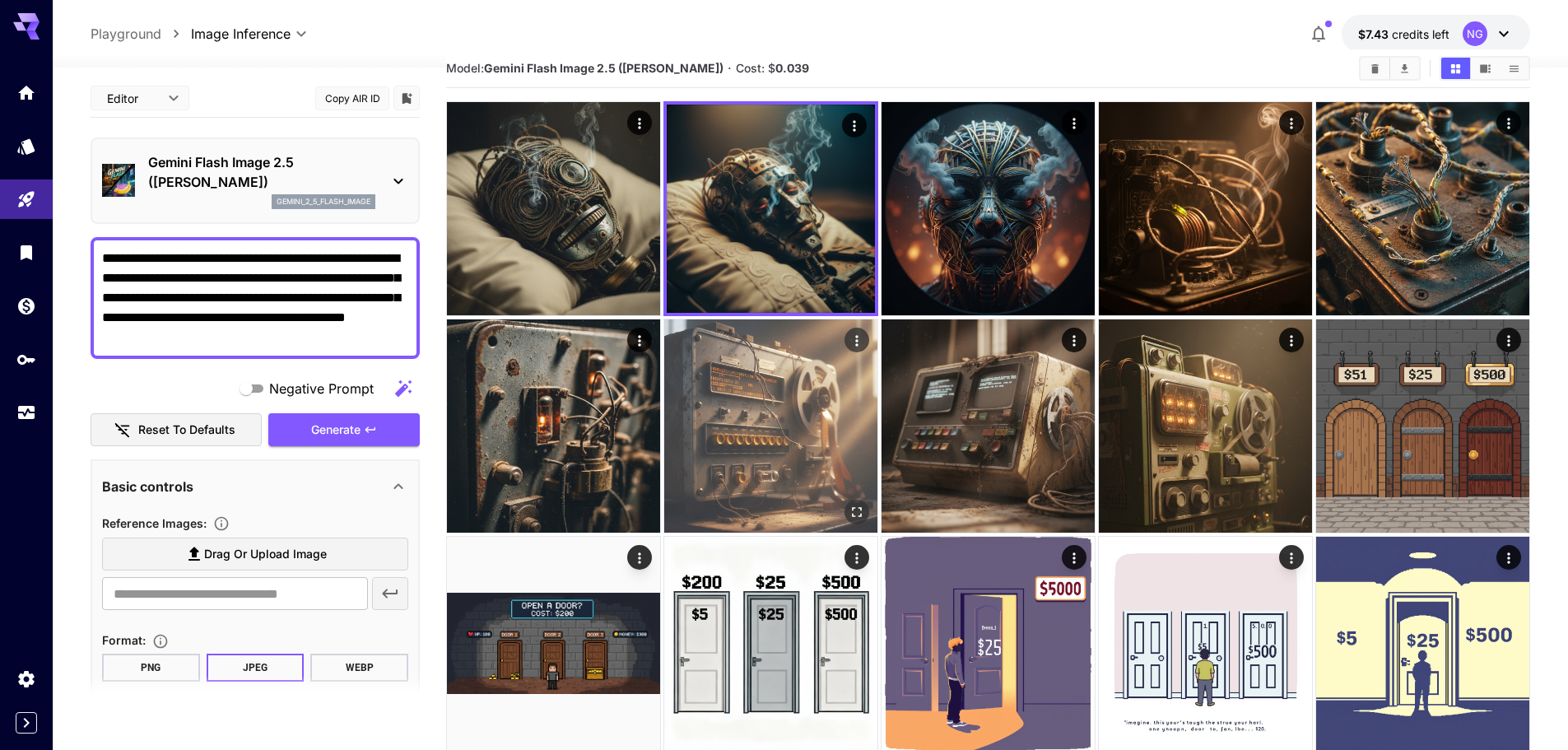
scroll to position [0, 0]
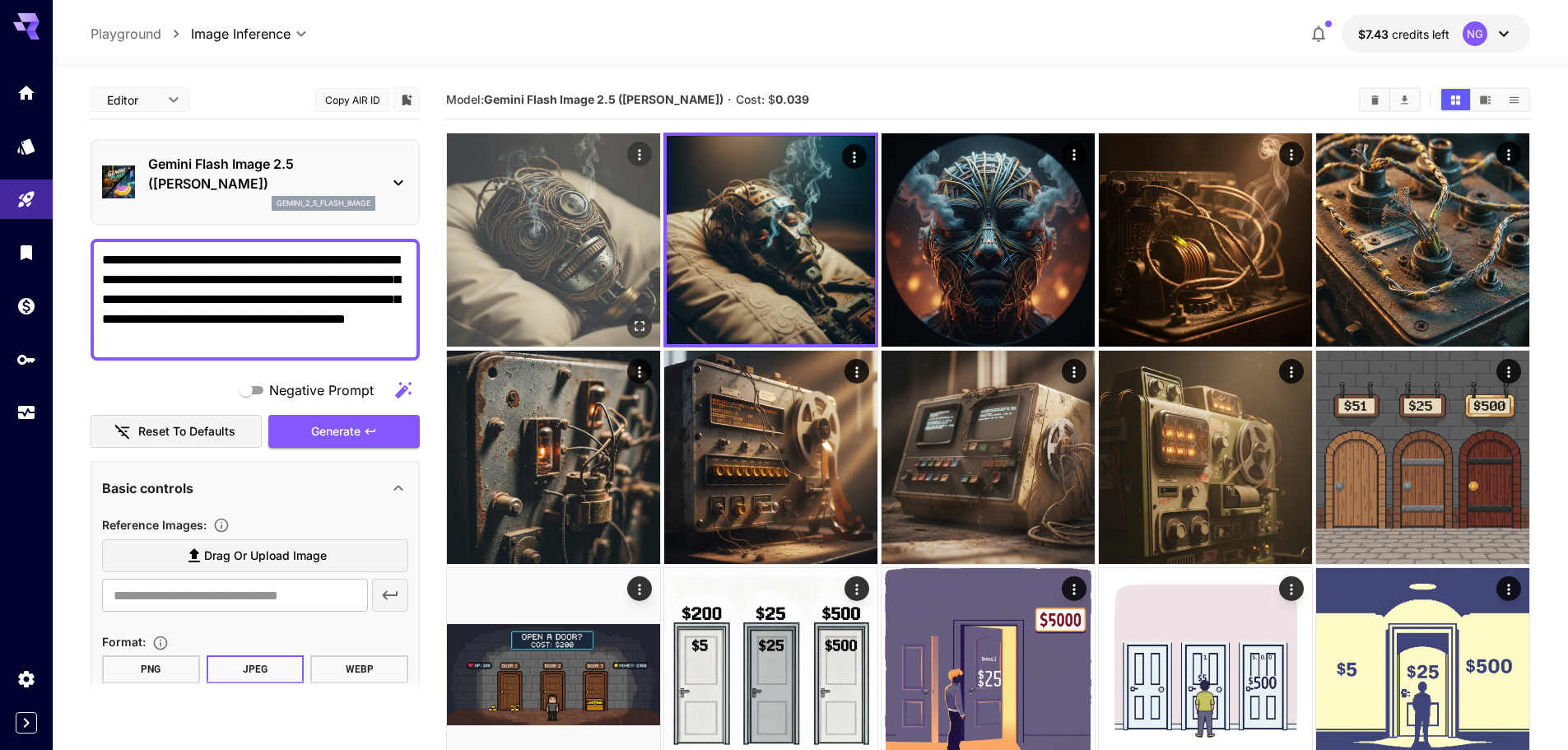
click at [568, 282] on img at bounding box center [553, 239] width 213 height 213
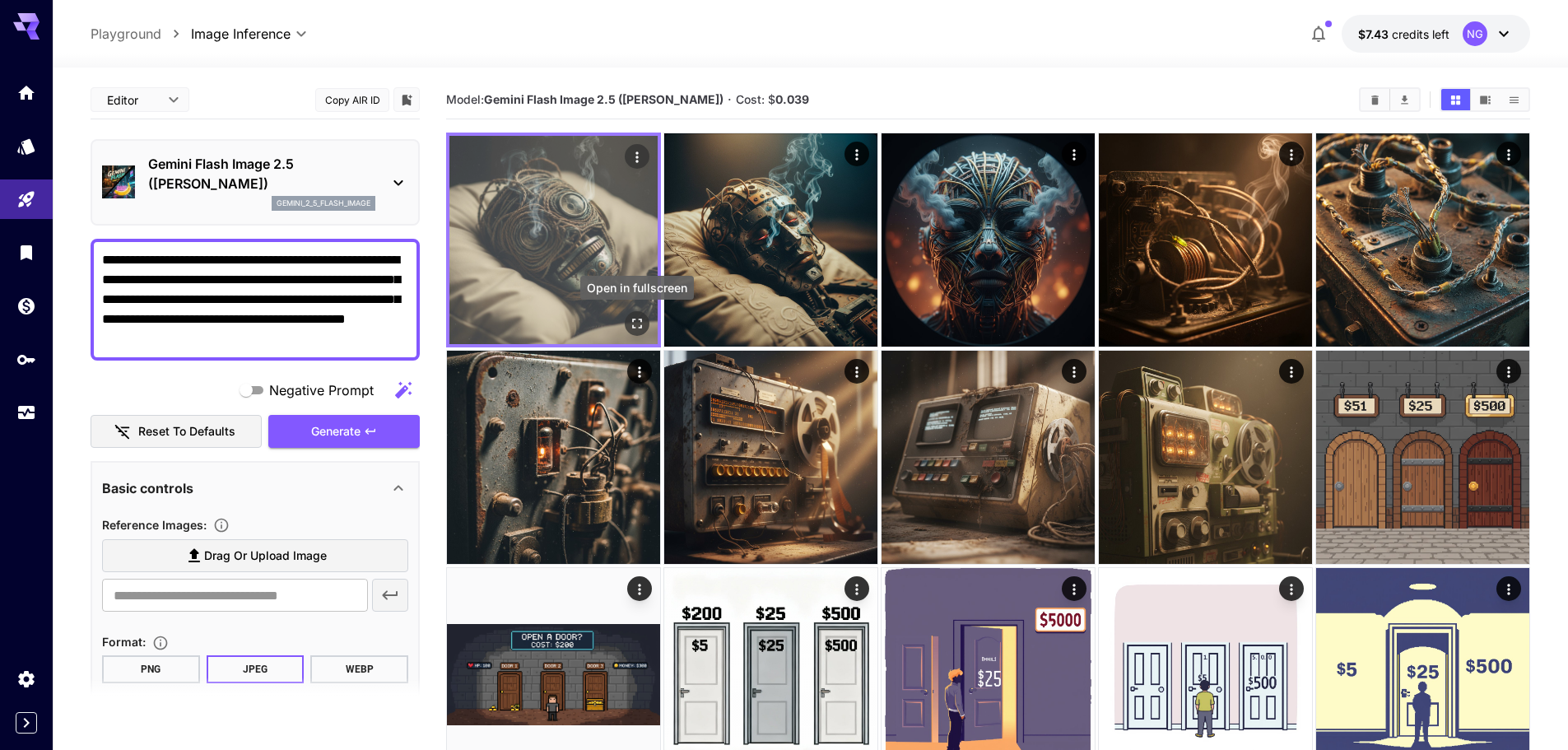
click at [636, 328] on icon "Open in fullscreen" at bounding box center [637, 323] width 17 height 17
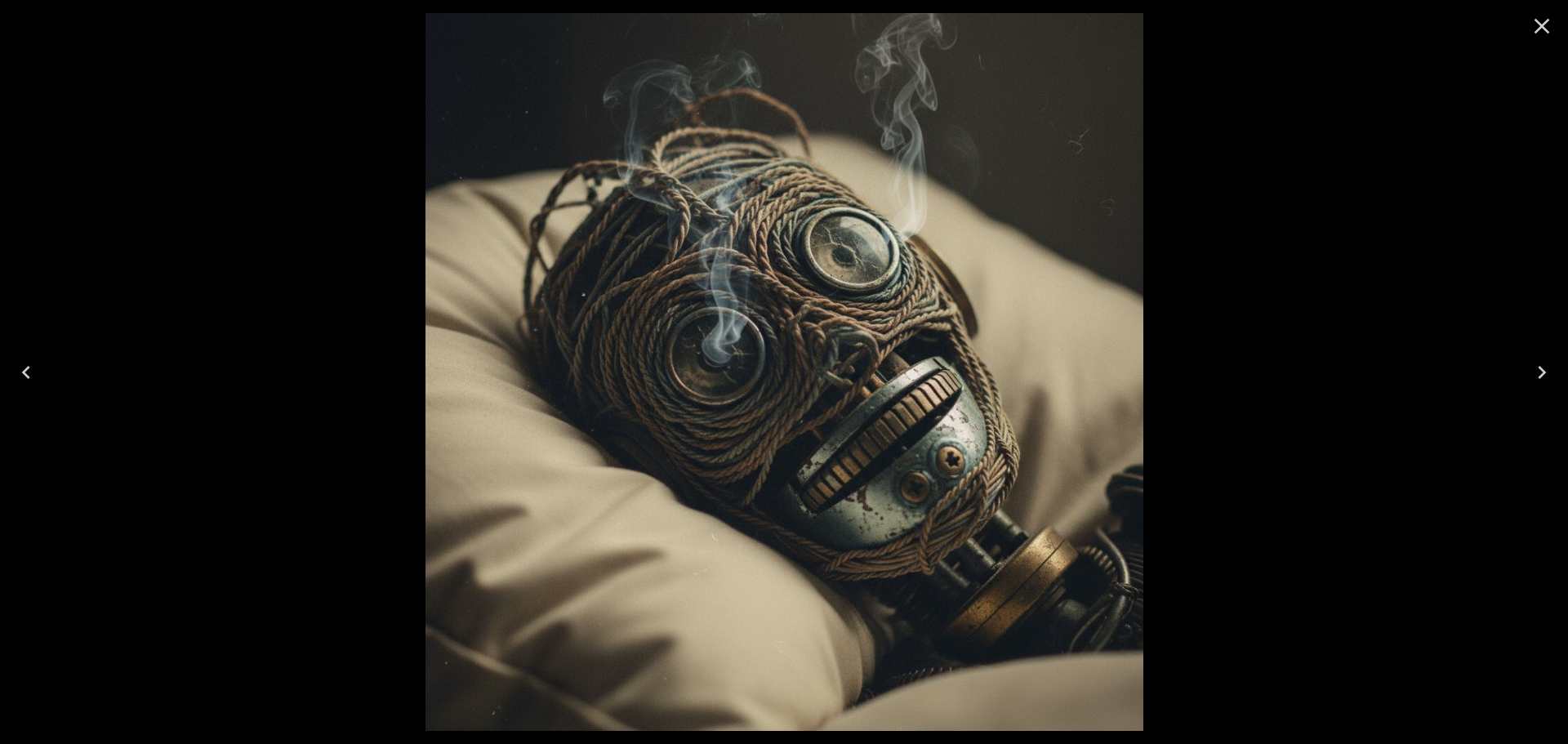
click at [1539, 21] on icon "Close" at bounding box center [1542, 26] width 26 height 26
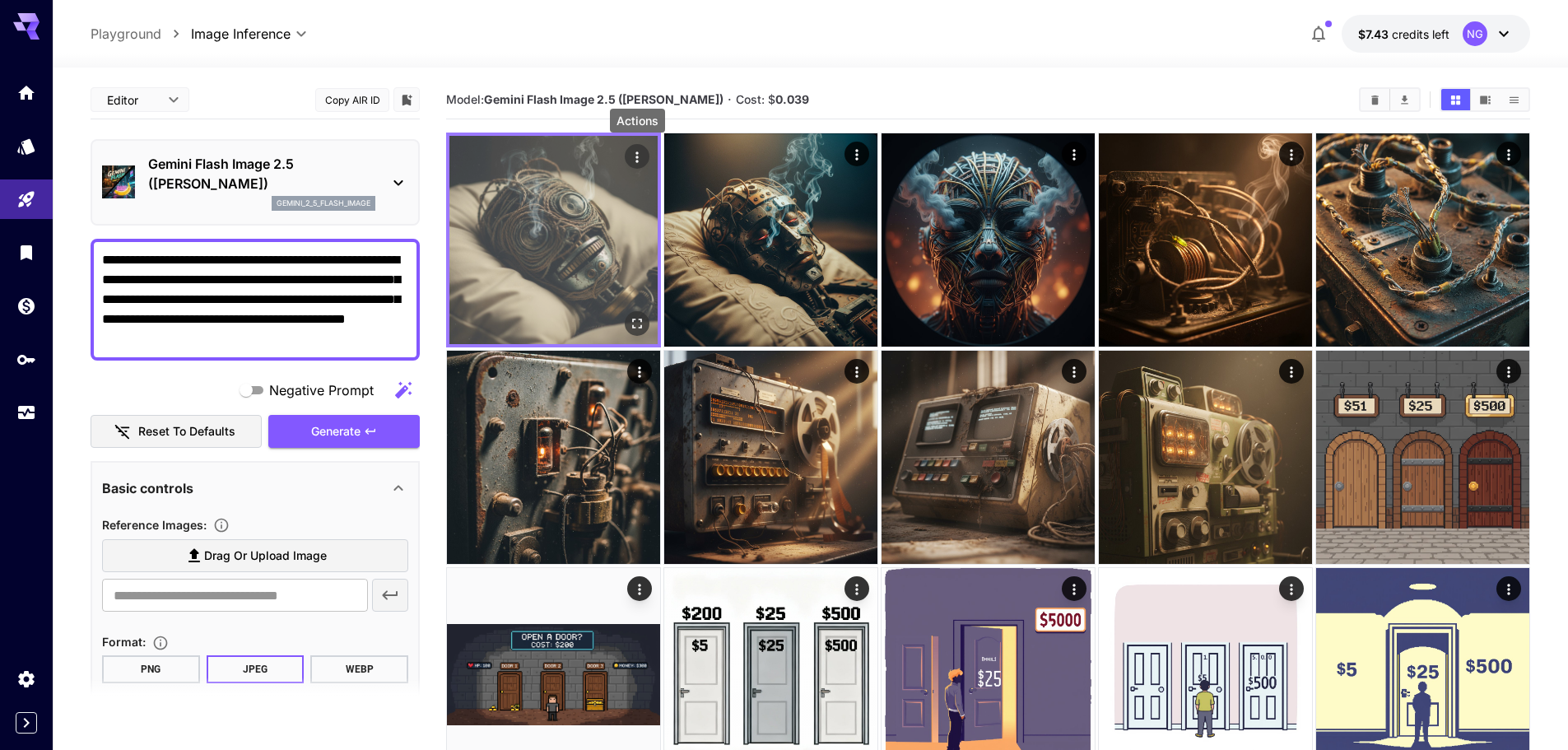
click at [634, 159] on icon "Actions" at bounding box center [637, 157] width 17 height 17
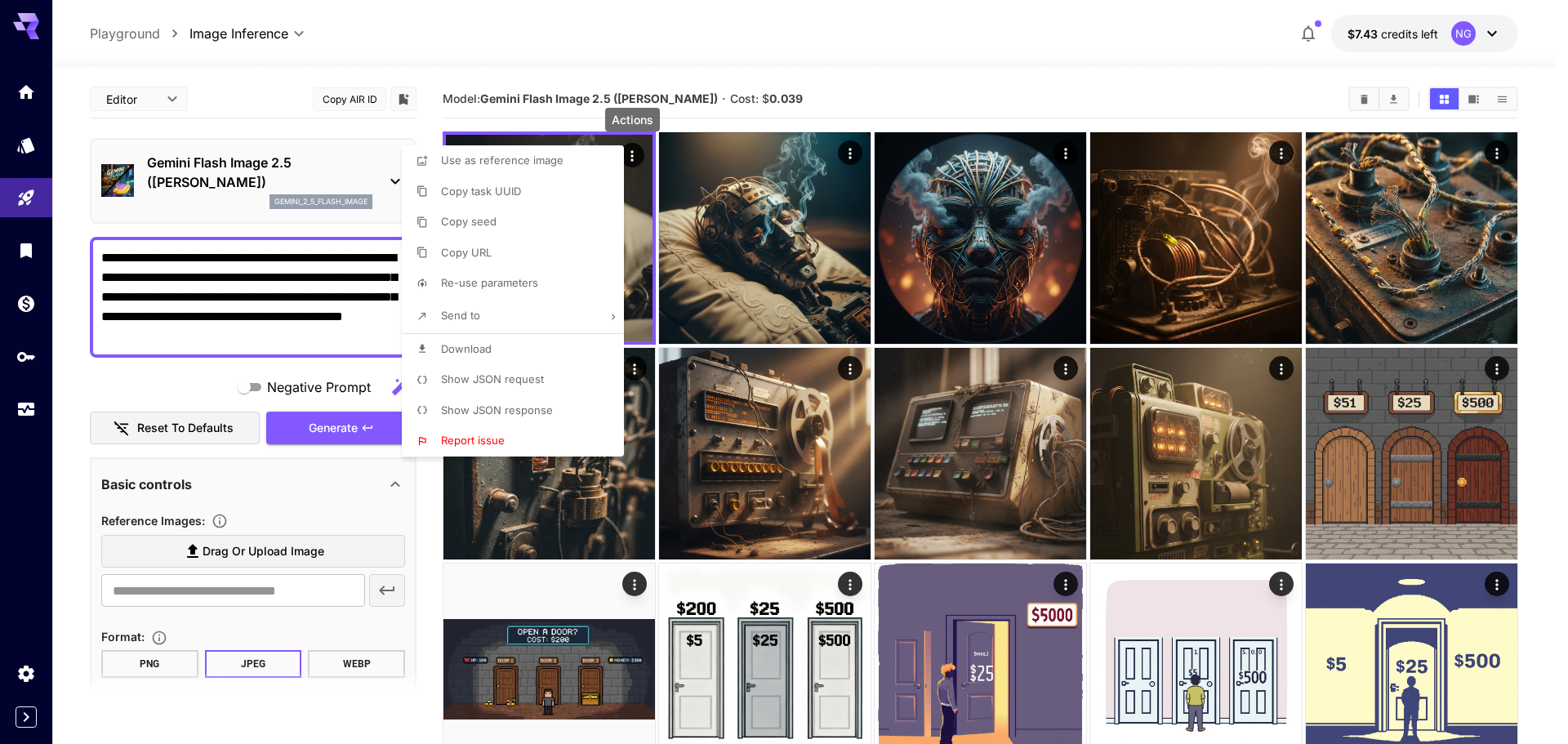
click at [496, 343] on li "Download" at bounding box center [517, 350] width 232 height 31
click at [308, 340] on div at bounding box center [784, 372] width 1568 height 744
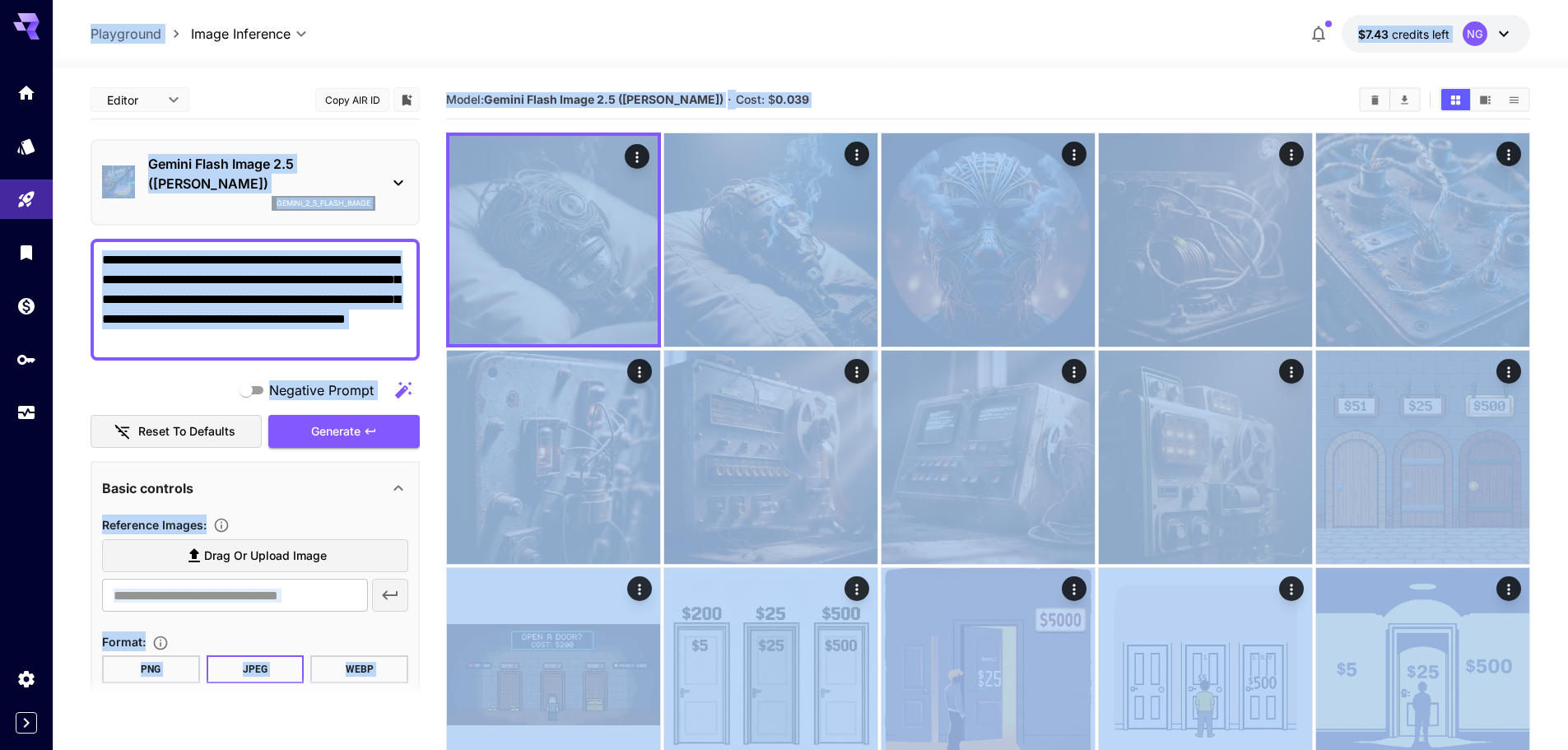
click at [254, 328] on textarea "**********" at bounding box center [255, 300] width 306 height 99
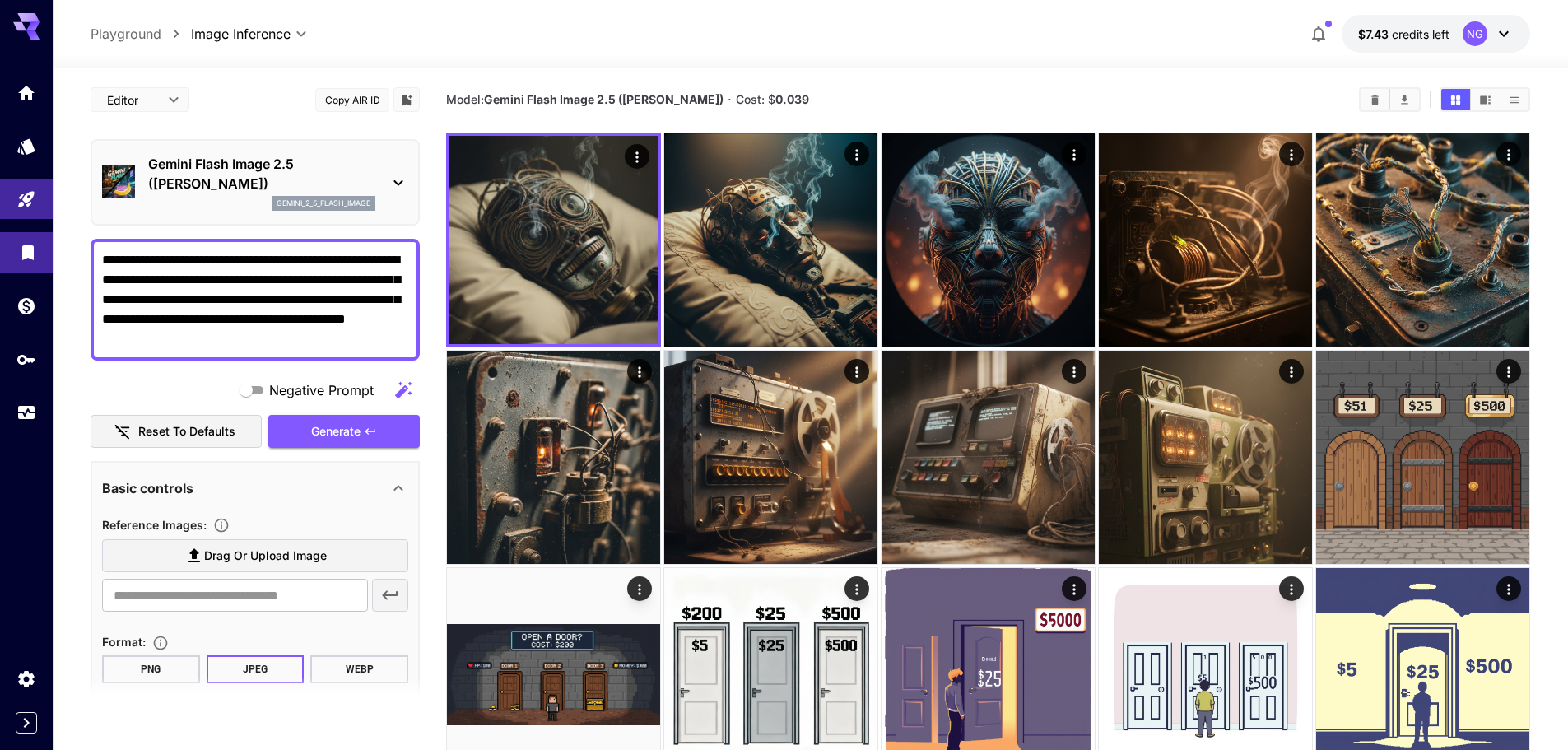
drag, startPoint x: 267, startPoint y: 334, endPoint x: 0, endPoint y: 240, distance: 283.1
